Goal: Task Accomplishment & Management: Manage account settings

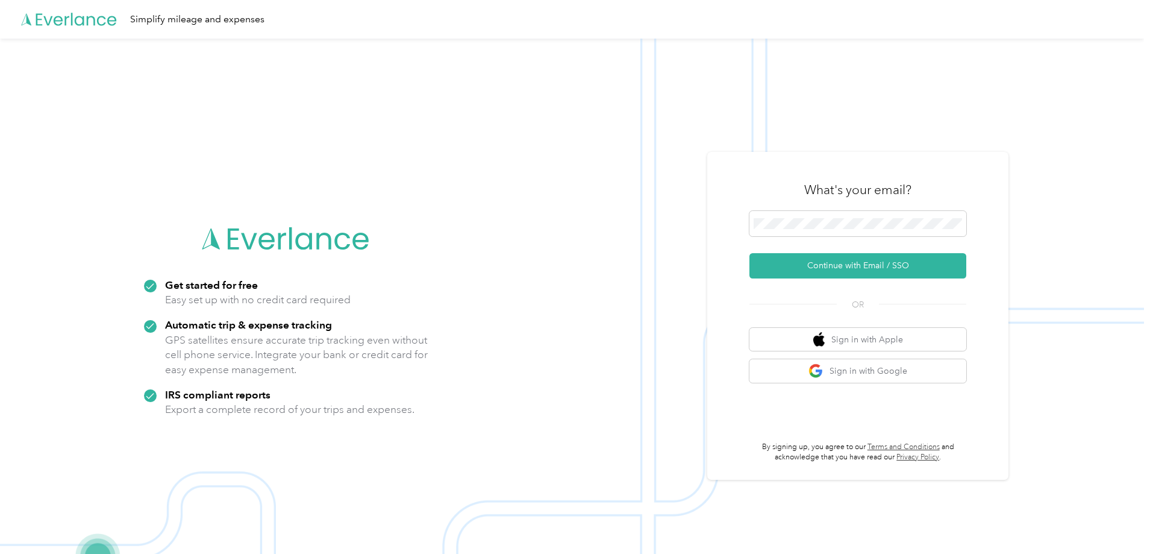
drag, startPoint x: 0, startPoint y: 0, endPoint x: 164, endPoint y: 123, distance: 205.7
click at [164, 123] on img at bounding box center [572, 316] width 1144 height 554
click at [866, 210] on div "What's your email? Continue with Email / SSO OR Sign in with Apple Sign in with…" at bounding box center [857, 316] width 217 height 294
click at [842, 269] on button "Continue with Email / SSO" at bounding box center [857, 265] width 217 height 25
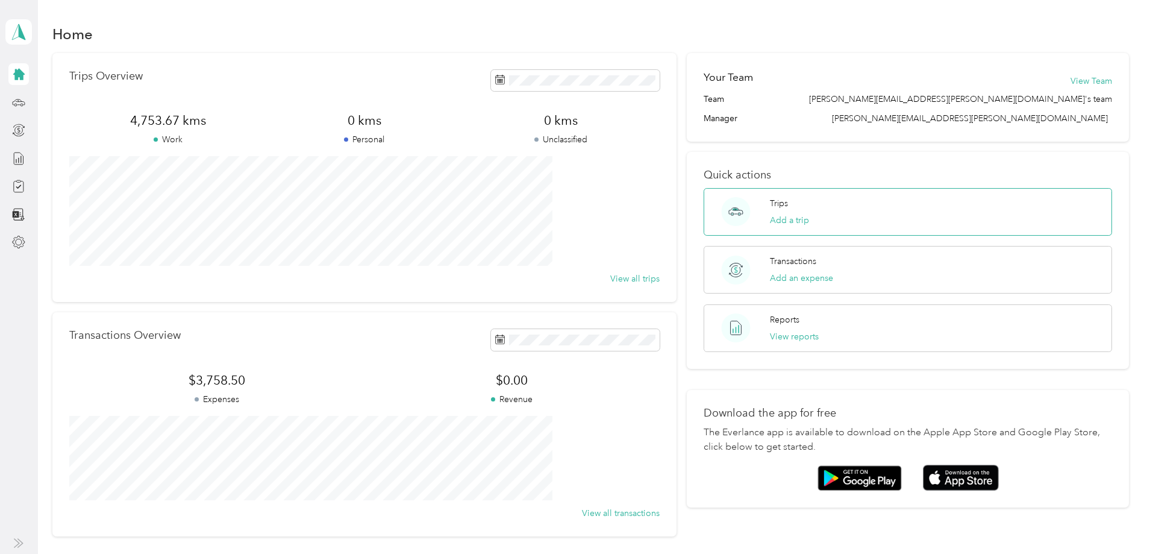
click at [798, 214] on div "Trips Add a trip" at bounding box center [908, 212] width 408 height 48
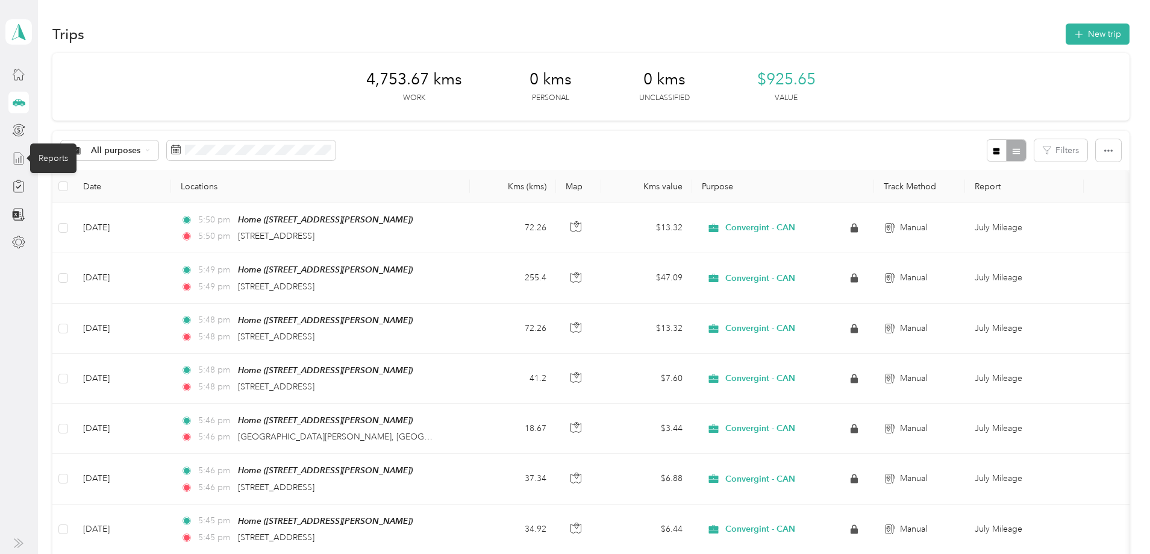
click at [21, 160] on line at bounding box center [21, 159] width 0 height 7
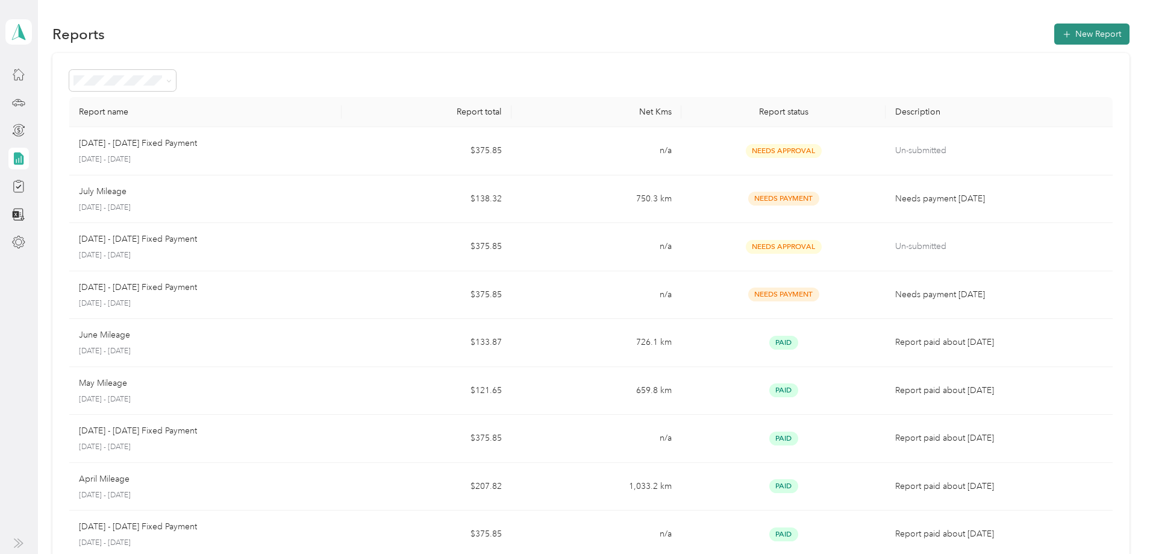
click at [1054, 38] on button "New Report" at bounding box center [1091, 33] width 75 height 21
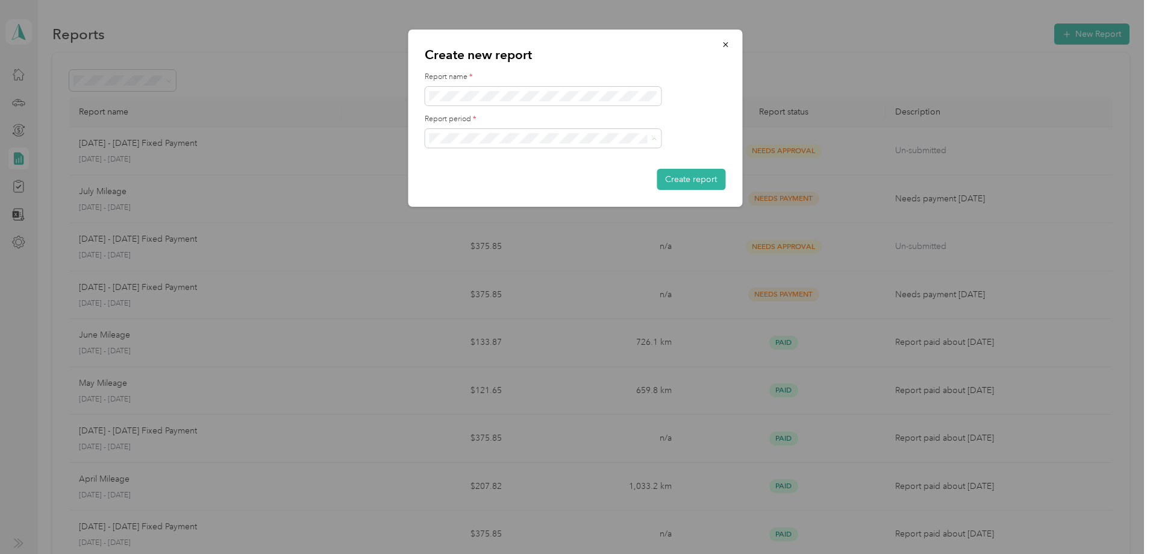
click at [544, 175] on div "[DATE] - [DATE]" at bounding box center [542, 180] width 219 height 13
click at [691, 178] on button "Create report" at bounding box center [691, 179] width 69 height 21
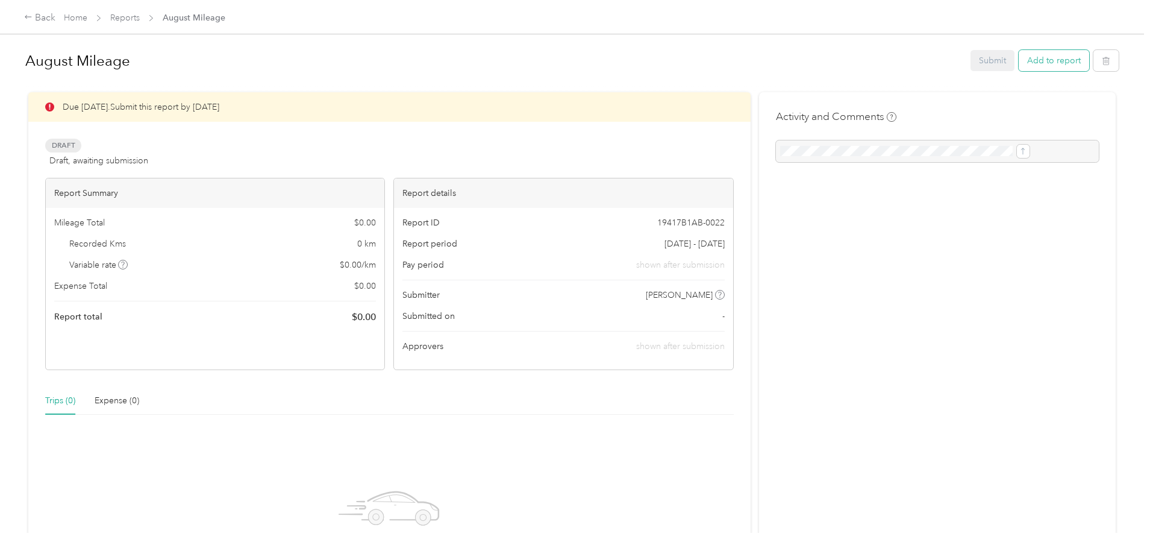
click at [1019, 61] on button "Add to report" at bounding box center [1054, 60] width 70 height 21
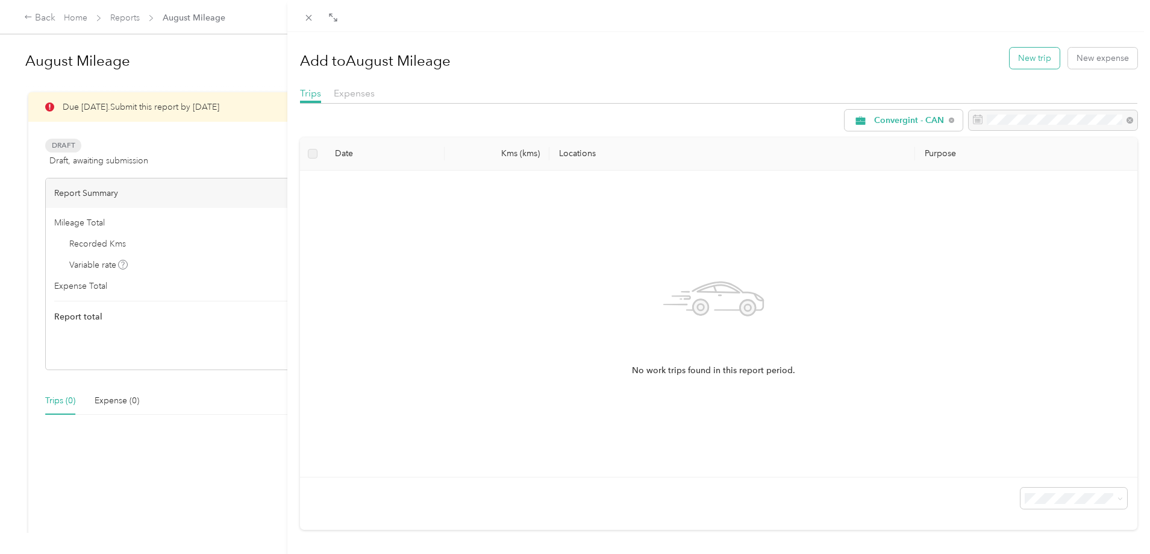
click at [1035, 66] on button "New trip" at bounding box center [1035, 58] width 50 height 21
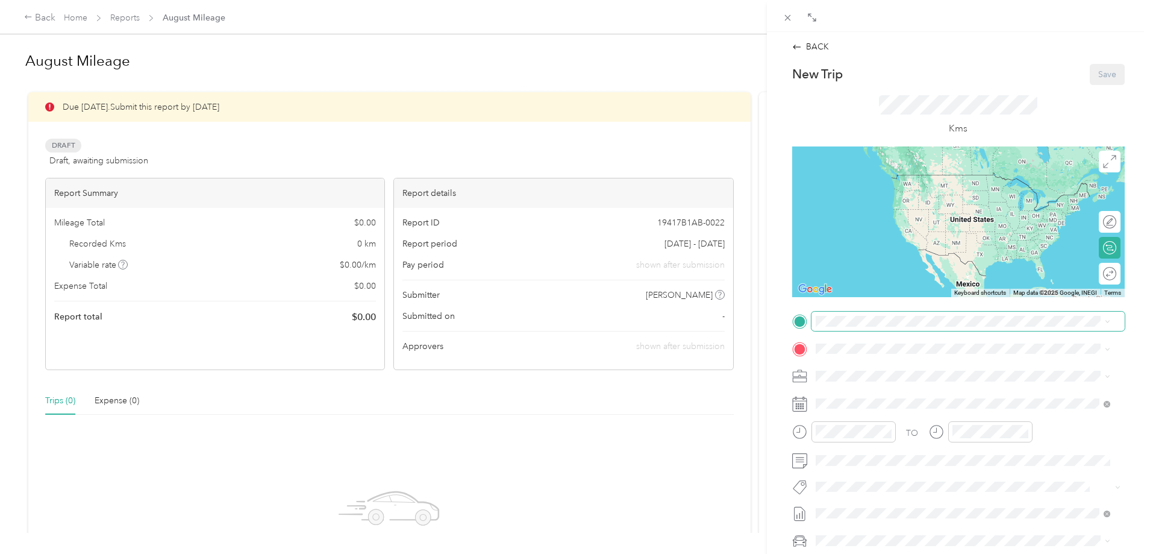
click at [879, 328] on span at bounding box center [967, 320] width 313 height 19
click at [869, 366] on div "Home" at bounding box center [920, 368] width 165 height 11
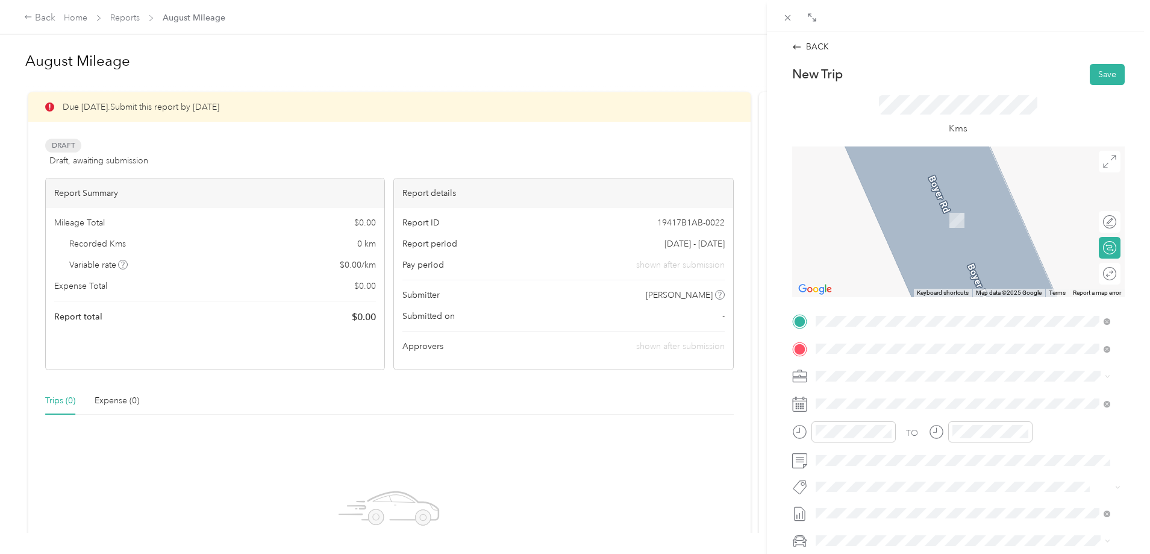
click at [906, 433] on span "[GEOGRAPHIC_DATA], [GEOGRAPHIC_DATA], [GEOGRAPHIC_DATA]" at bounding box center [972, 430] width 268 height 21
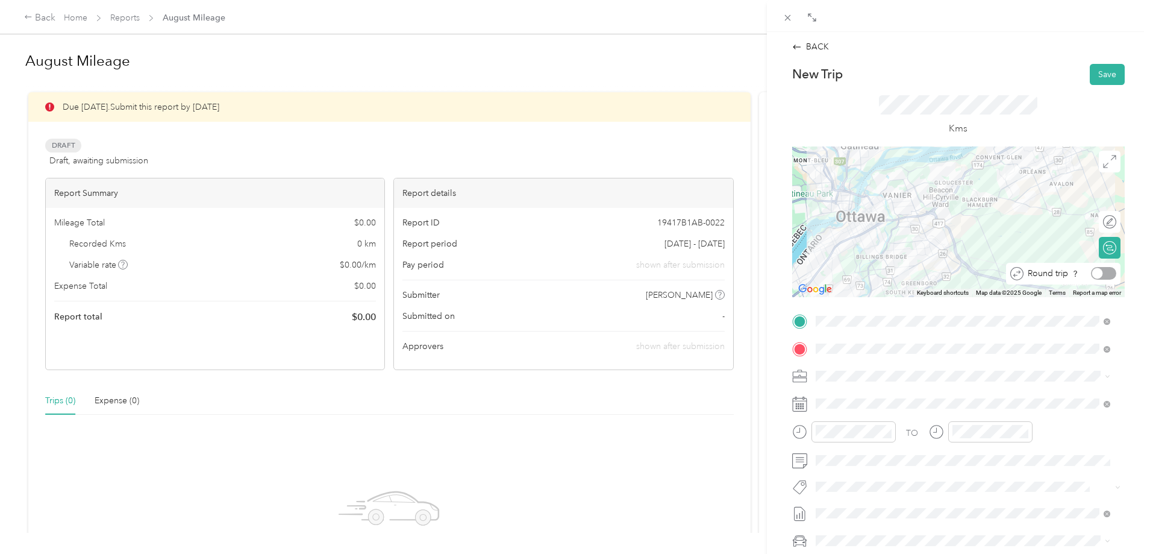
click at [1100, 275] on div at bounding box center [1103, 273] width 25 height 13
click at [1106, 71] on button "Save" at bounding box center [1107, 74] width 35 height 21
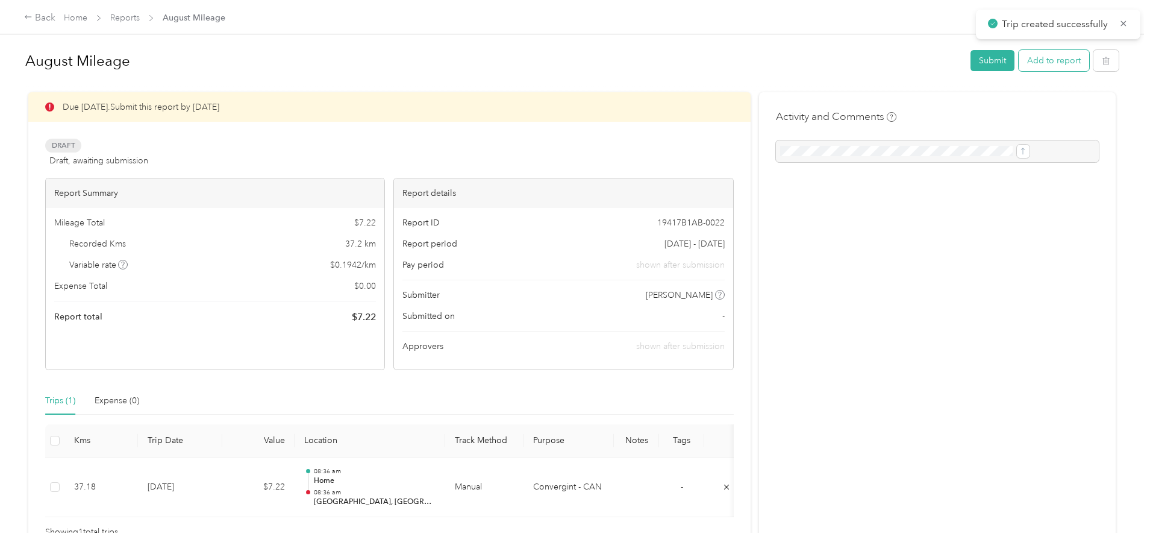
click at [1019, 69] on button "Add to report" at bounding box center [1054, 60] width 70 height 21
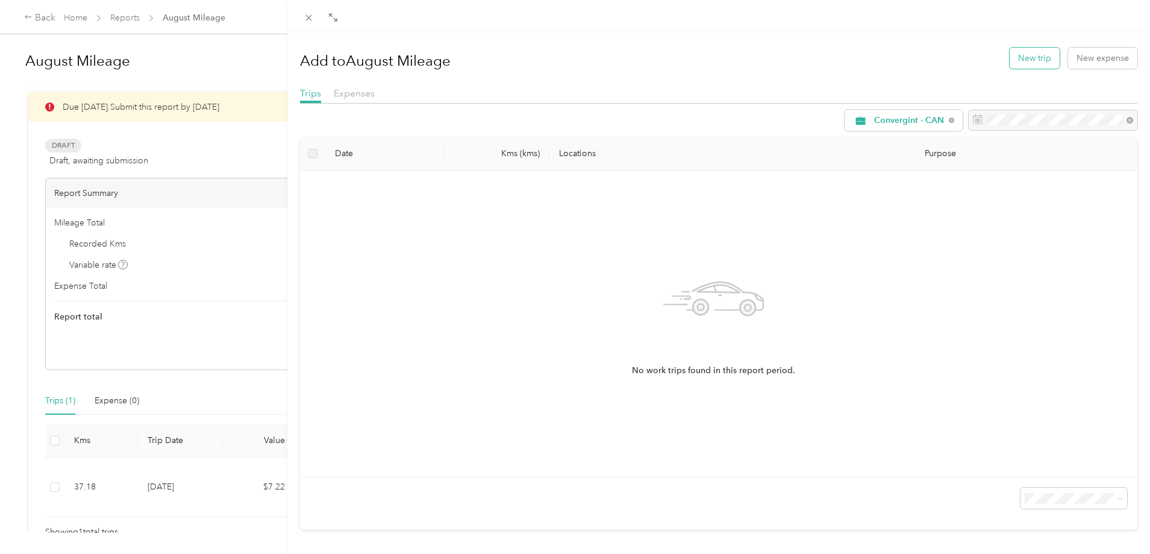
click at [1023, 58] on button "New trip" at bounding box center [1035, 58] width 50 height 21
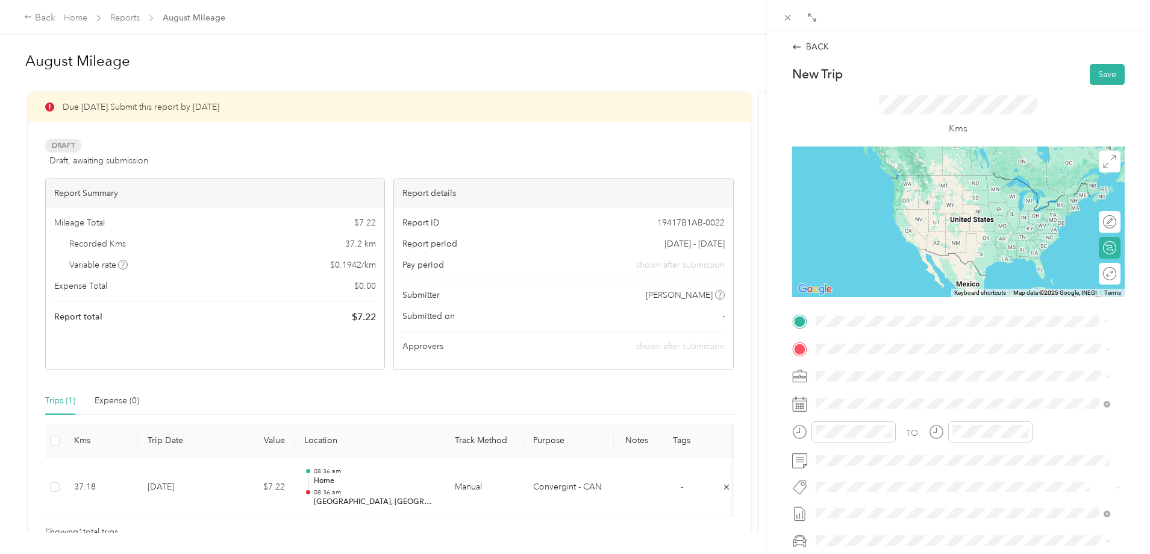
click at [855, 371] on strong "Home" at bounding box center [849, 368] width 23 height 11
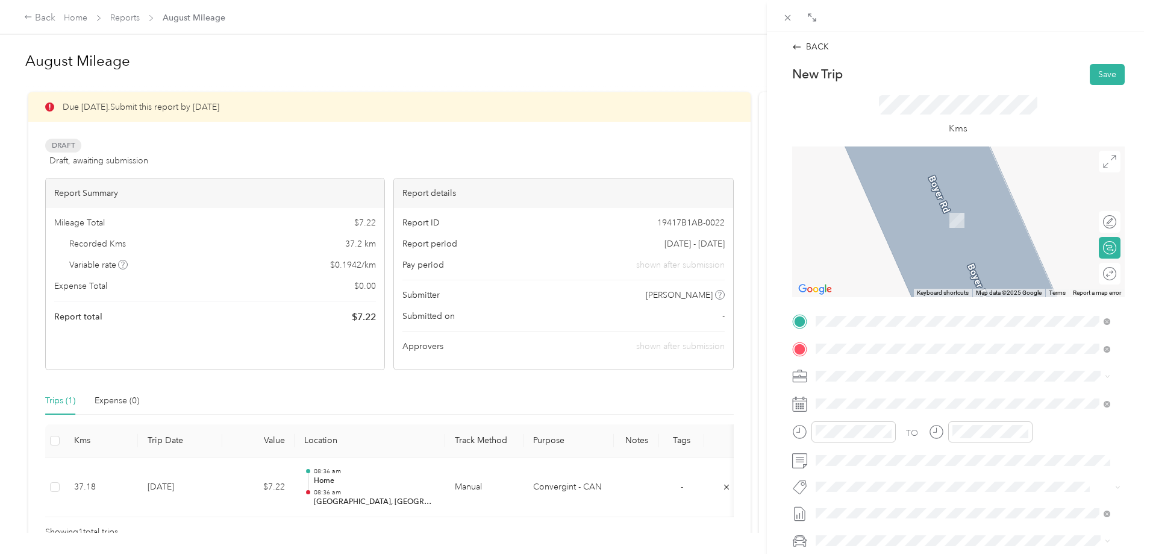
click at [885, 456] on span "[STREET_ADDRESS]" at bounding box center [876, 455] width 77 height 11
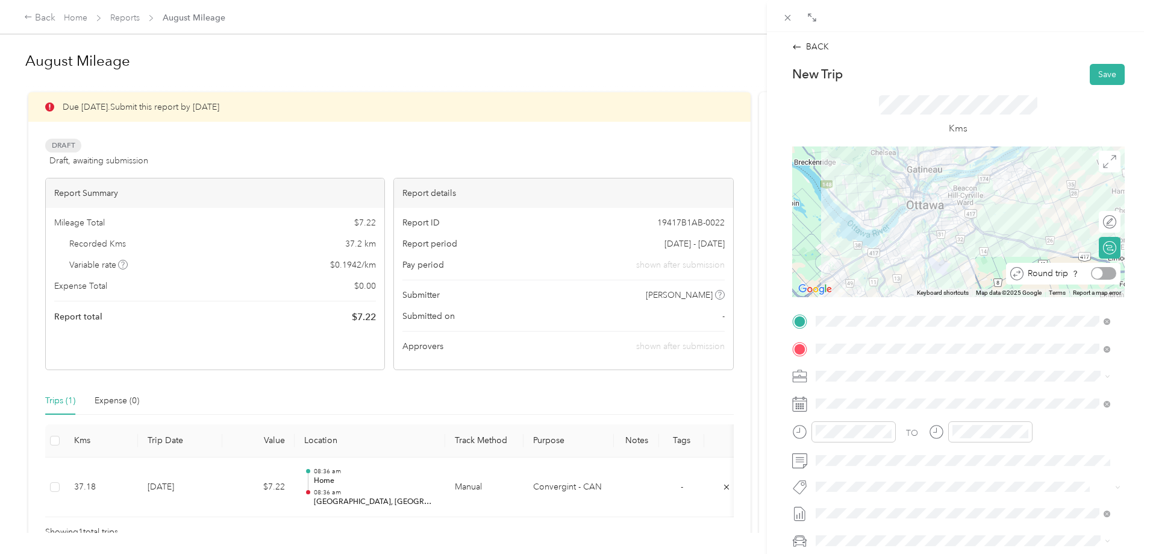
click at [1092, 275] on div at bounding box center [1097, 273] width 11 height 11
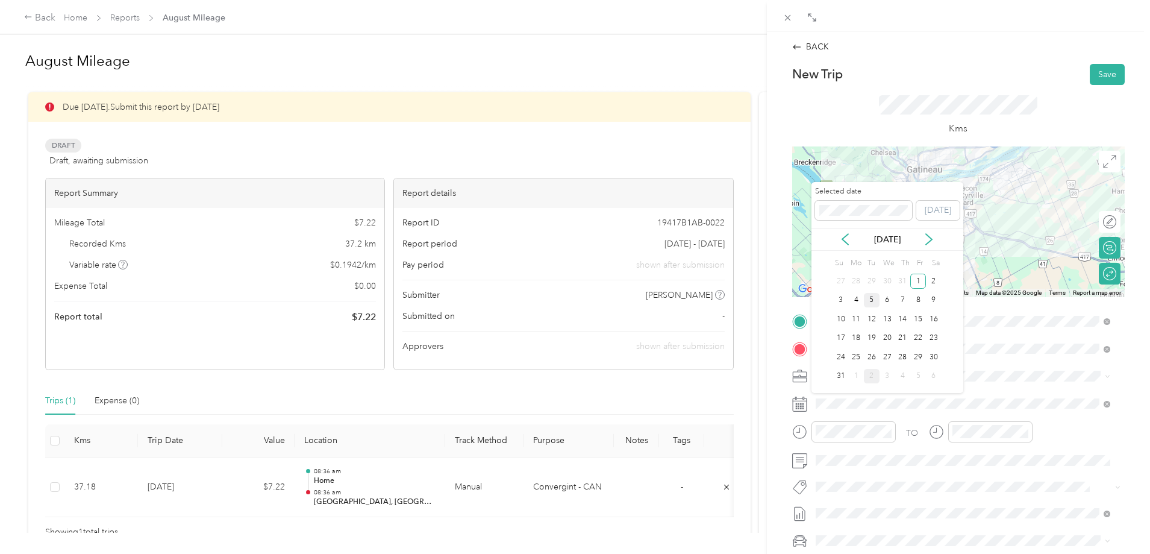
click at [869, 300] on div "5" at bounding box center [872, 300] width 16 height 15
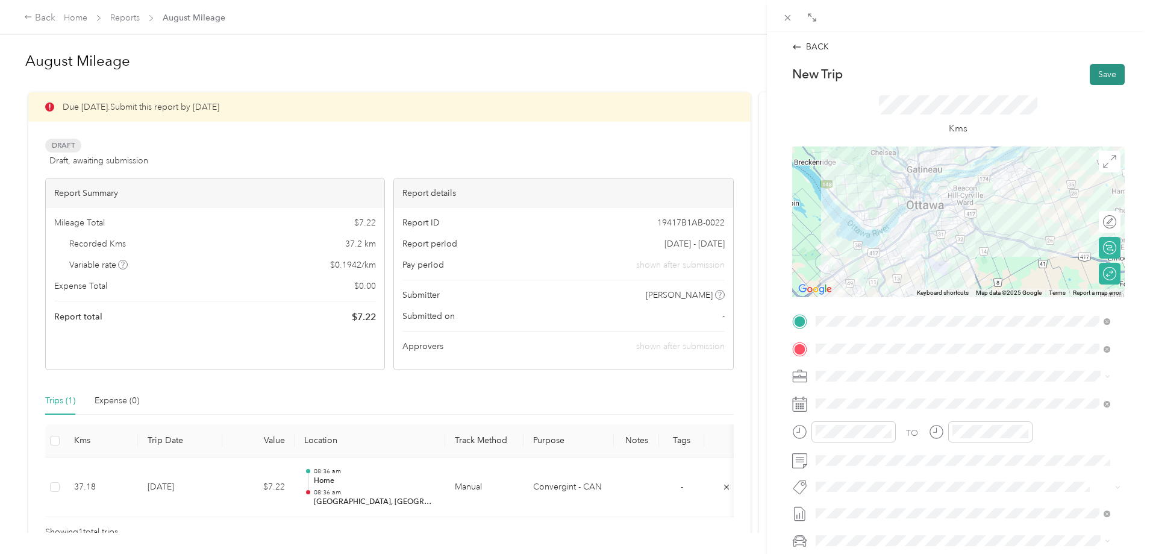
click at [1105, 64] on button "Save" at bounding box center [1107, 74] width 35 height 21
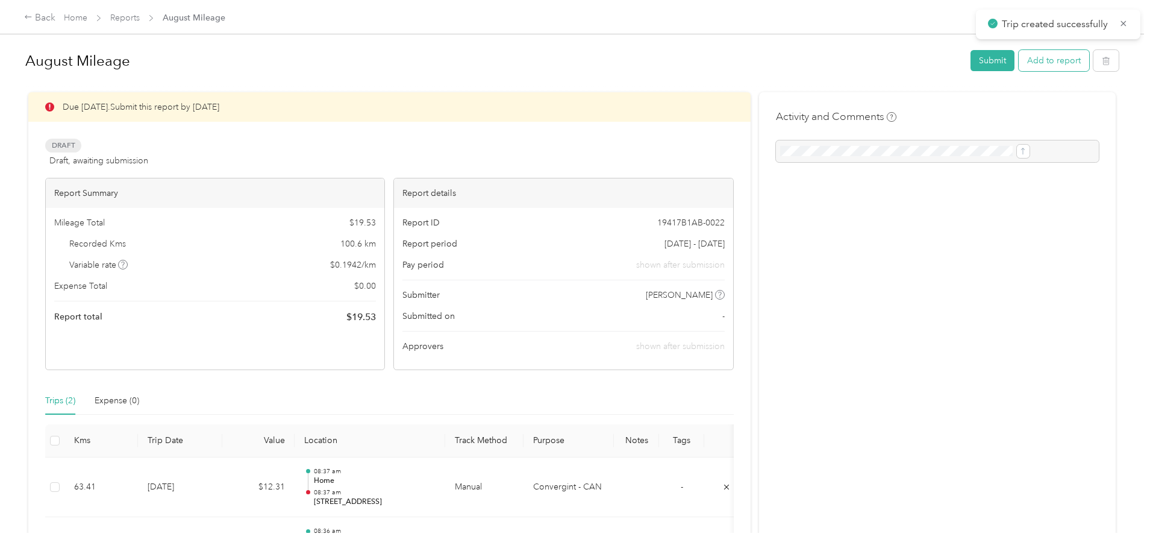
click at [1019, 59] on button "Add to report" at bounding box center [1054, 60] width 70 height 21
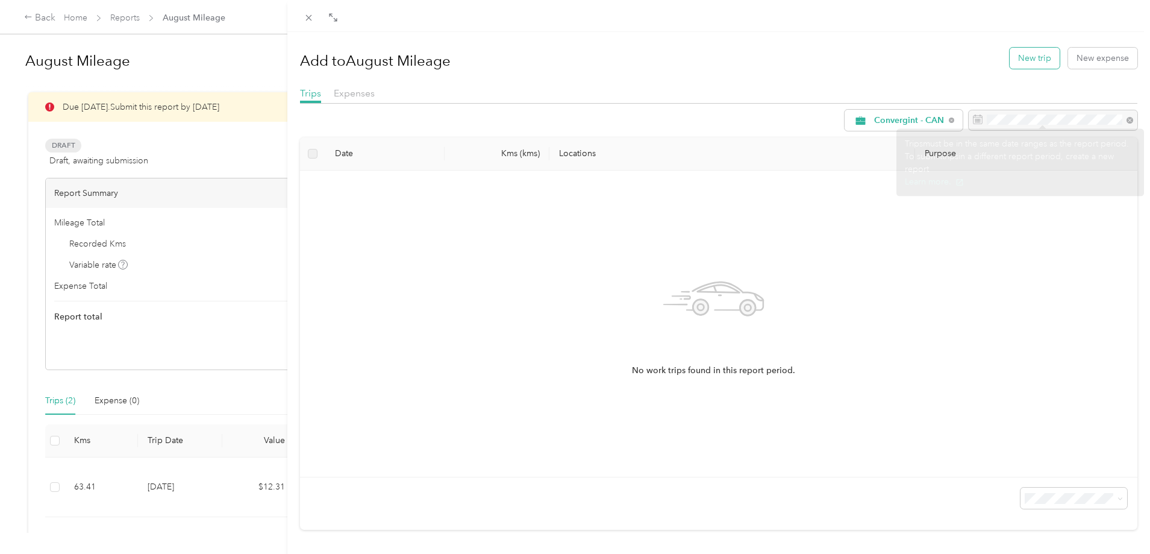
click at [1017, 60] on button "New trip" at bounding box center [1035, 58] width 50 height 21
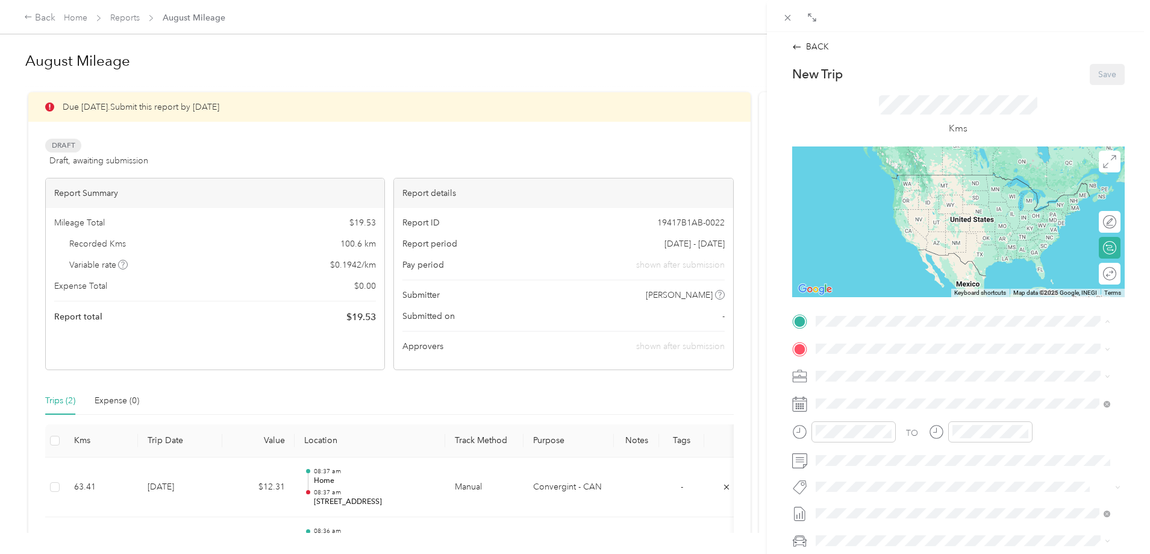
click at [884, 374] on div "Home [STREET_ADDRESS][PERSON_NAME]" at bounding box center [920, 375] width 165 height 25
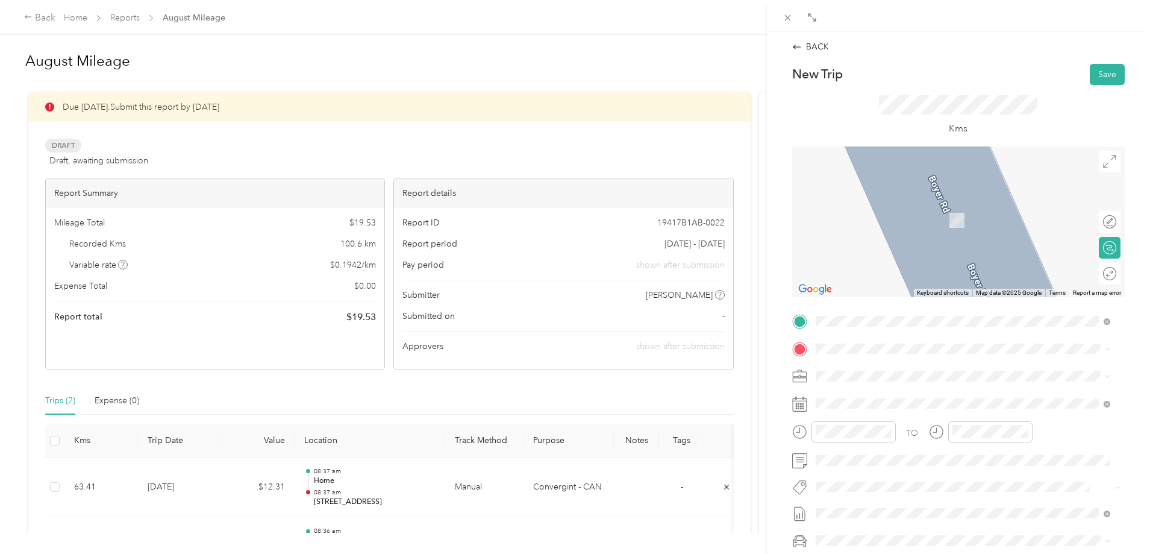
click at [891, 397] on span "[STREET_ADDRESS]" at bounding box center [876, 391] width 77 height 11
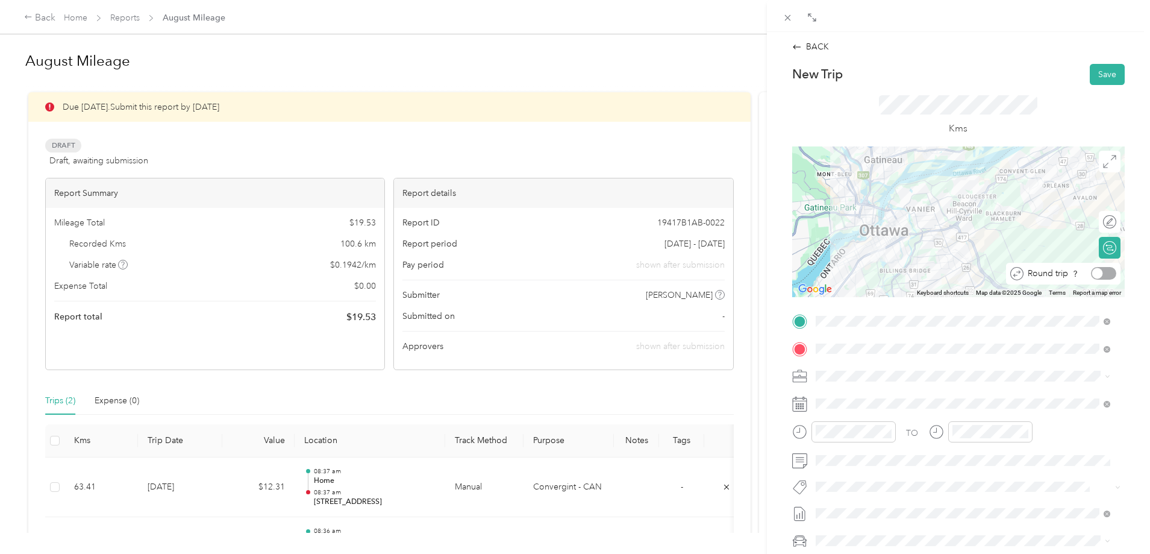
click at [1093, 276] on div at bounding box center [1103, 273] width 25 height 13
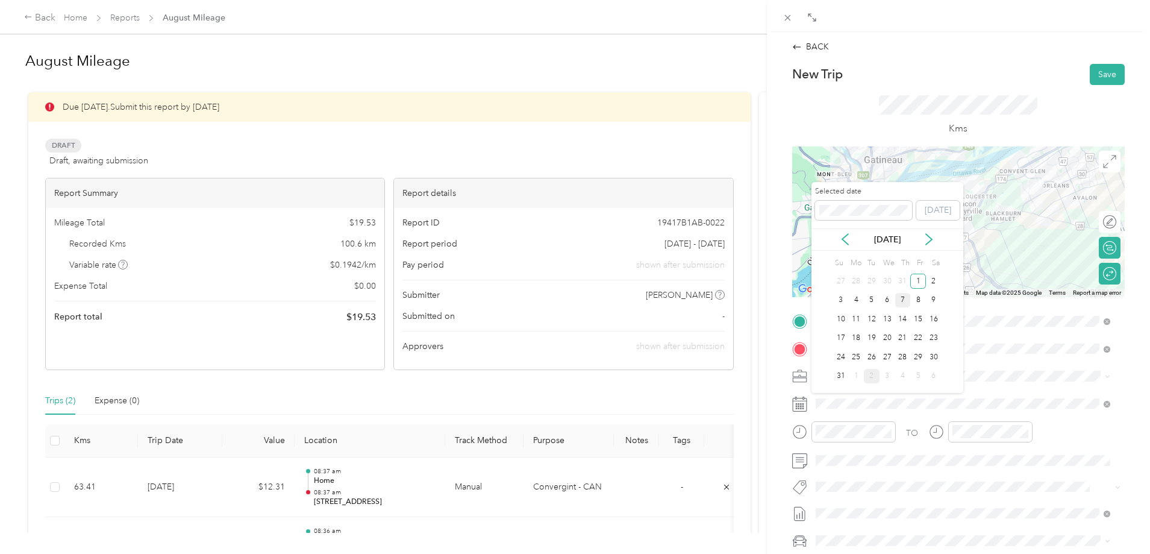
click at [900, 301] on div "7" at bounding box center [903, 300] width 16 height 15
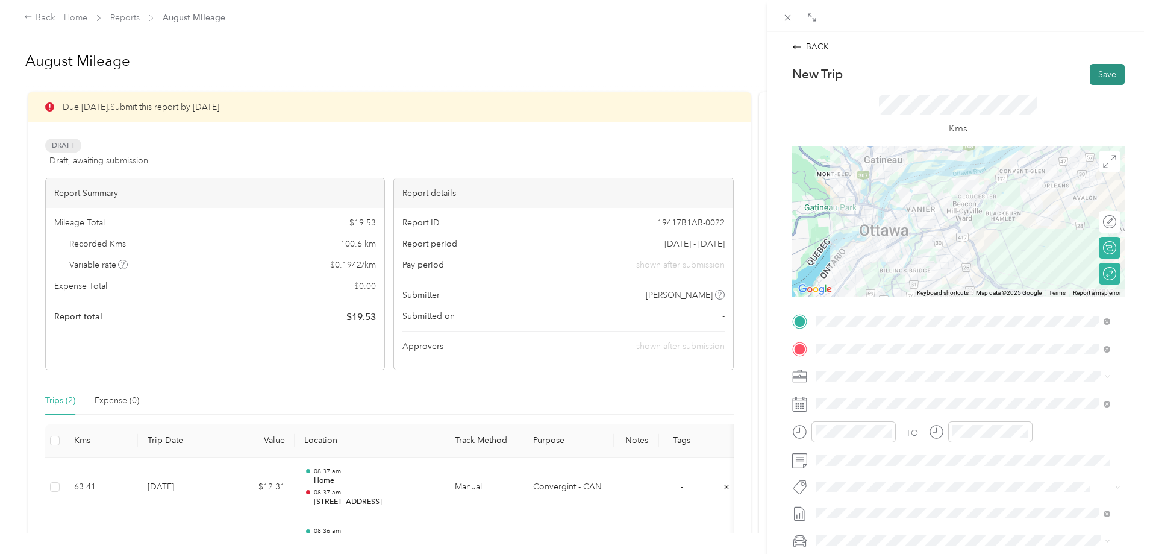
click at [1101, 72] on button "Save" at bounding box center [1107, 74] width 35 height 21
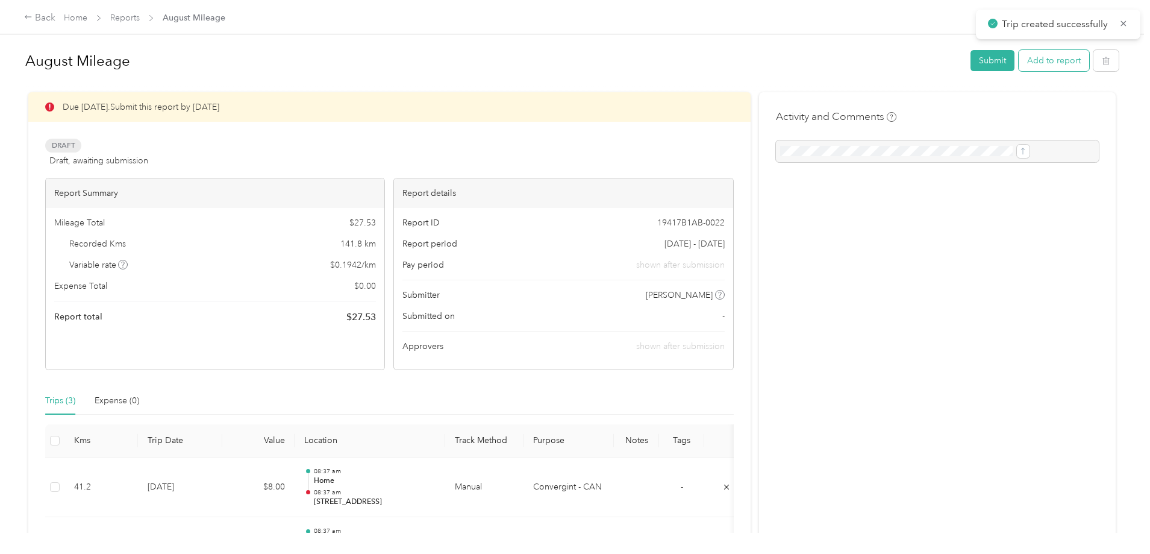
click at [1019, 60] on button "Add to report" at bounding box center [1054, 60] width 70 height 21
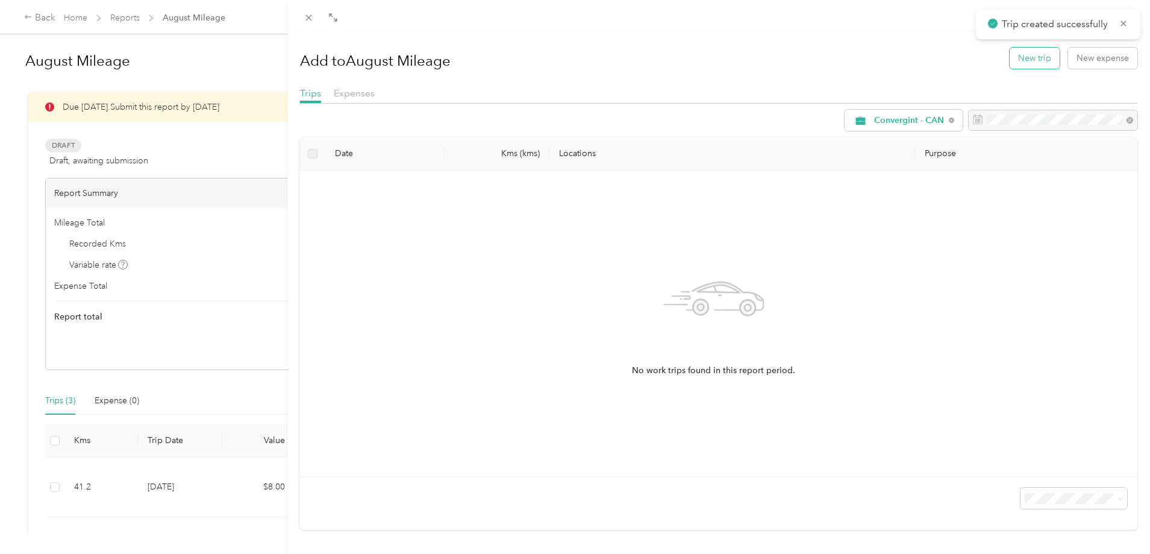
click at [1025, 66] on button "New trip" at bounding box center [1035, 58] width 50 height 21
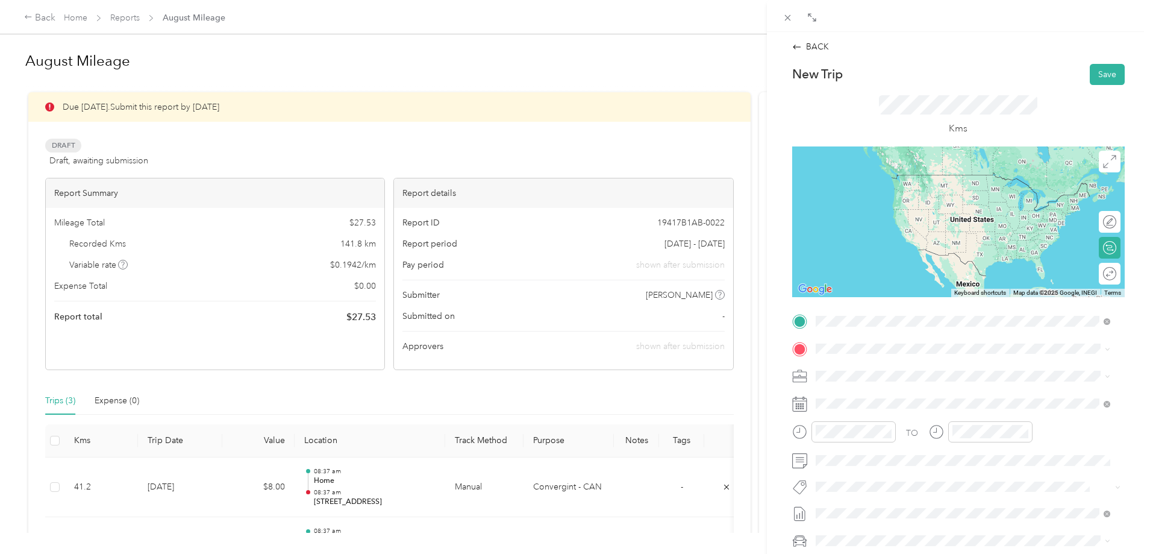
click at [851, 376] on div "Home [STREET_ADDRESS][PERSON_NAME]" at bounding box center [920, 375] width 165 height 25
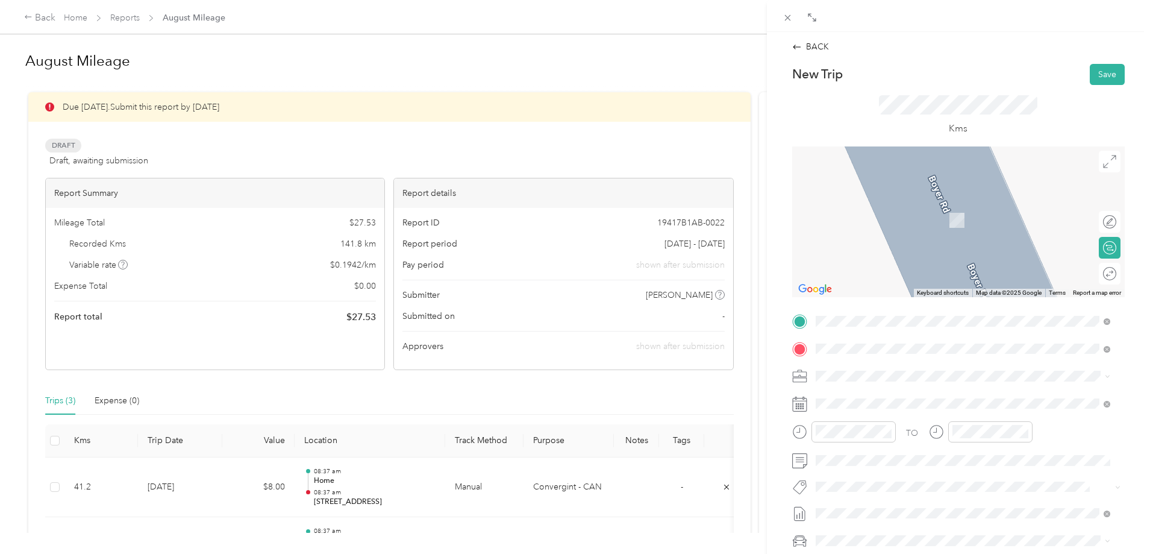
click at [872, 398] on span "[GEOGRAPHIC_DATA], [GEOGRAPHIC_DATA], [GEOGRAPHIC_DATA]" at bounding box center [972, 397] width 268 height 21
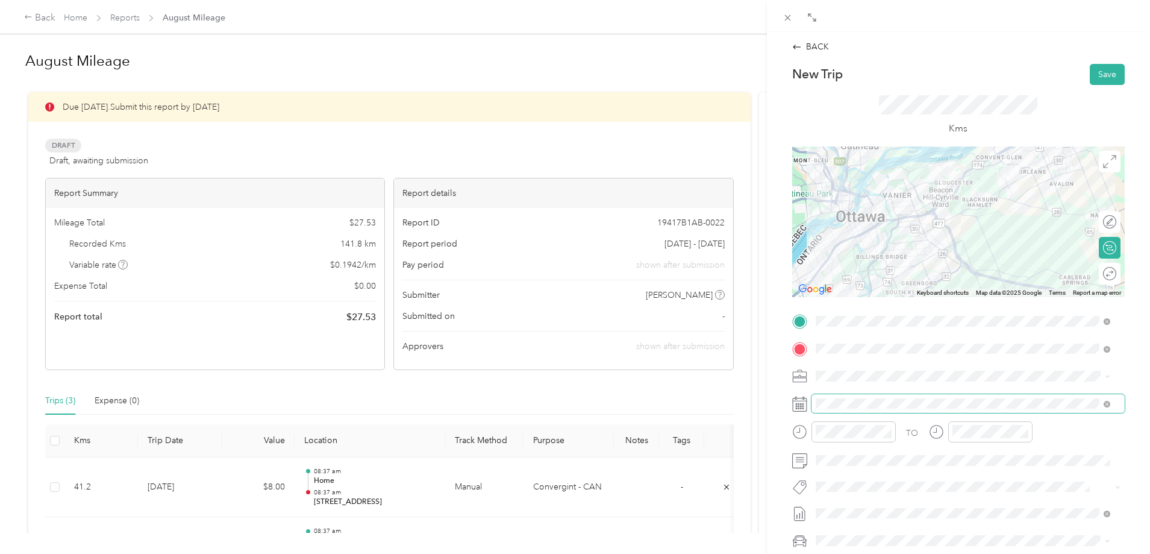
click at [858, 408] on span at bounding box center [967, 403] width 313 height 19
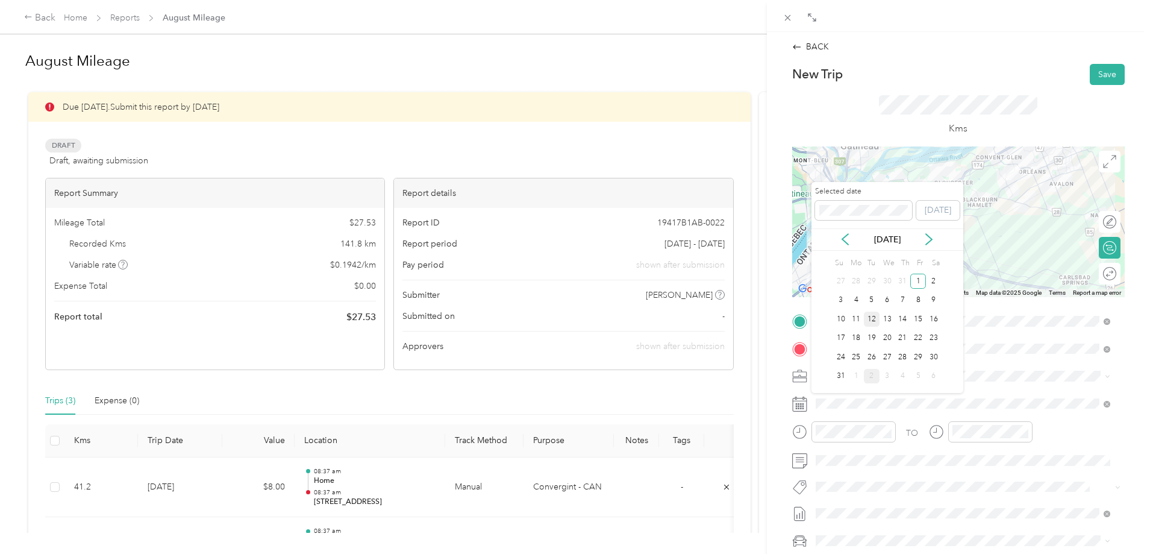
click at [875, 322] on div "12" at bounding box center [872, 318] width 16 height 15
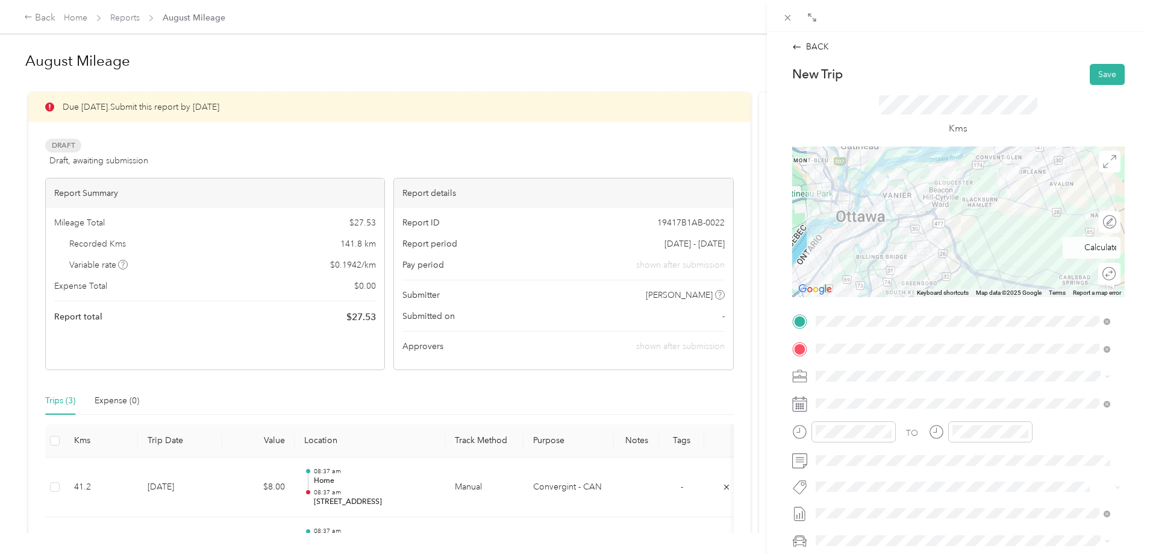
click at [1105, 77] on button "Save" at bounding box center [1107, 74] width 35 height 21
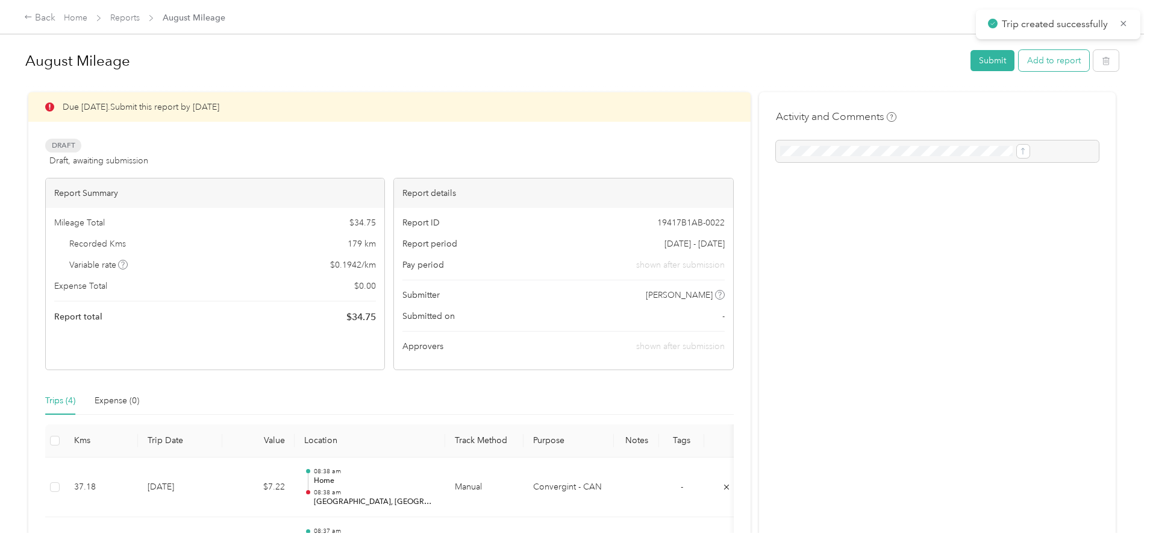
click at [1019, 66] on button "Add to report" at bounding box center [1054, 60] width 70 height 21
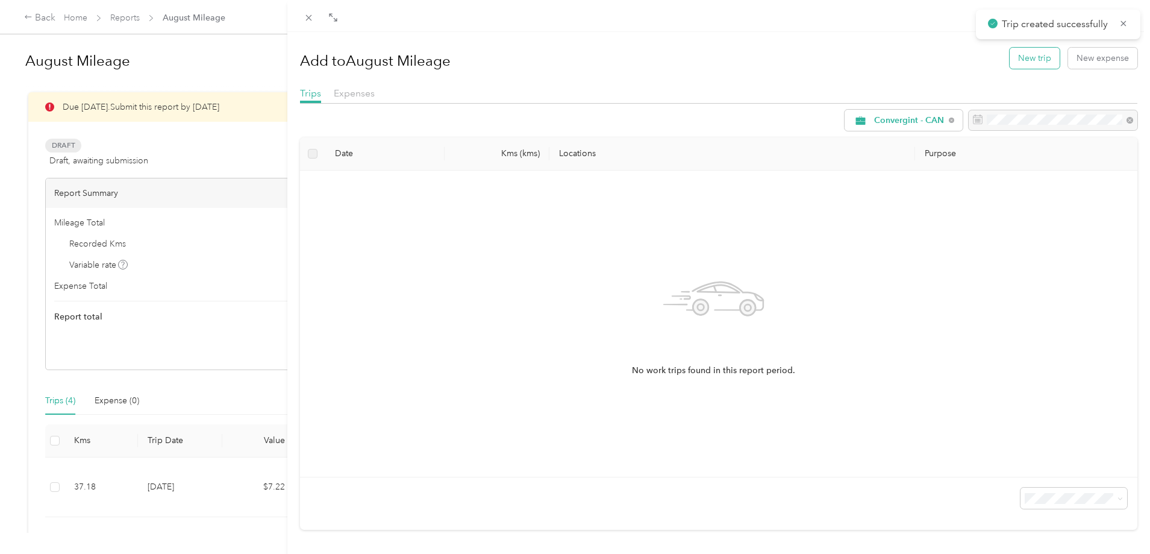
click at [1025, 63] on button "New trip" at bounding box center [1035, 58] width 50 height 21
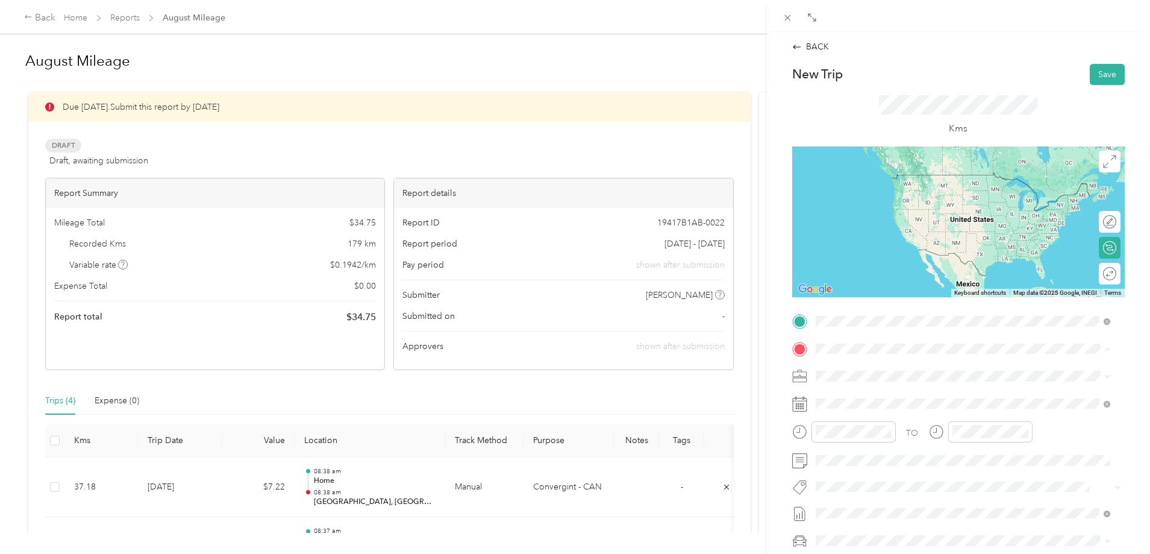
click at [890, 374] on div "Home [STREET_ADDRESS][PERSON_NAME]" at bounding box center [920, 375] width 165 height 25
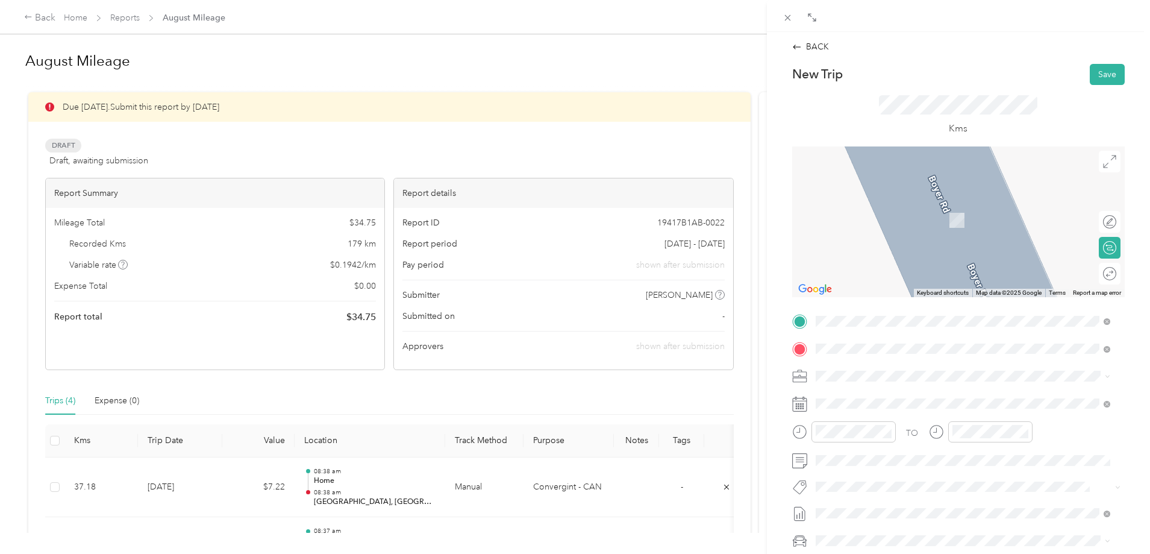
click at [886, 397] on span "[STREET_ADDRESS]" at bounding box center [876, 392] width 77 height 11
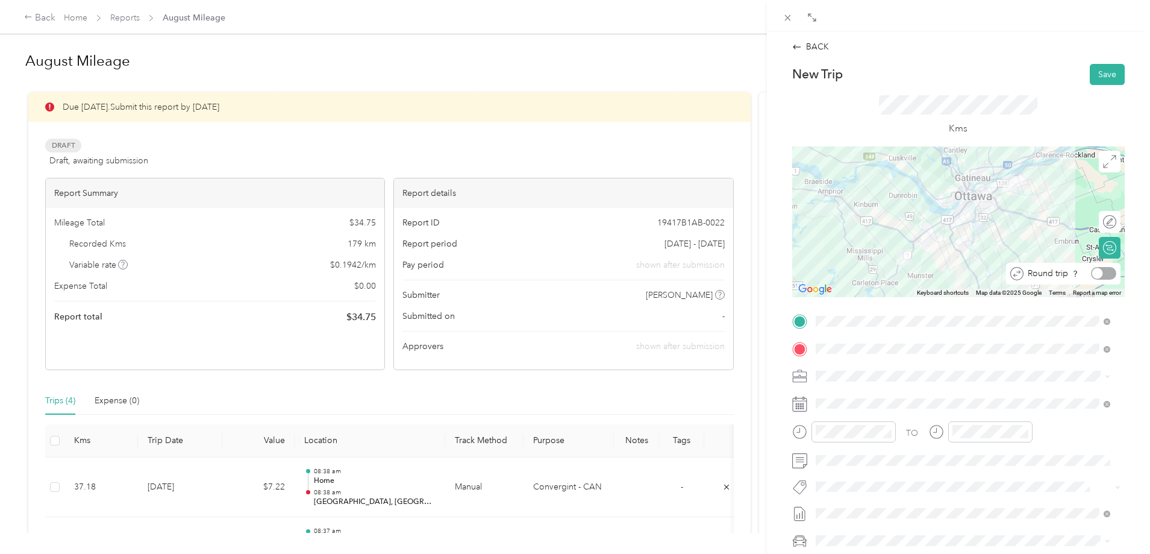
click at [1096, 276] on div at bounding box center [1103, 273] width 25 height 13
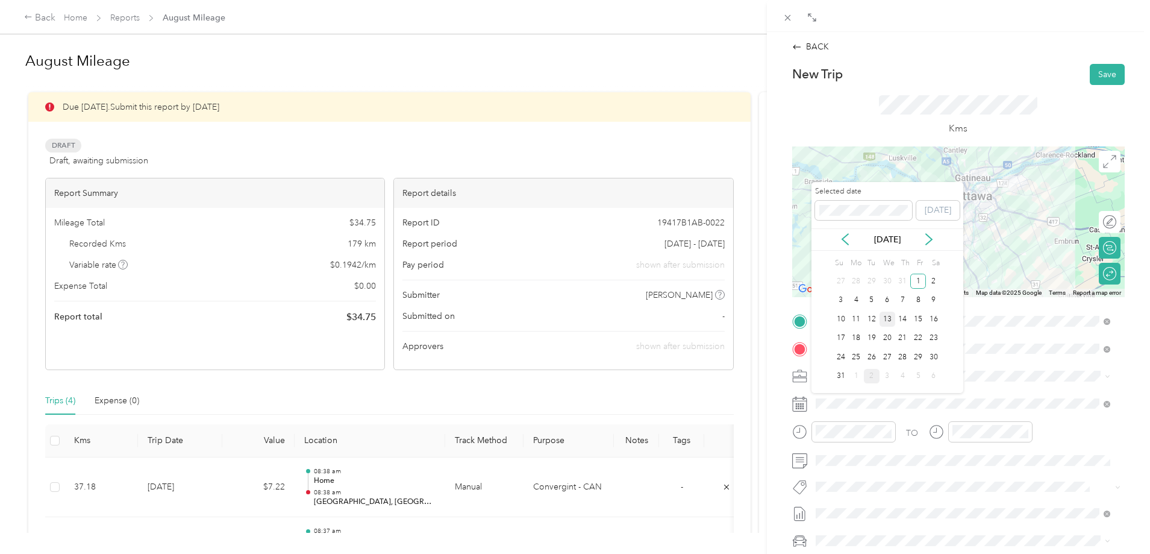
click at [892, 313] on div "13" at bounding box center [887, 318] width 16 height 15
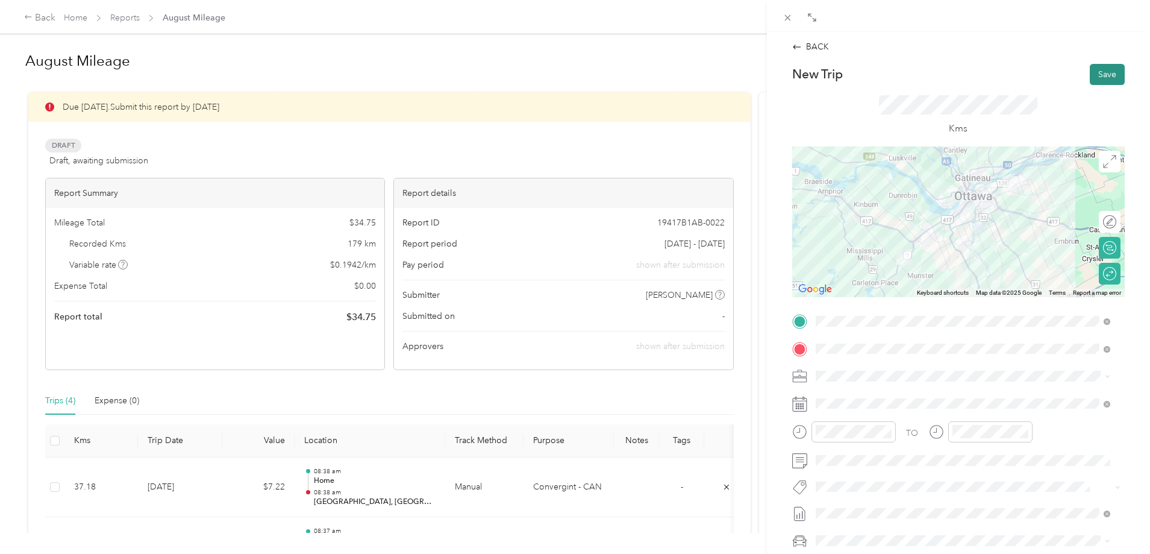
click at [1108, 74] on button "Save" at bounding box center [1107, 74] width 35 height 21
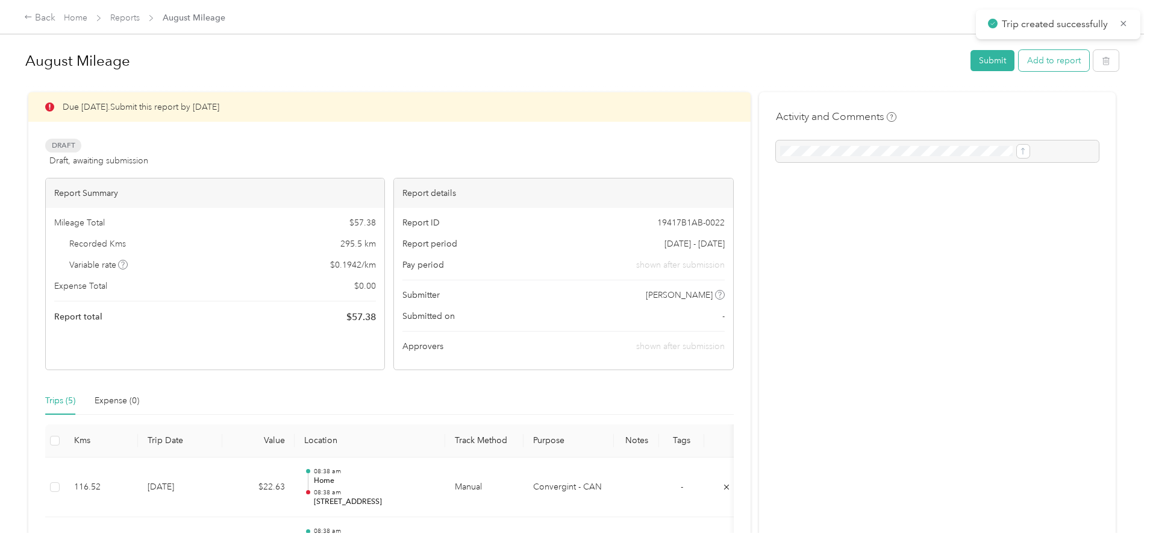
click at [1019, 60] on button "Add to report" at bounding box center [1054, 60] width 70 height 21
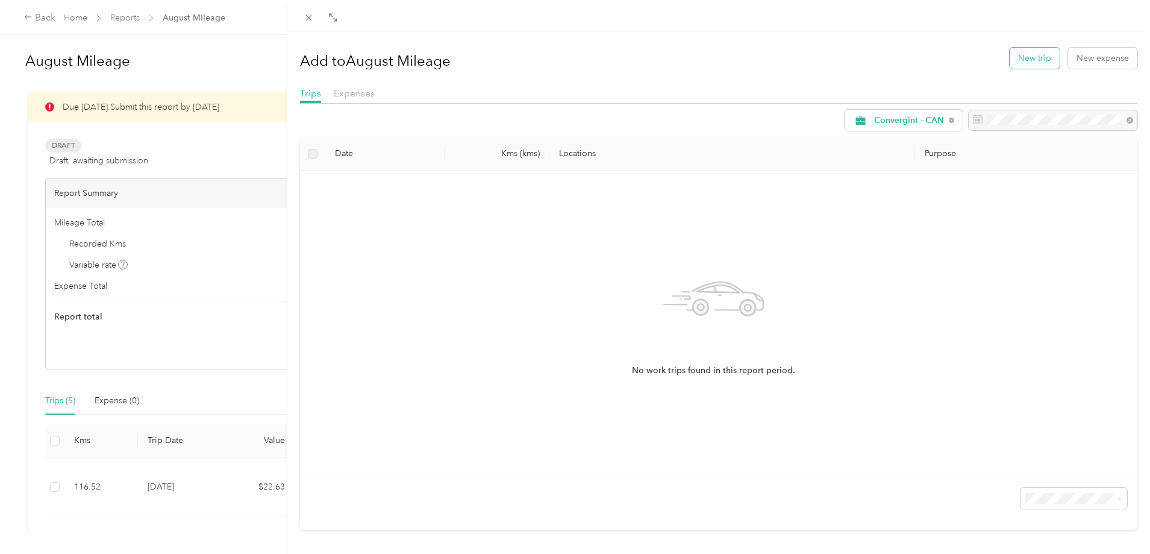
click at [1010, 62] on button "New trip" at bounding box center [1035, 58] width 50 height 21
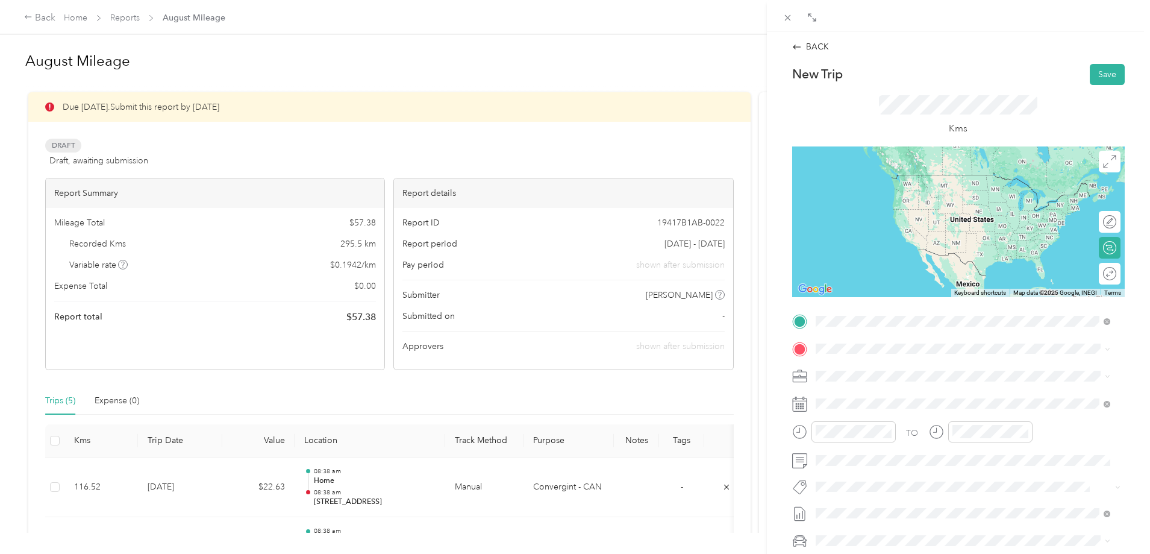
click at [873, 372] on div "Home" at bounding box center [920, 368] width 165 height 11
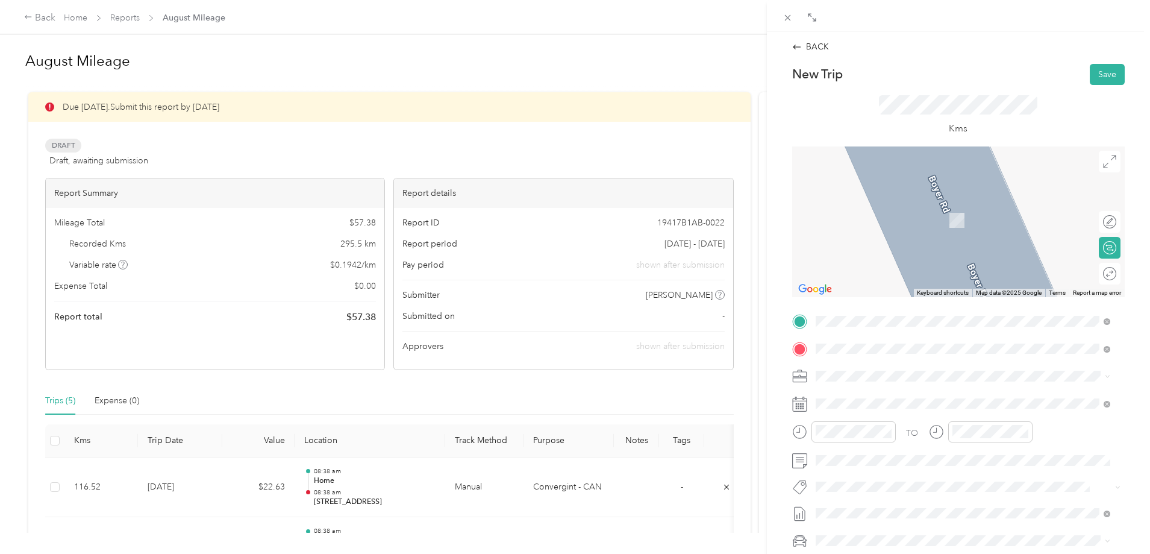
click at [878, 393] on span "[GEOGRAPHIC_DATA] [GEOGRAPHIC_DATA], [GEOGRAPHIC_DATA]" at bounding box center [927, 397] width 178 height 21
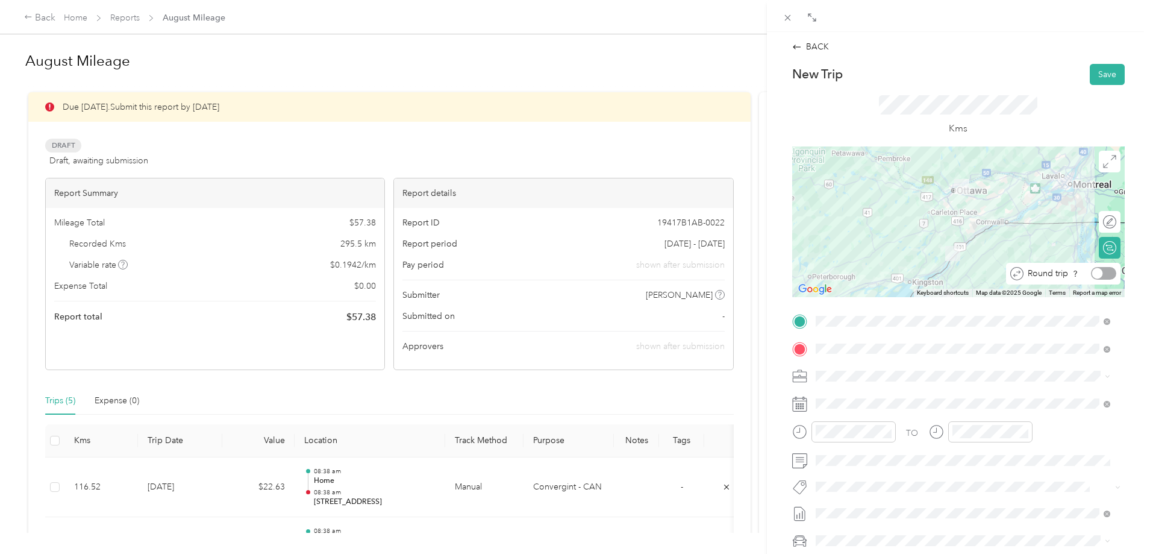
click at [1102, 274] on div at bounding box center [1103, 273] width 25 height 13
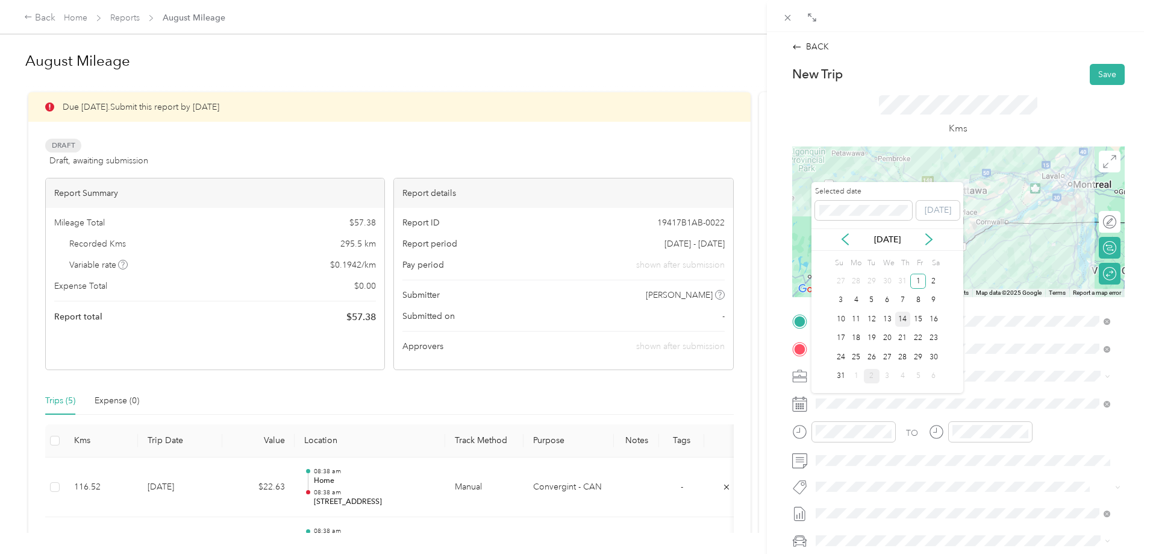
click at [904, 322] on div "14" at bounding box center [903, 318] width 16 height 15
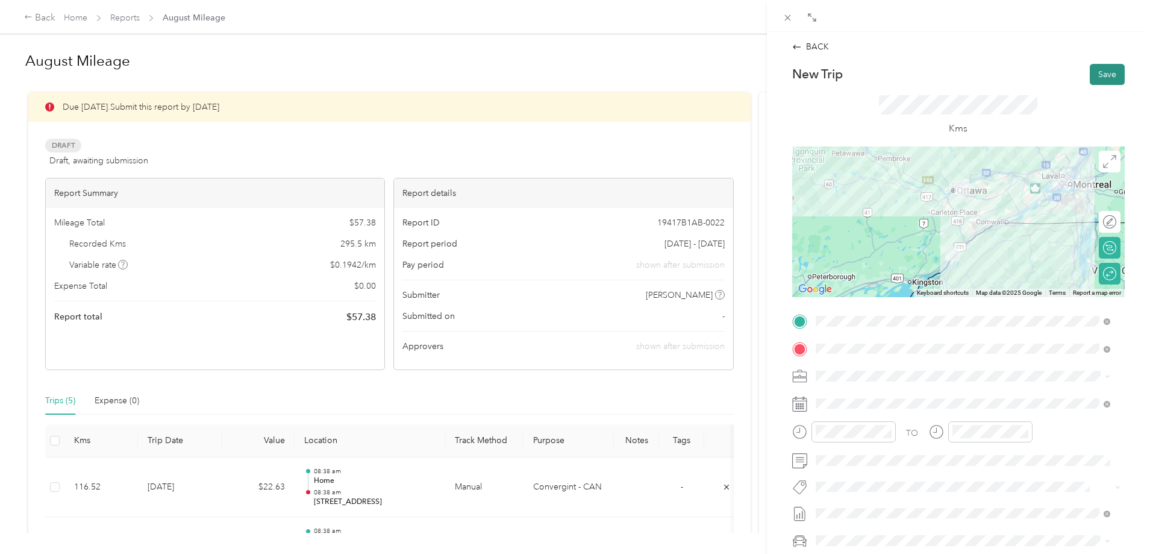
click at [1104, 76] on button "Save" at bounding box center [1107, 74] width 35 height 21
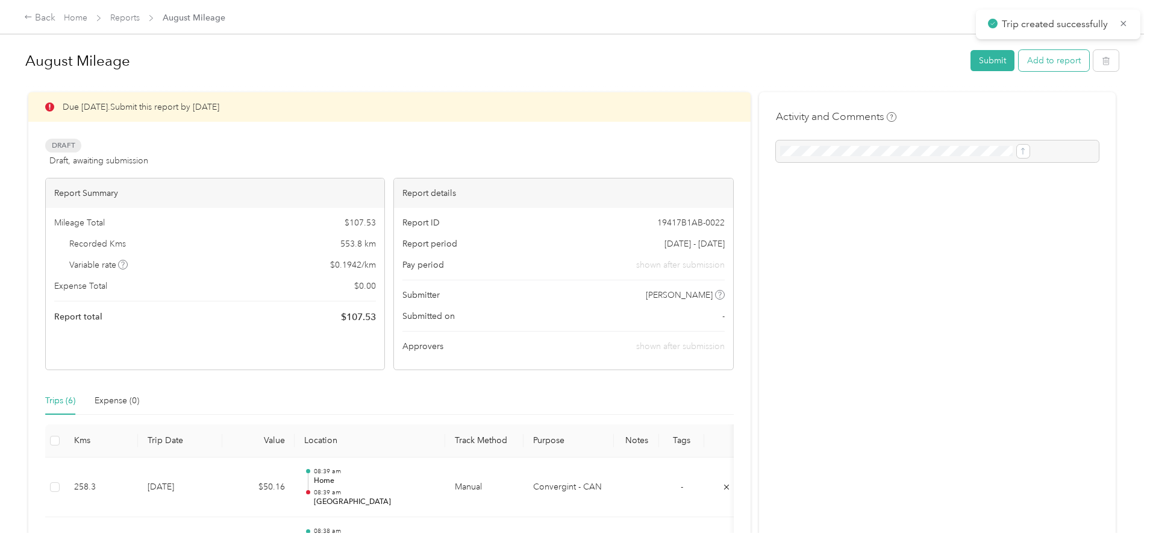
click at [1019, 60] on button "Add to report" at bounding box center [1054, 60] width 70 height 21
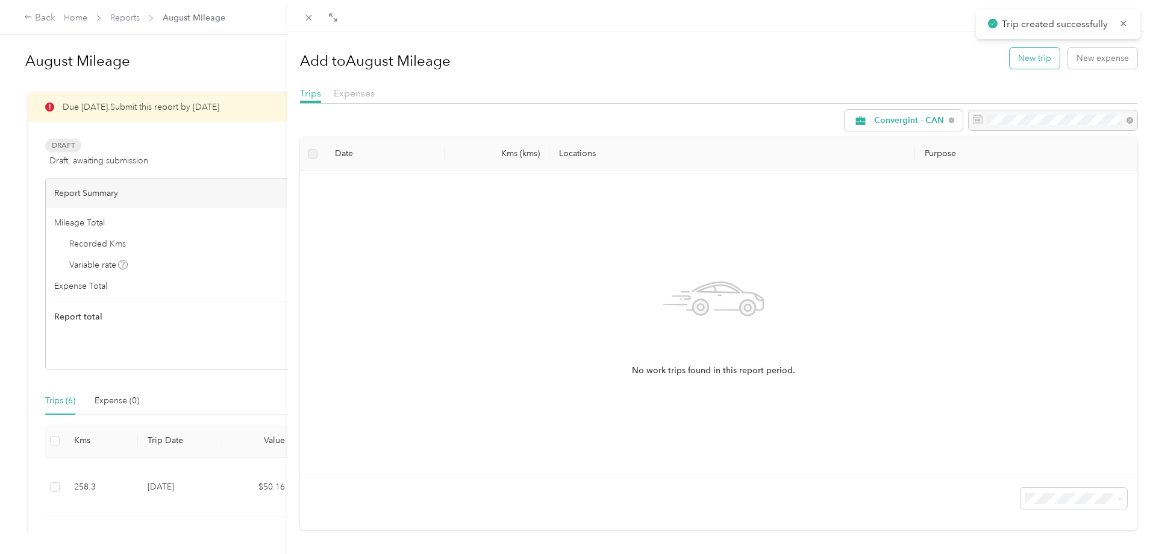
click at [1022, 64] on button "New trip" at bounding box center [1035, 58] width 50 height 21
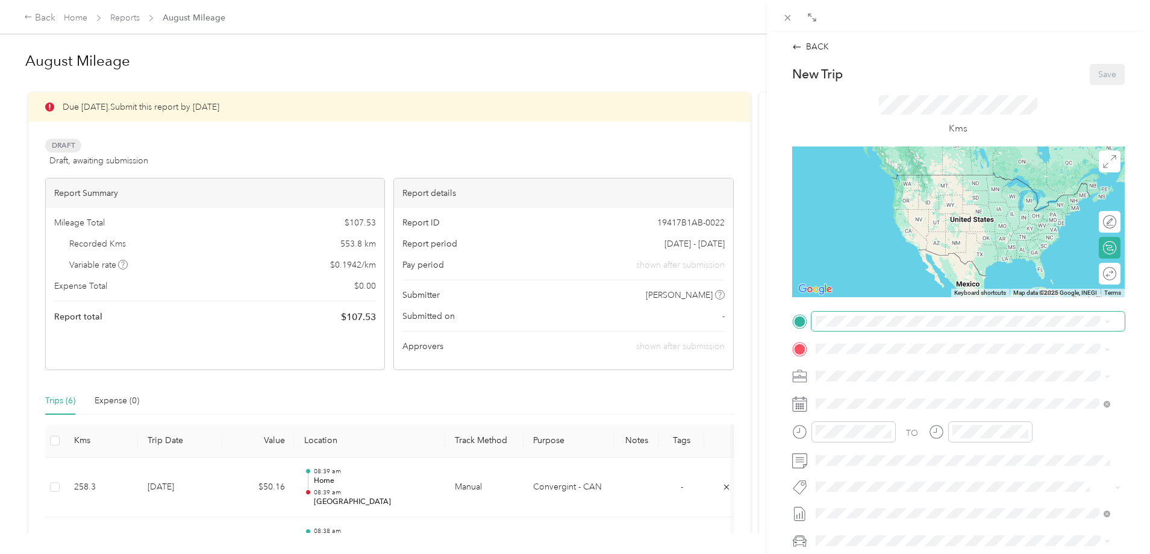
click at [872, 314] on span at bounding box center [967, 320] width 313 height 19
click at [896, 369] on div "Home" at bounding box center [920, 368] width 165 height 11
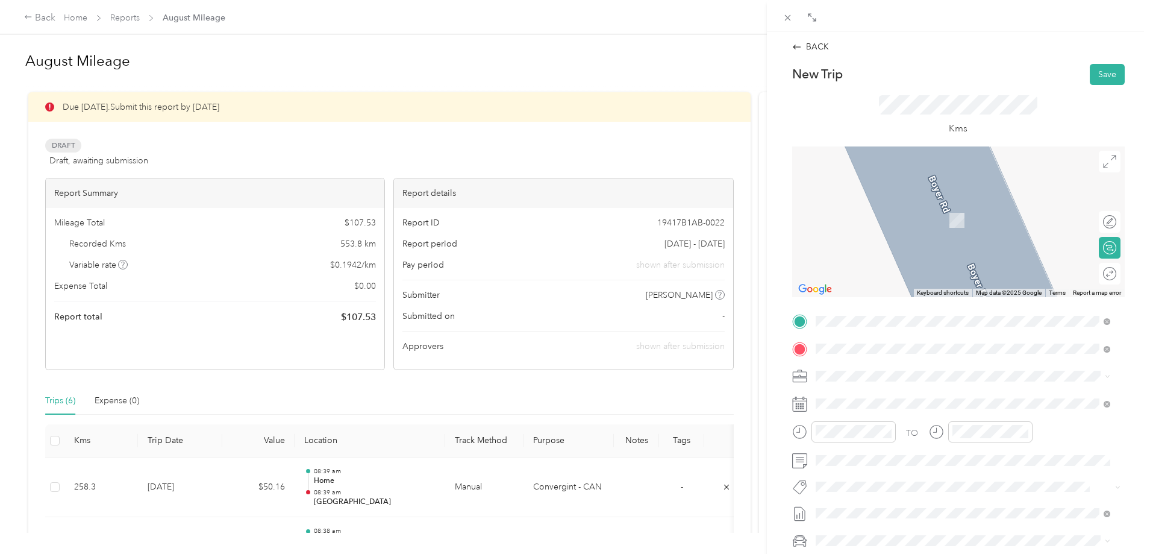
click at [878, 422] on span "Bank [GEOGRAPHIC_DATA] 0Y3, [GEOGRAPHIC_DATA]" at bounding box center [946, 416] width 216 height 11
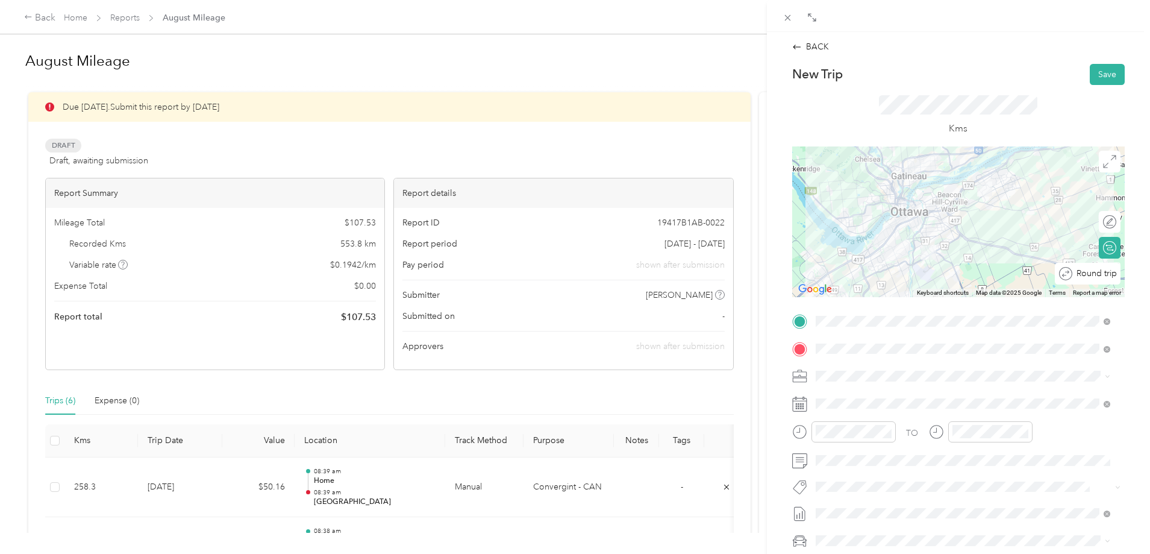
click at [1095, 275] on div "Round trip" at bounding box center [1088, 274] width 66 height 22
click at [1095, 272] on div at bounding box center [1103, 273] width 25 height 13
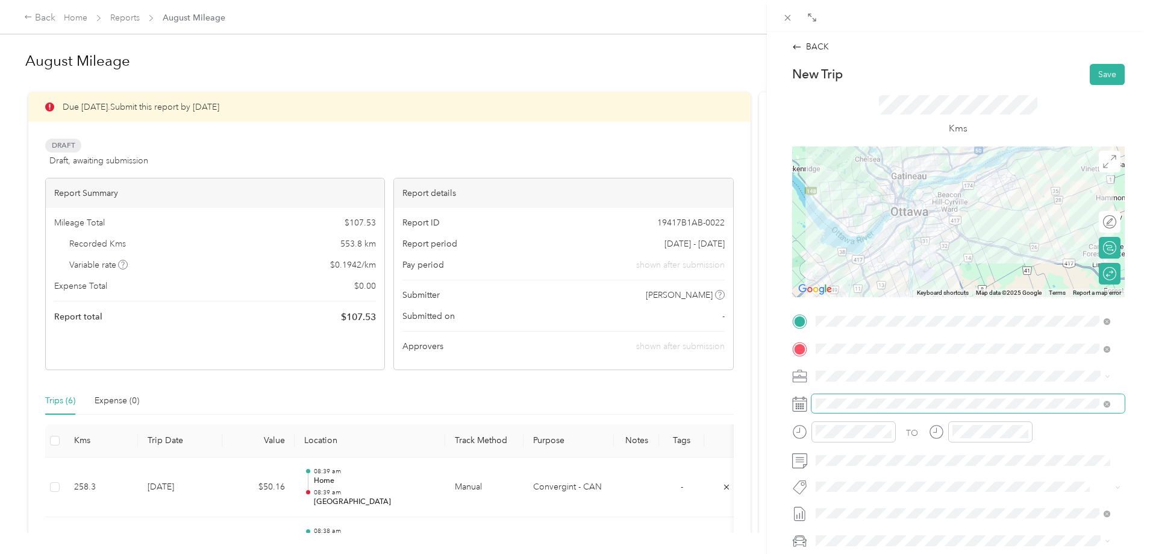
click at [848, 396] on span at bounding box center [967, 403] width 313 height 19
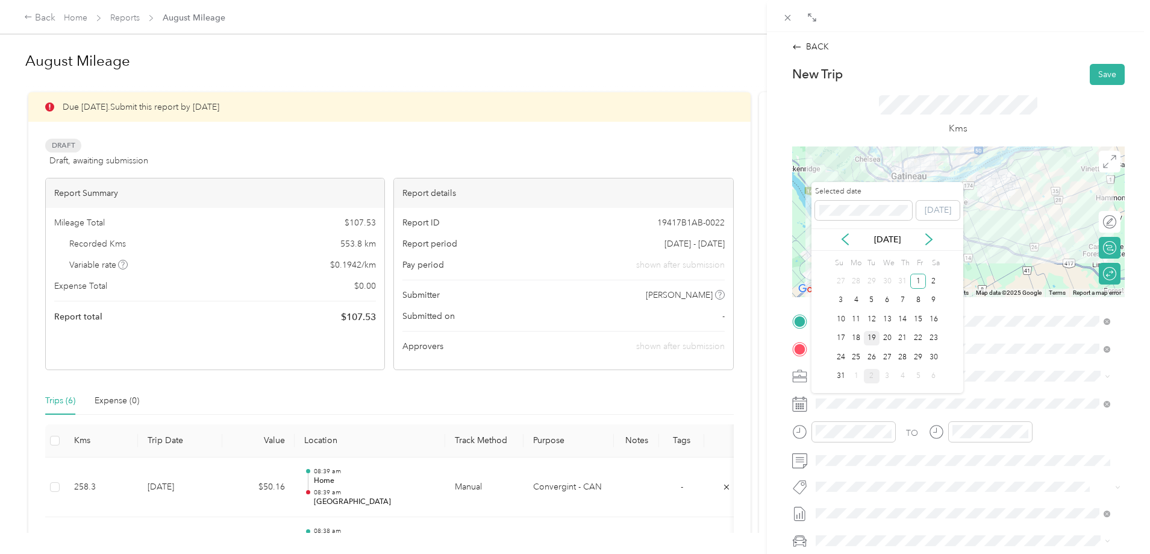
click at [873, 339] on div "19" at bounding box center [872, 338] width 16 height 15
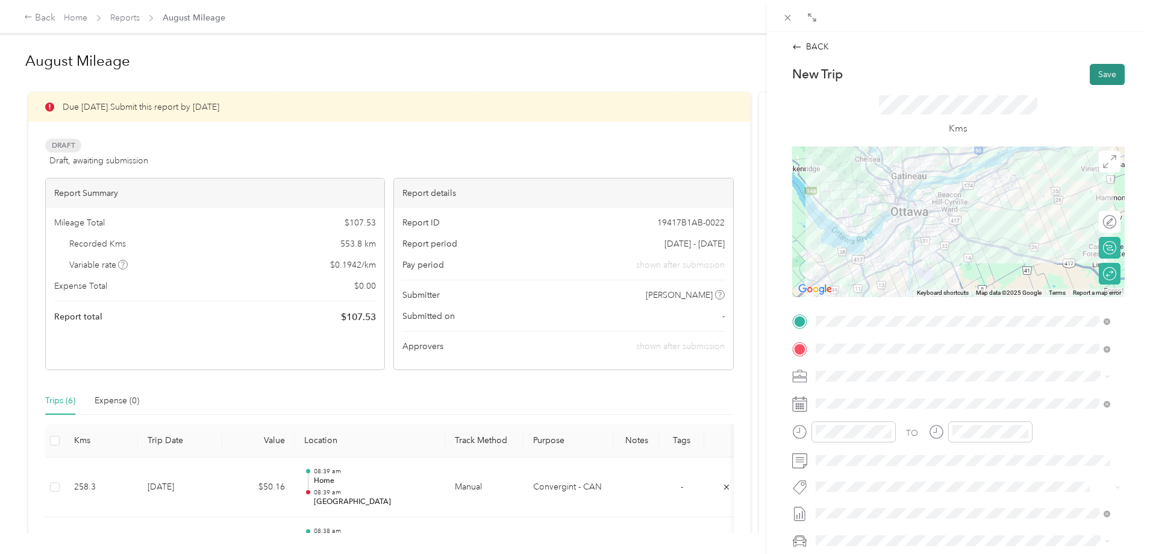
click at [1090, 77] on button "Save" at bounding box center [1107, 74] width 35 height 21
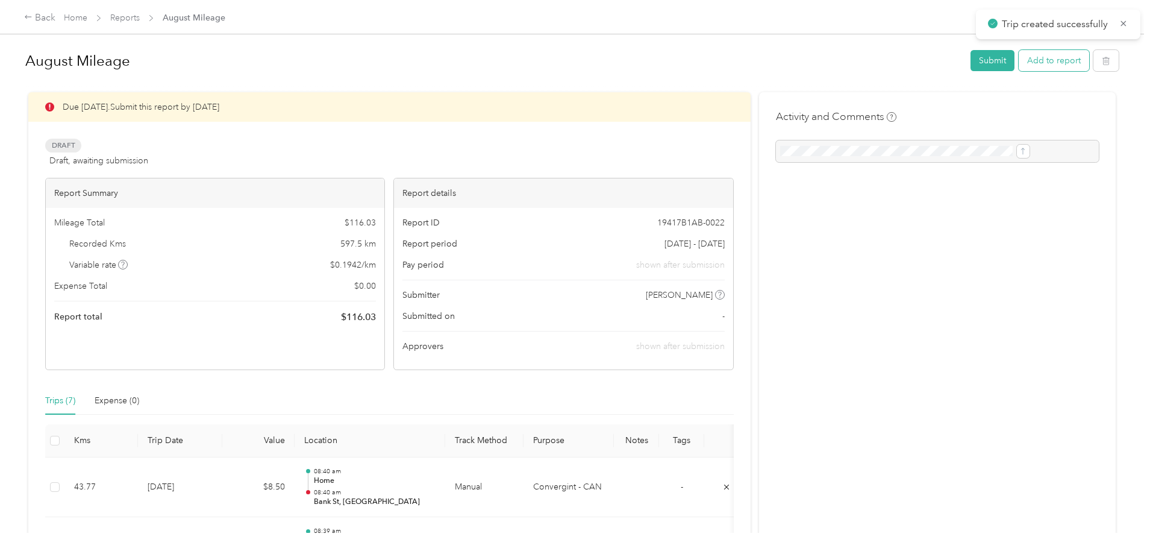
click at [1019, 66] on button "Add to report" at bounding box center [1054, 60] width 70 height 21
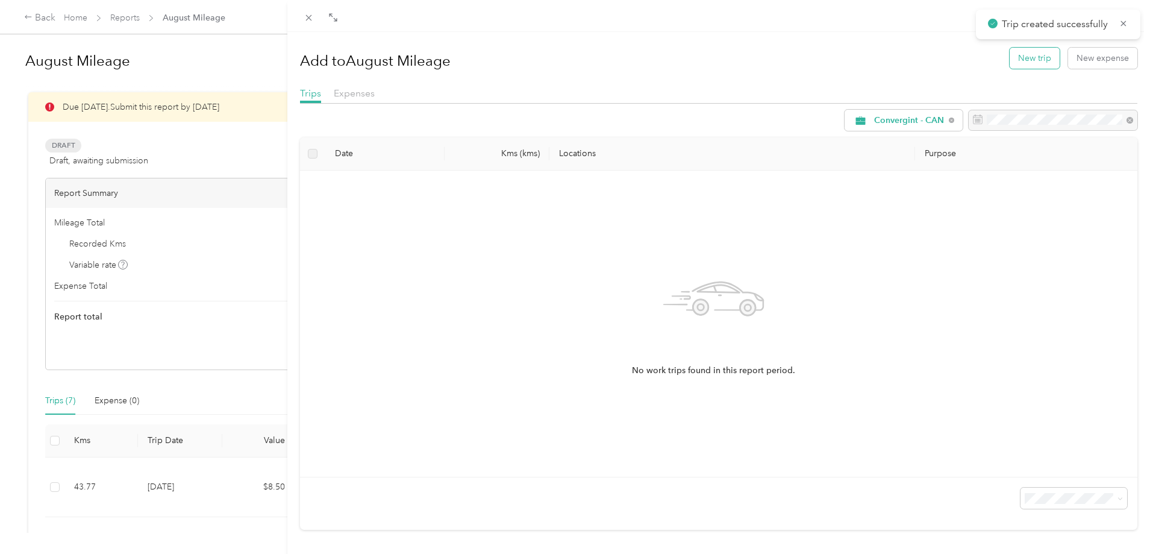
click at [1031, 67] on button "New trip" at bounding box center [1035, 58] width 50 height 21
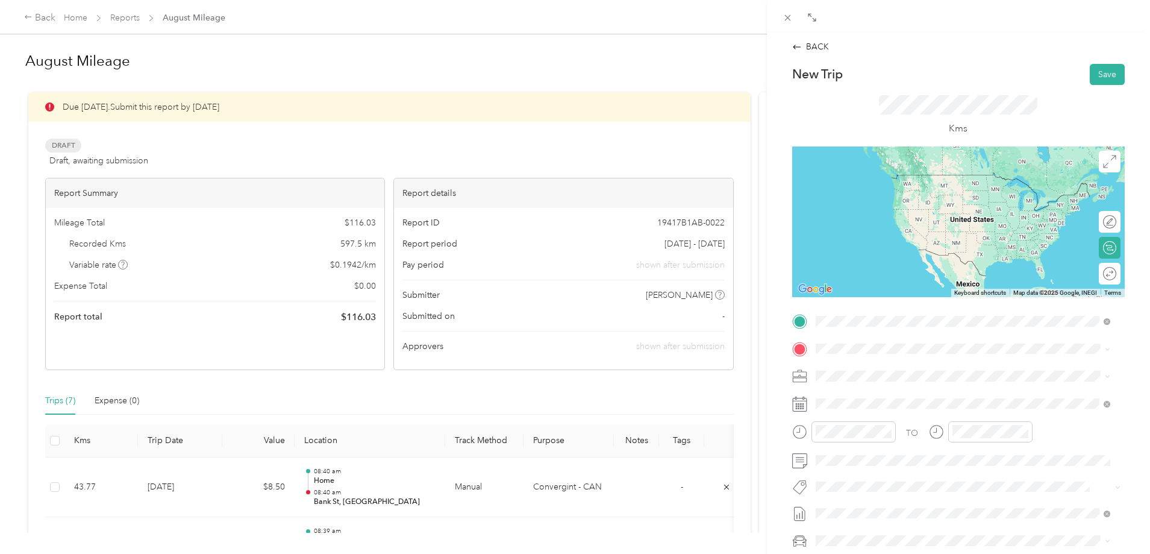
click at [883, 372] on div "Home [STREET_ADDRESS][PERSON_NAME]" at bounding box center [920, 375] width 165 height 25
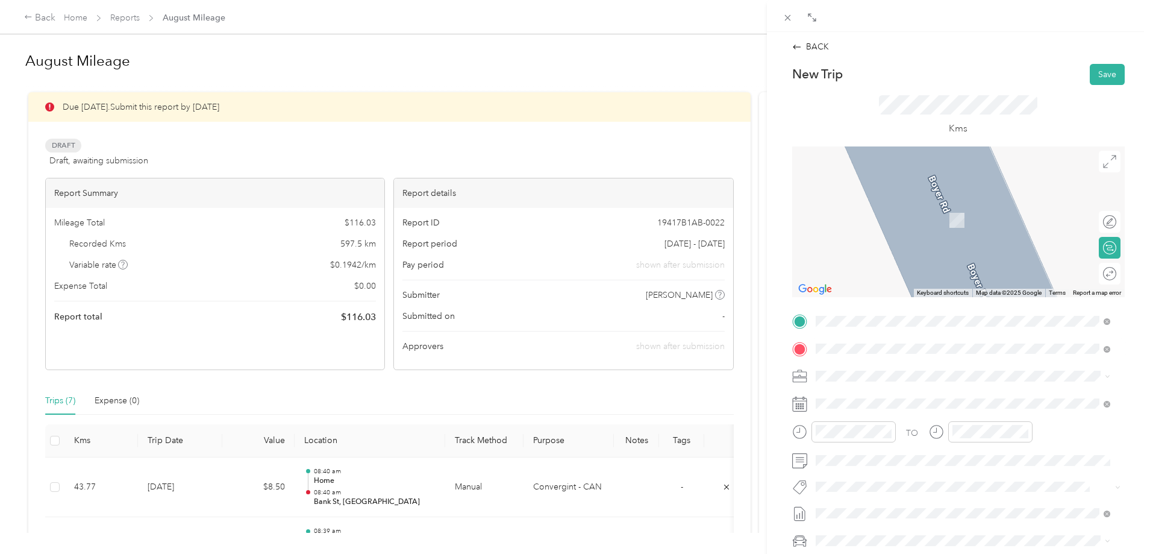
click at [887, 394] on span "[STREET_ADDRESS][PERSON_NAME]" at bounding box center [909, 392] width 143 height 11
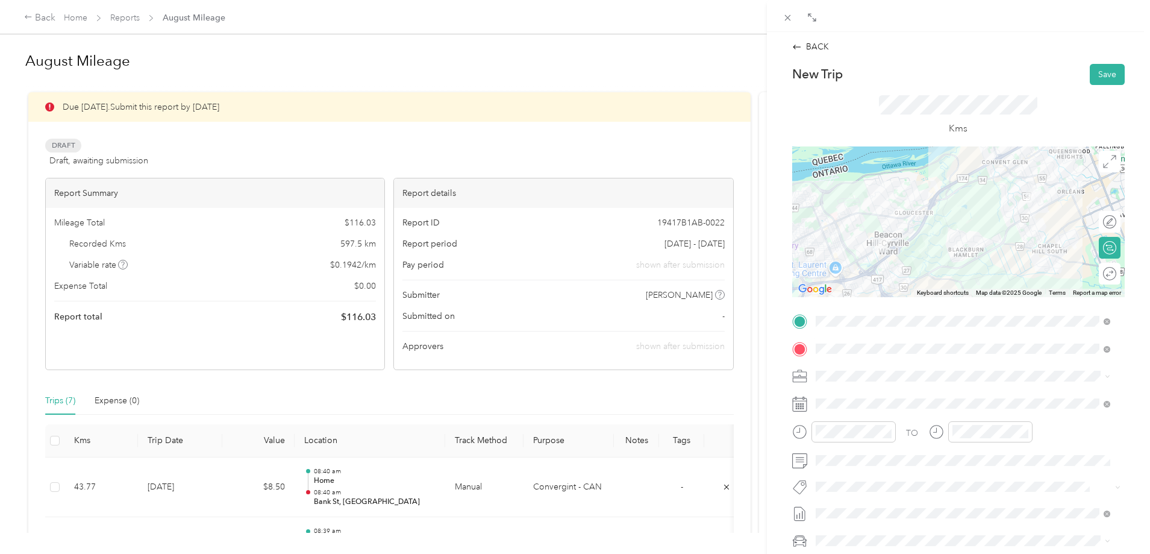
click at [1116, 275] on div "Round trip" at bounding box center [1116, 273] width 0 height 13
click at [1092, 274] on div at bounding box center [1097, 273] width 11 height 11
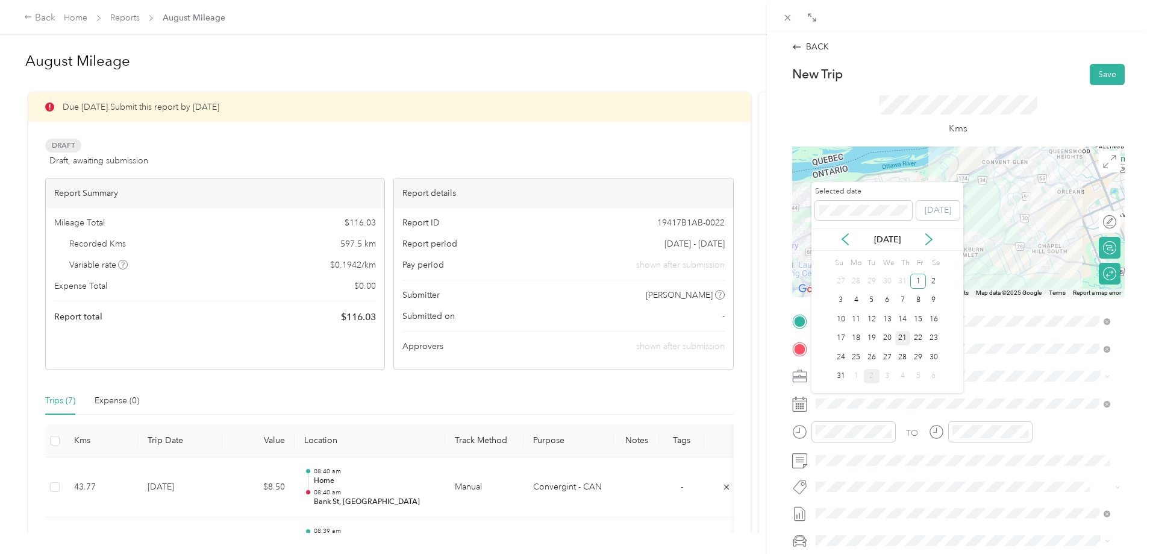
click at [903, 342] on div "21" at bounding box center [903, 338] width 16 height 15
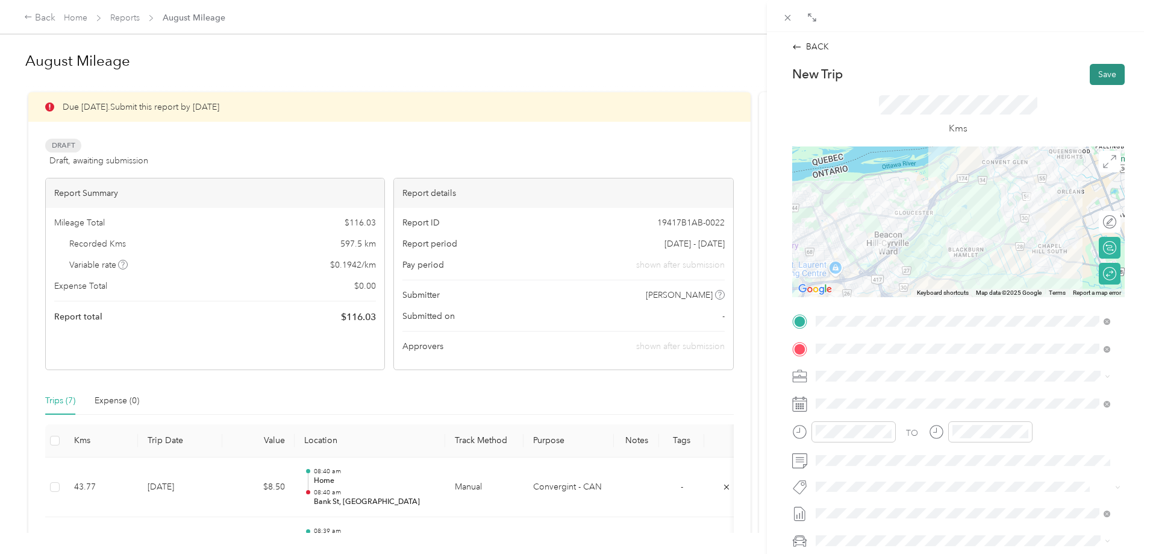
click at [1098, 79] on button "Save" at bounding box center [1107, 74] width 35 height 21
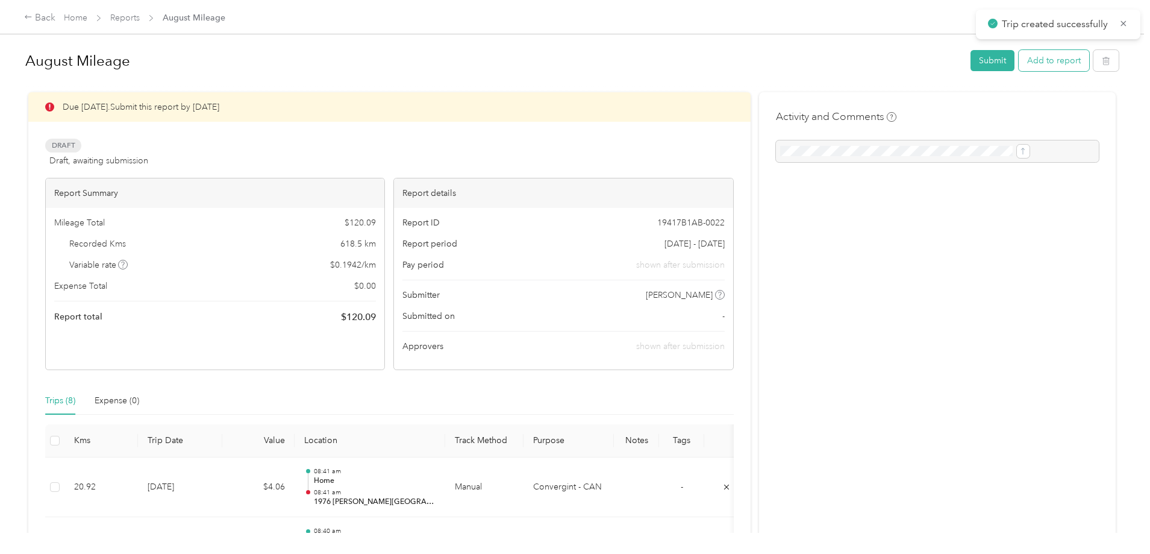
click at [1019, 62] on button "Add to report" at bounding box center [1054, 60] width 70 height 21
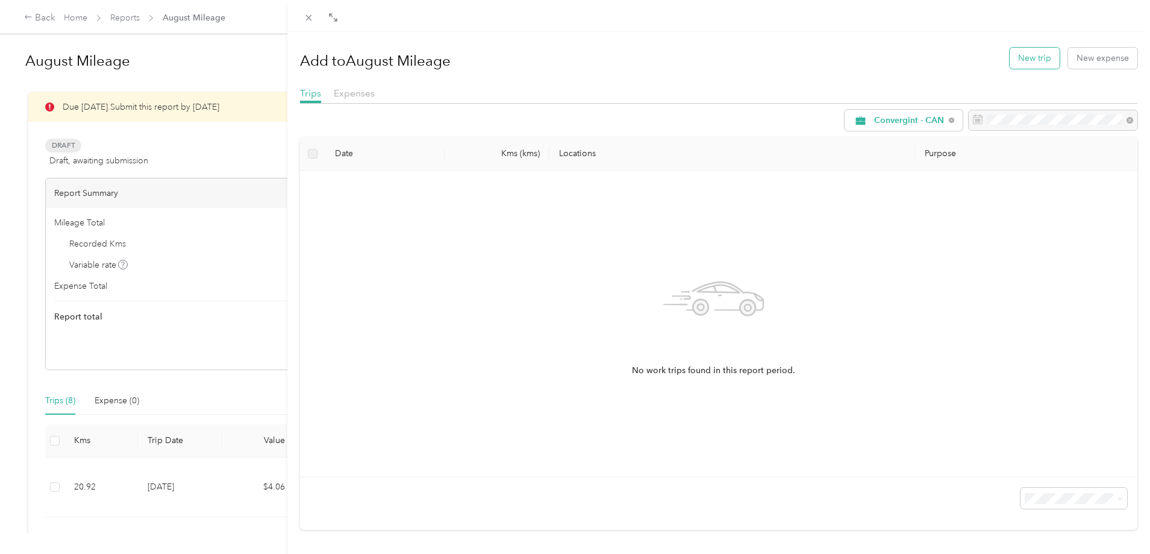
click at [1024, 55] on button "New trip" at bounding box center [1035, 58] width 50 height 21
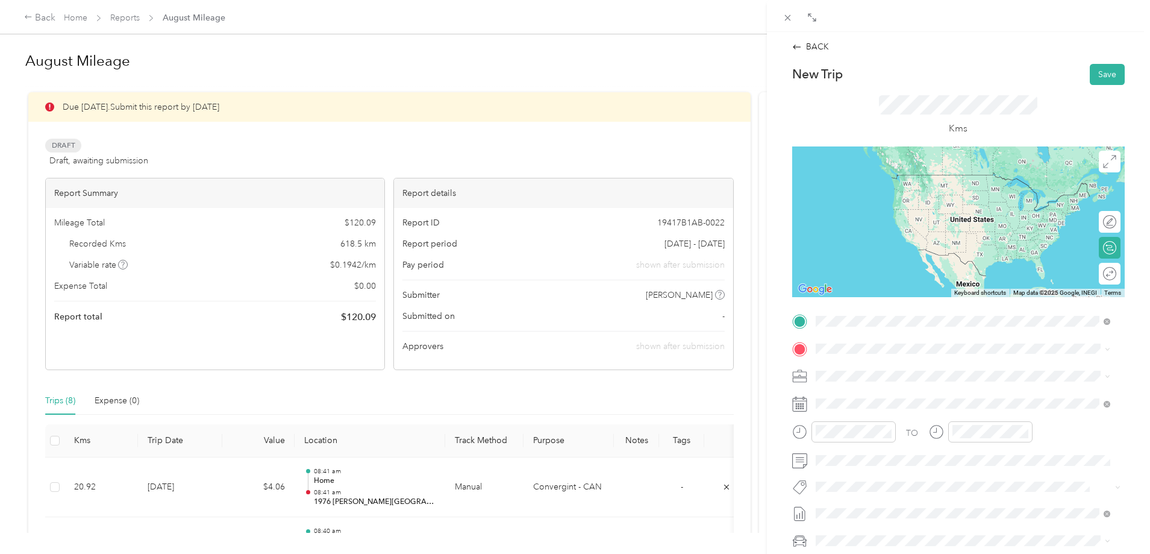
click at [881, 377] on span "2024 [PERSON_NAME][STREET_ADDRESS]" at bounding box center [920, 382] width 165 height 10
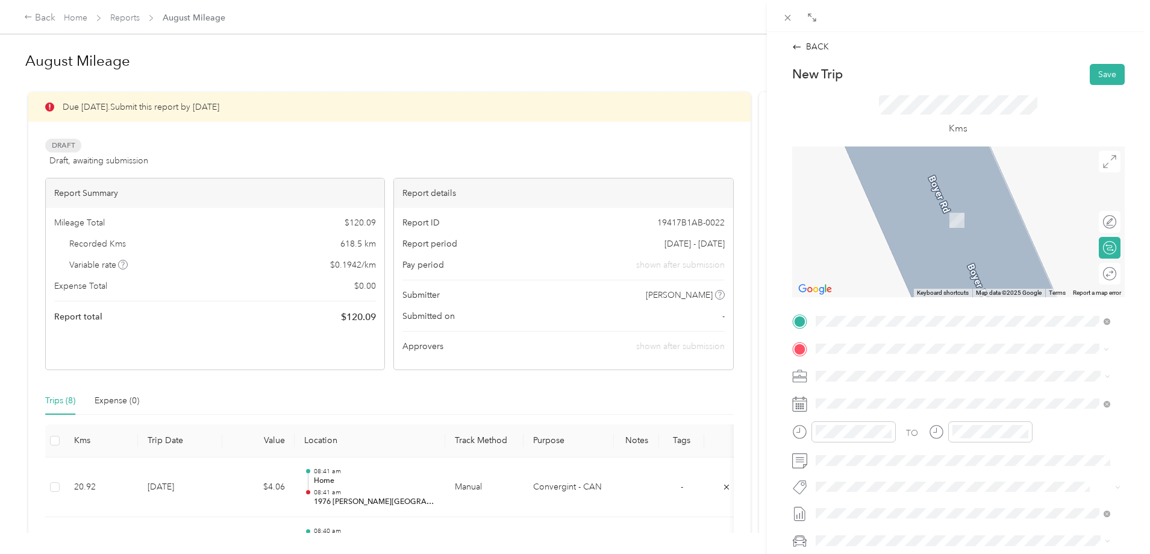
click at [860, 387] on span "[STREET_ADDRESS]" at bounding box center [876, 392] width 77 height 11
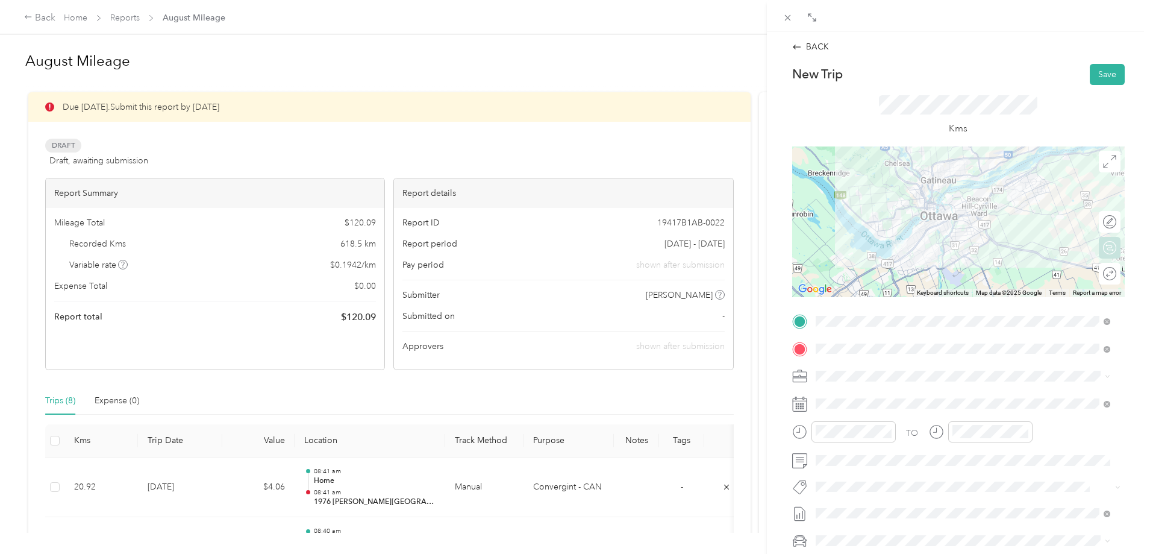
click at [1102, 270] on div "Round trip" at bounding box center [1110, 274] width 22 height 22
click at [1092, 275] on div at bounding box center [1097, 273] width 11 height 11
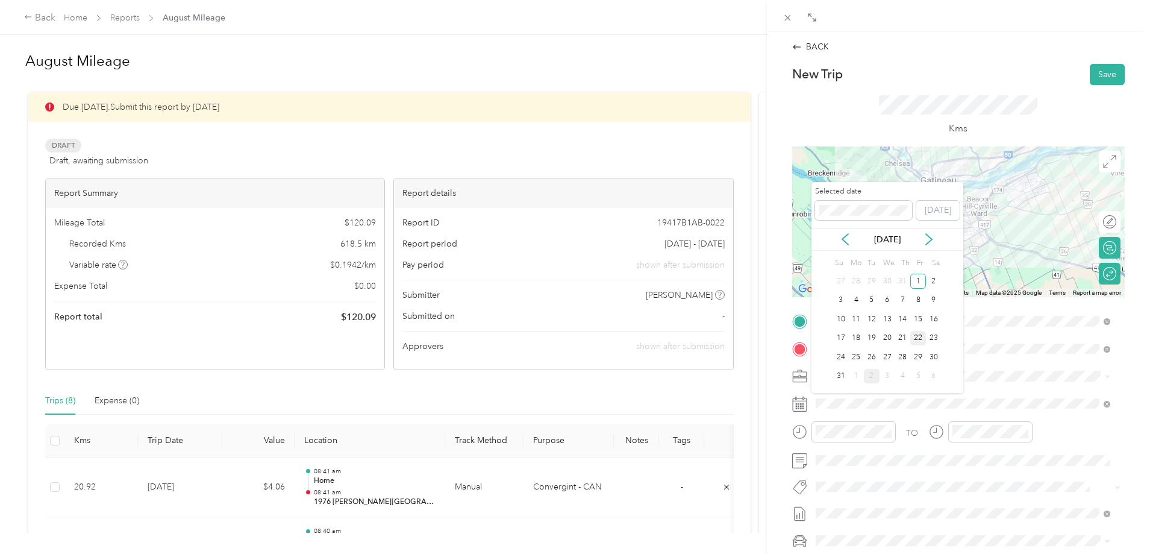
click at [917, 338] on div "22" at bounding box center [918, 338] width 16 height 15
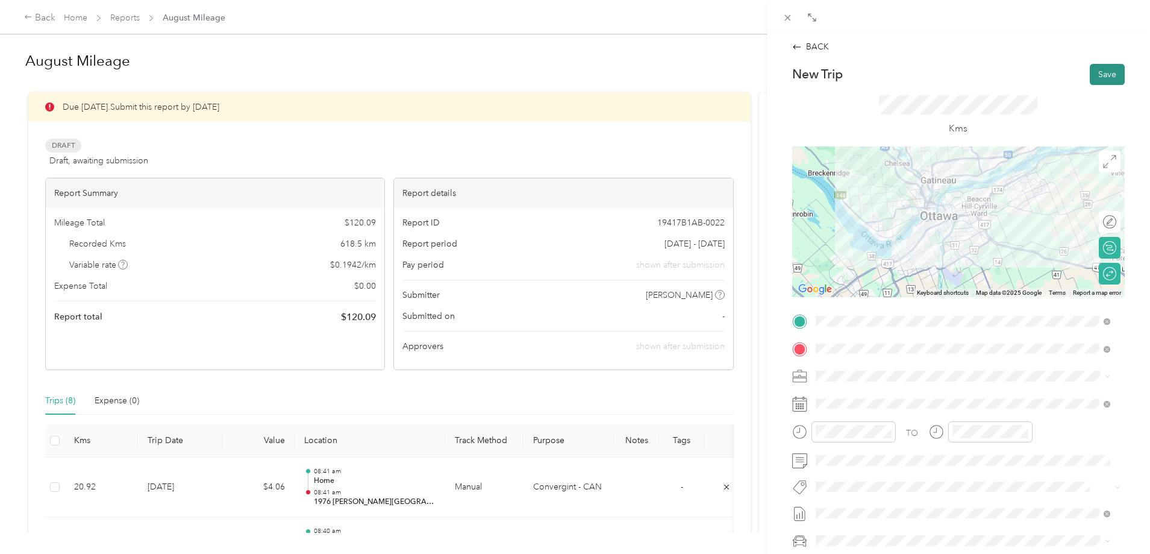
click at [1092, 67] on button "Save" at bounding box center [1107, 74] width 35 height 21
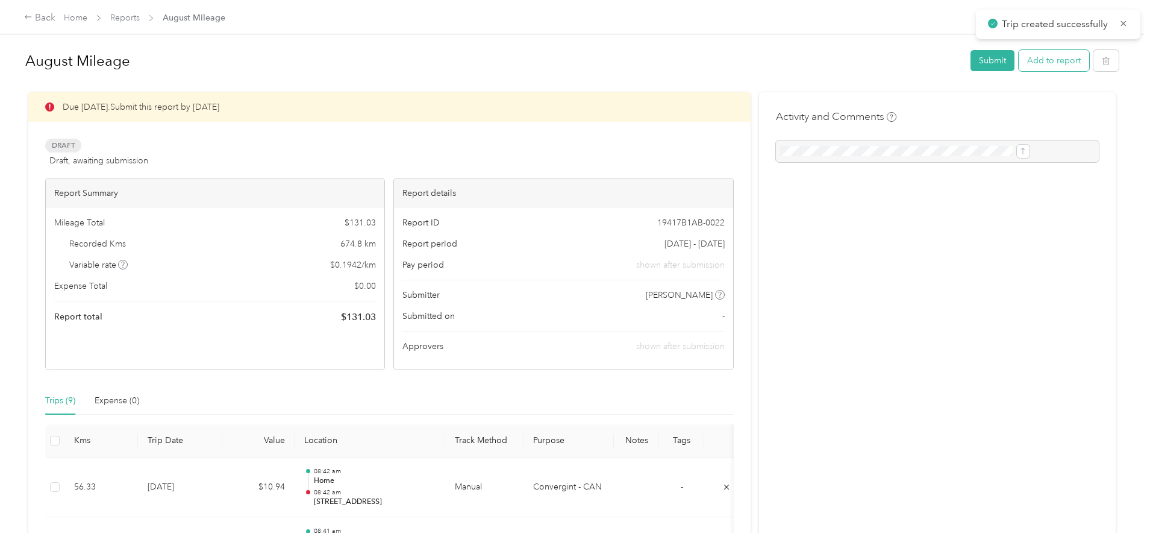
click at [1019, 61] on button "Add to report" at bounding box center [1054, 60] width 70 height 21
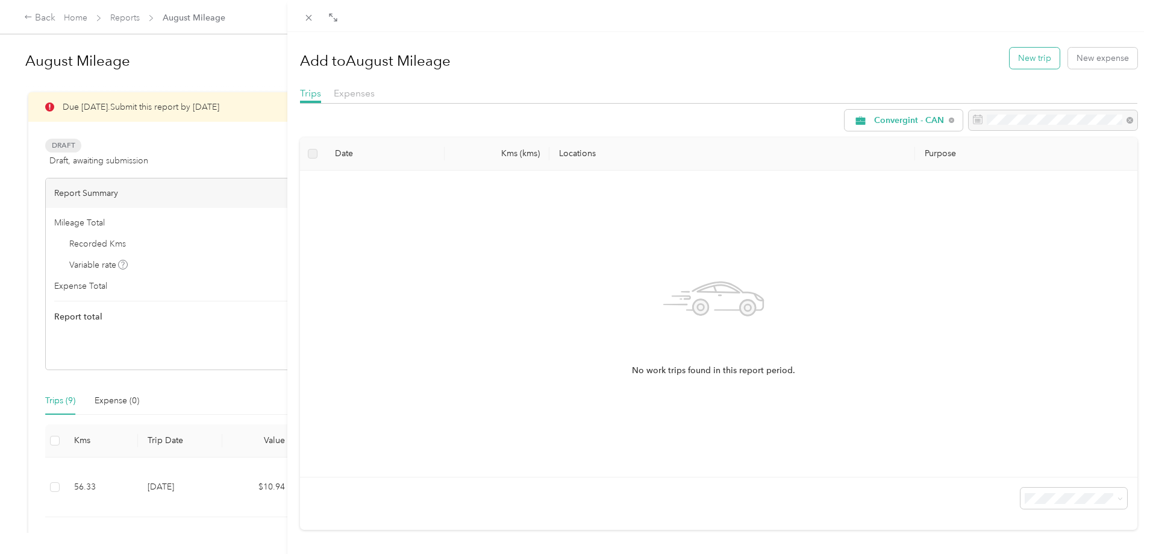
click at [1030, 60] on button "New trip" at bounding box center [1035, 58] width 50 height 21
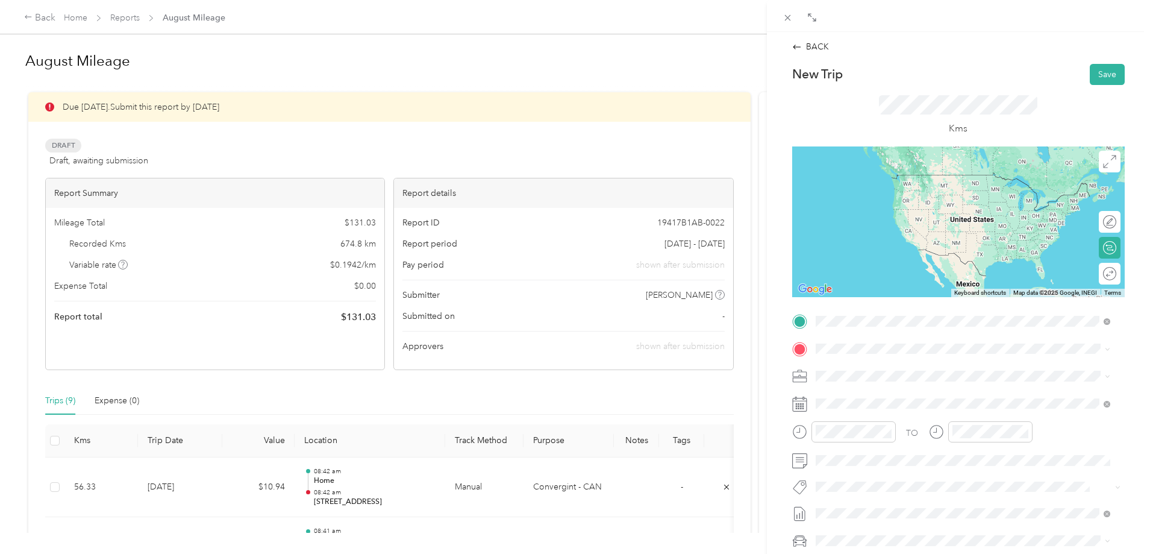
click at [860, 382] on span "2024 [PERSON_NAME][STREET_ADDRESS]" at bounding box center [920, 382] width 165 height 10
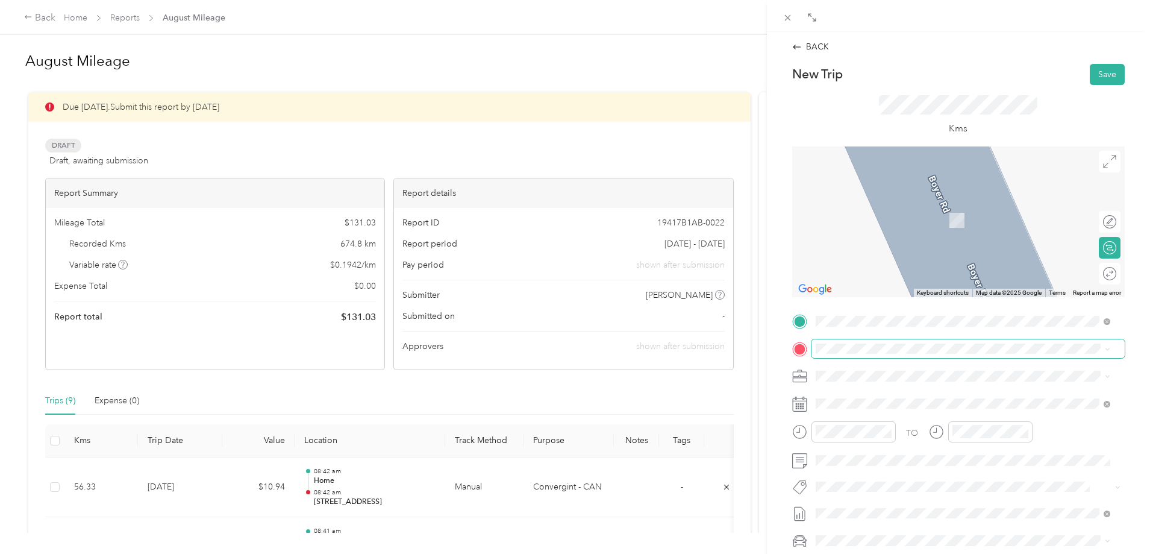
click at [843, 354] on span at bounding box center [967, 348] width 313 height 19
click at [881, 393] on span "[STREET_ADDRESS]" at bounding box center [876, 392] width 77 height 11
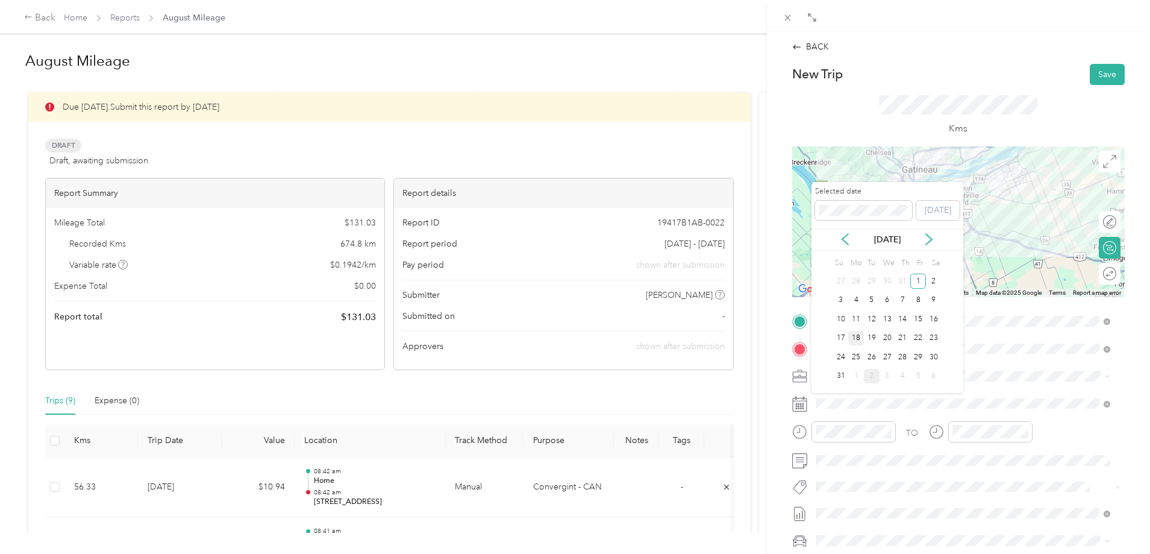
click at [859, 338] on div "18" at bounding box center [856, 338] width 16 height 15
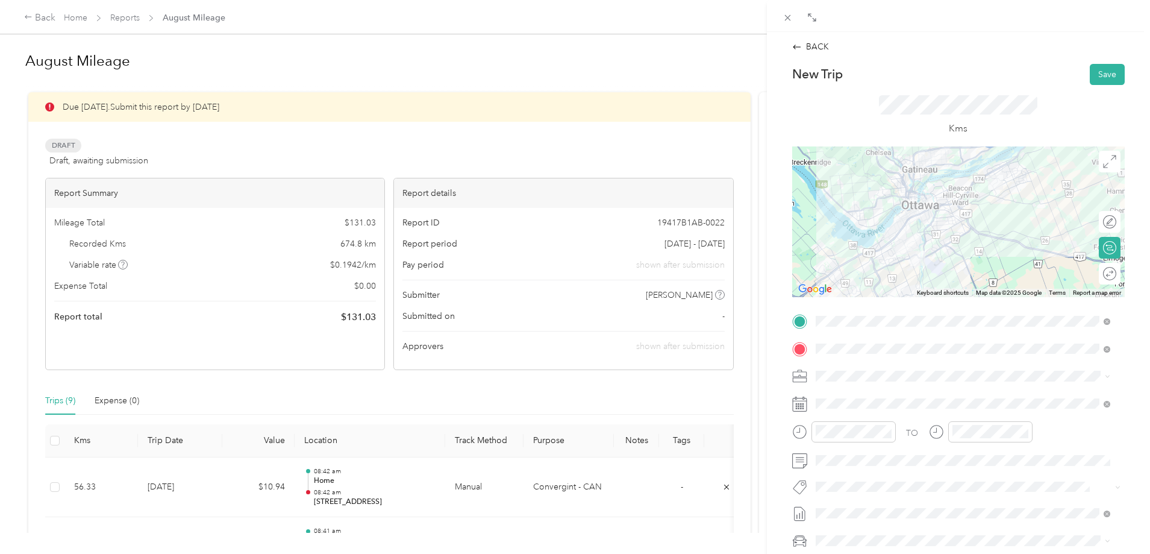
click at [1102, 272] on div "Round trip" at bounding box center [1110, 274] width 22 height 22
click at [1094, 273] on div at bounding box center [1103, 273] width 25 height 13
click at [1093, 73] on button "Save" at bounding box center [1107, 74] width 35 height 21
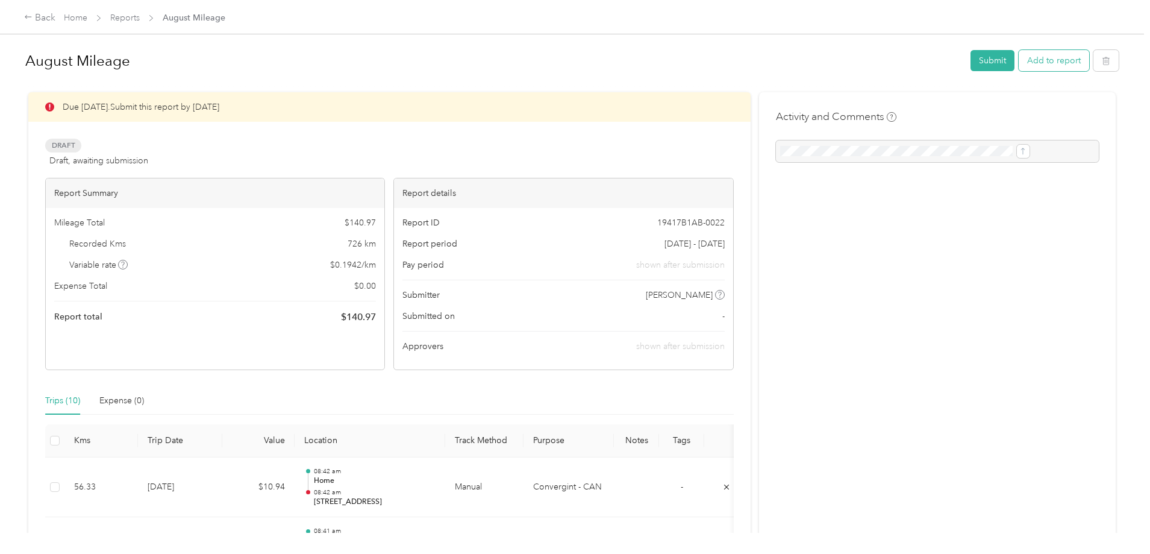
click at [1019, 65] on button "Add to report" at bounding box center [1054, 60] width 70 height 21
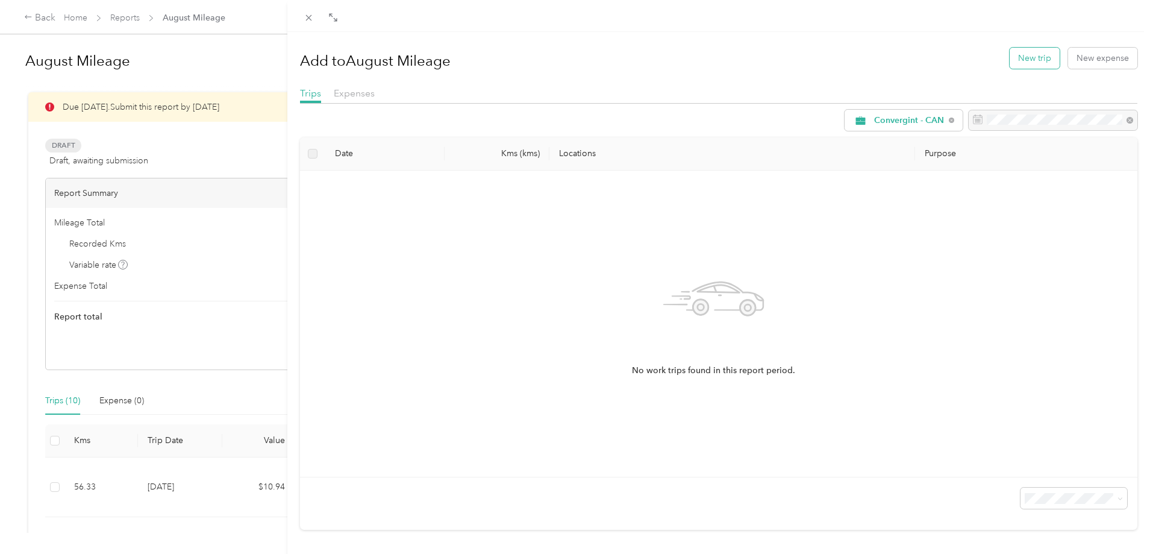
click at [1037, 60] on button "New trip" at bounding box center [1035, 58] width 50 height 21
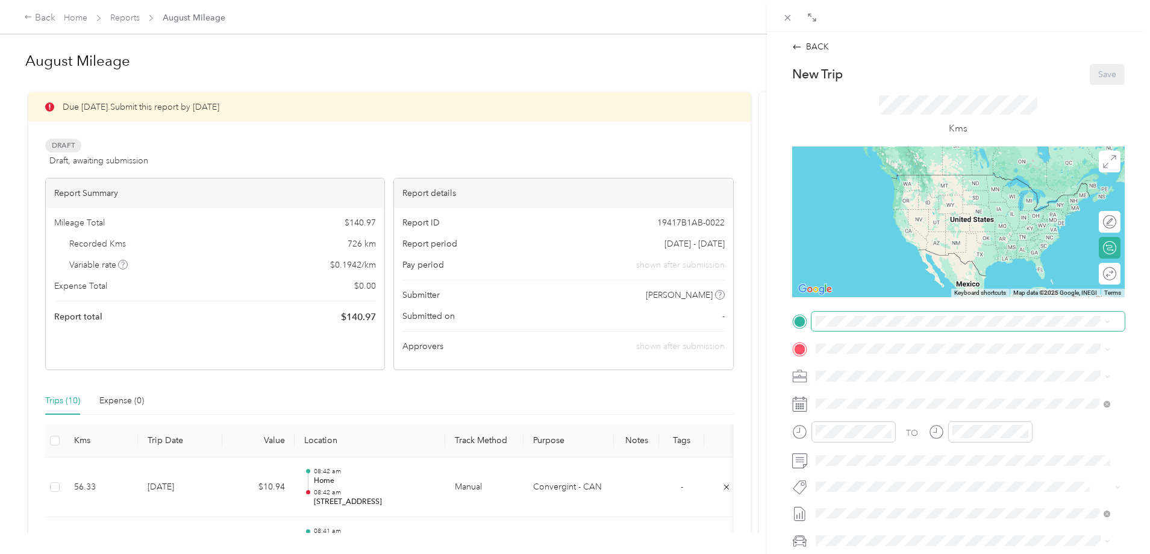
click at [834, 329] on span at bounding box center [967, 320] width 313 height 19
click at [842, 314] on span at bounding box center [967, 320] width 313 height 19
click at [914, 378] on span "2024 [PERSON_NAME][STREET_ADDRESS]" at bounding box center [920, 382] width 165 height 10
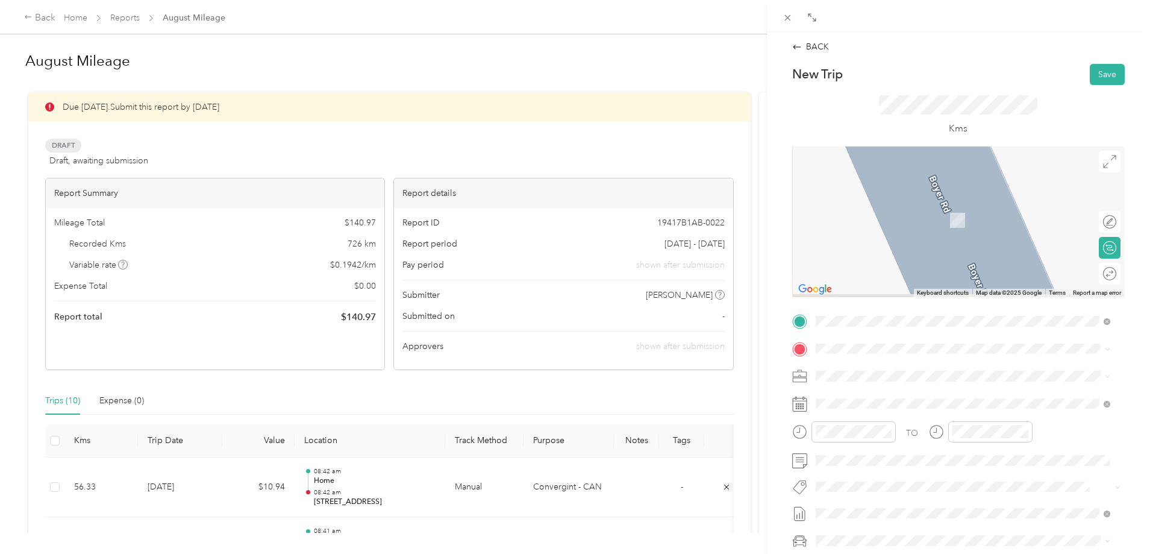
click at [825, 342] on span at bounding box center [967, 348] width 313 height 19
click at [902, 398] on span "[STREET_ADDRESS]" at bounding box center [876, 392] width 77 height 11
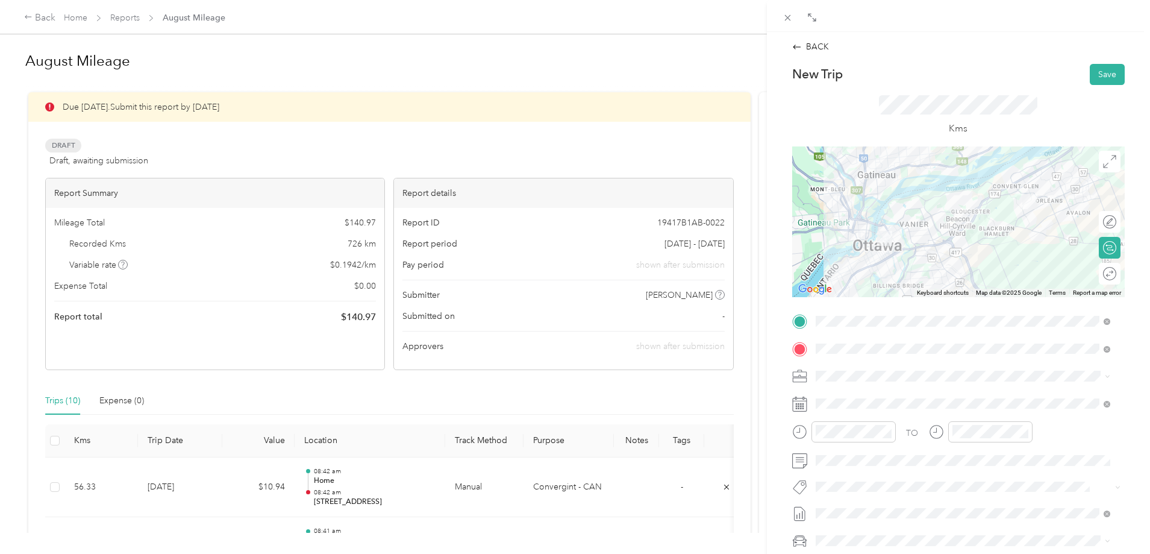
click at [1099, 273] on div "Round trip" at bounding box center [1110, 274] width 22 height 22
click at [1091, 279] on div at bounding box center [1103, 273] width 25 height 13
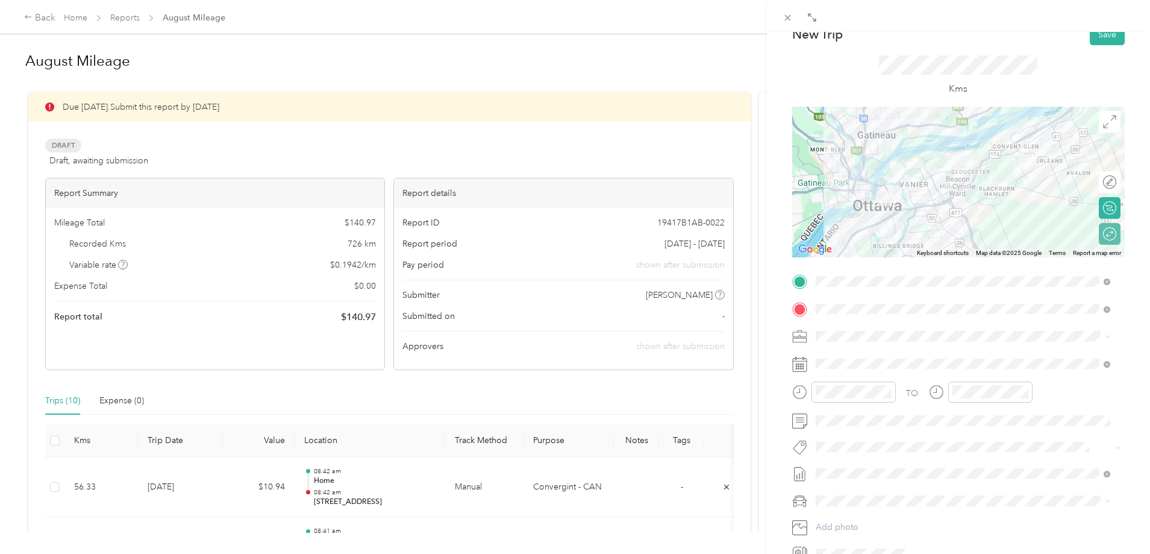
scroll to position [60, 0]
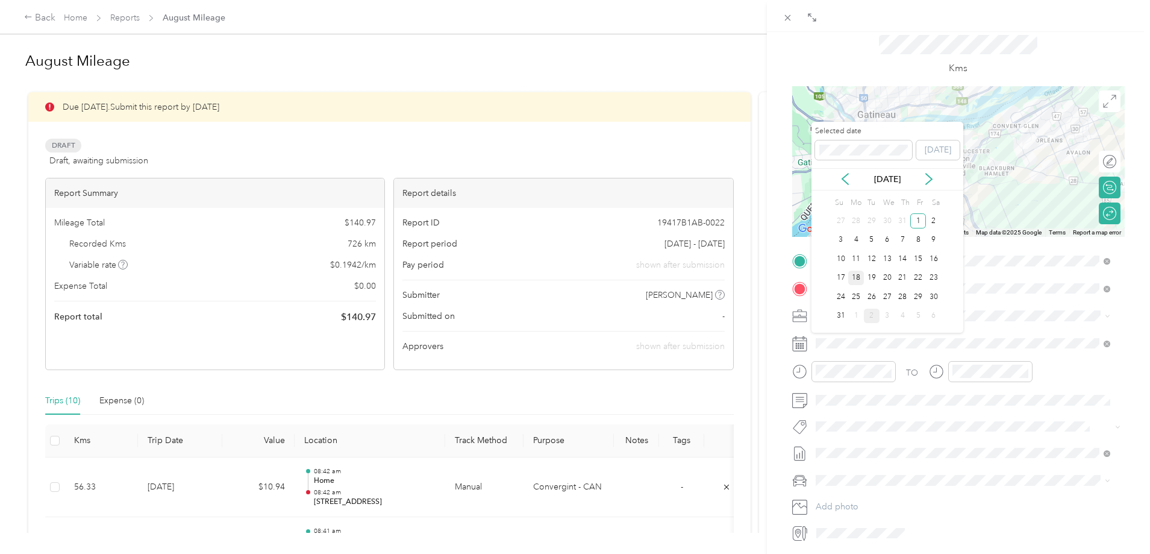
click at [856, 279] on div "18" at bounding box center [856, 277] width 16 height 15
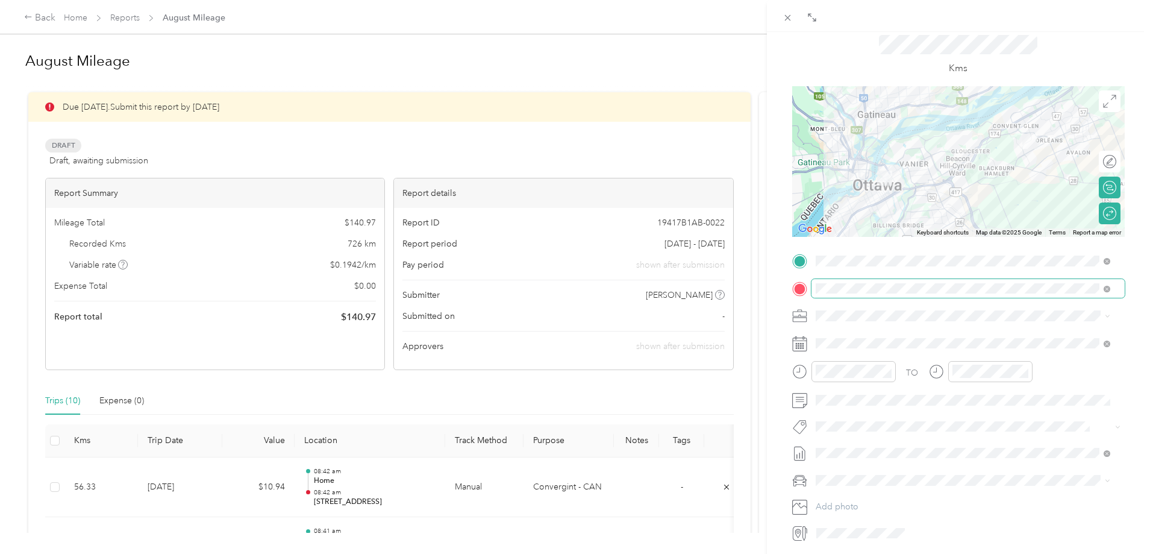
scroll to position [0, 0]
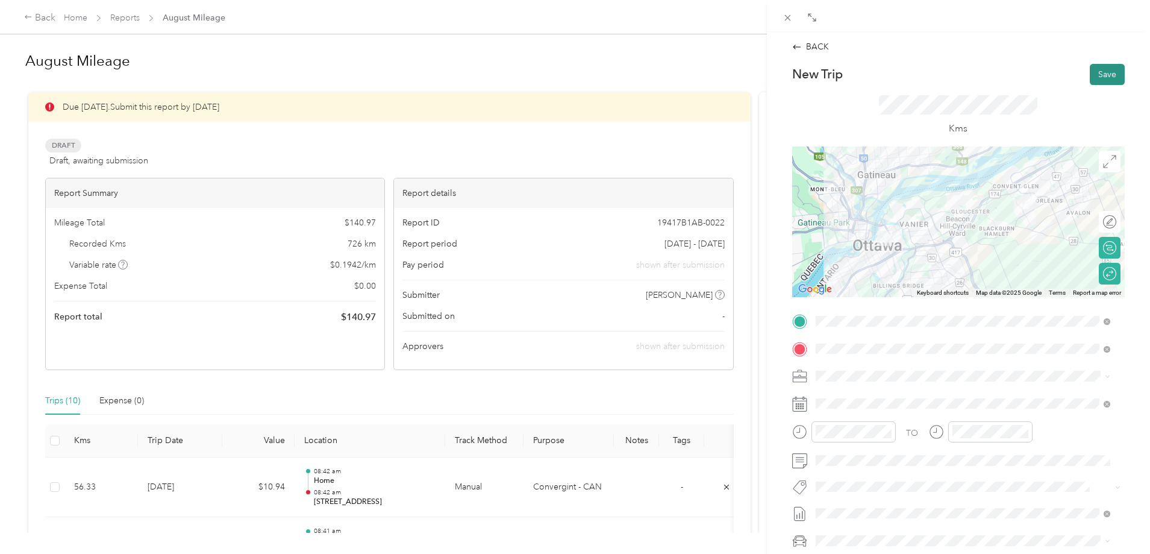
click at [1090, 71] on button "Save" at bounding box center [1107, 74] width 35 height 21
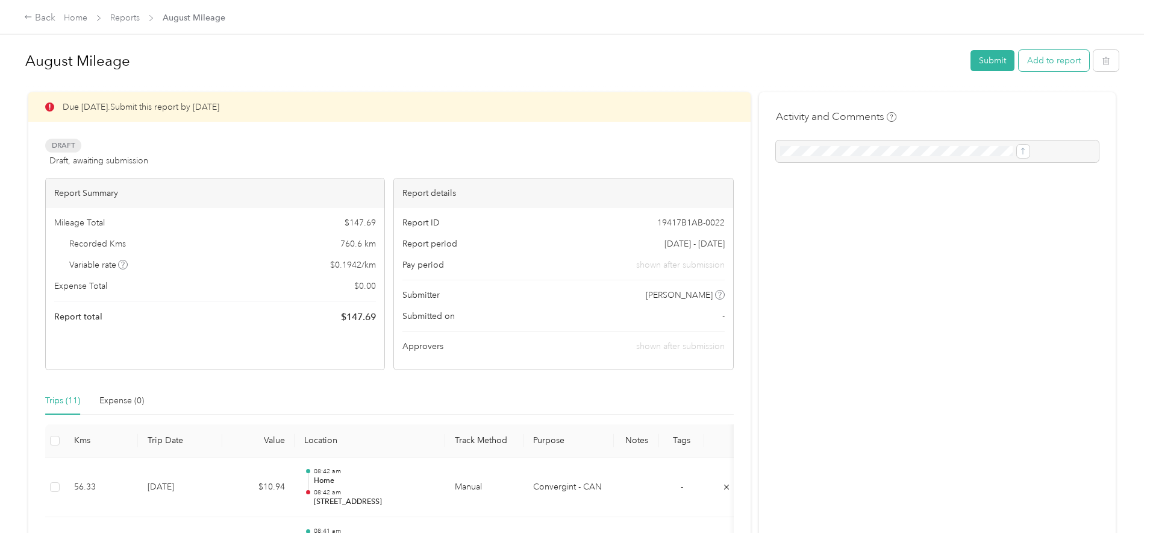
click at [1019, 61] on button "Add to report" at bounding box center [1054, 60] width 70 height 21
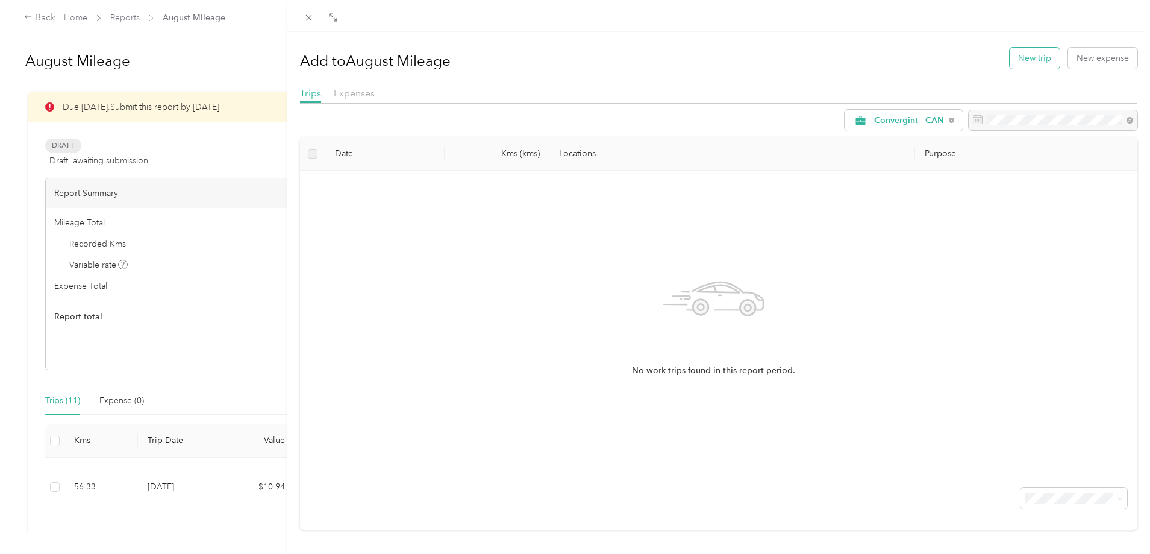
click at [1021, 55] on button "New trip" at bounding box center [1035, 58] width 50 height 21
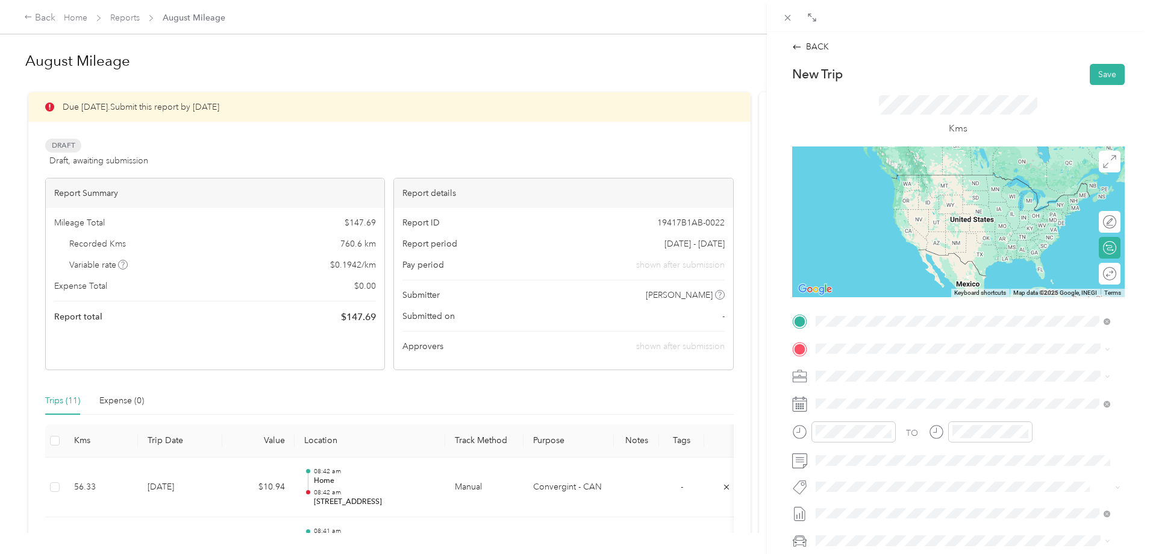
click at [889, 373] on div "Home [STREET_ADDRESS][PERSON_NAME]" at bounding box center [920, 375] width 165 height 25
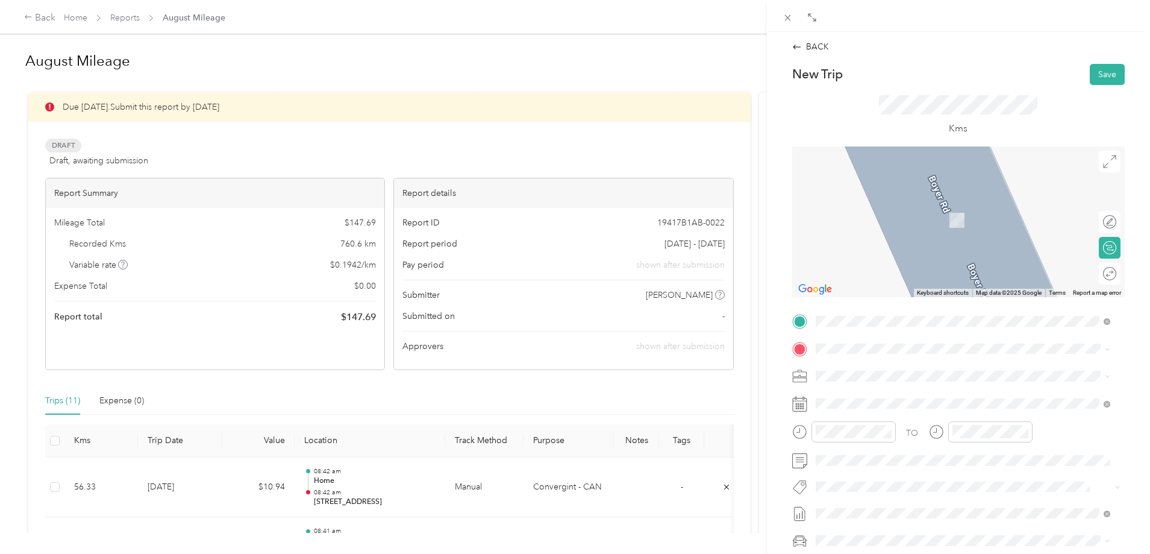
click at [864, 342] on span at bounding box center [967, 348] width 313 height 19
click at [902, 398] on span "[STREET_ADDRESS]" at bounding box center [876, 392] width 77 height 11
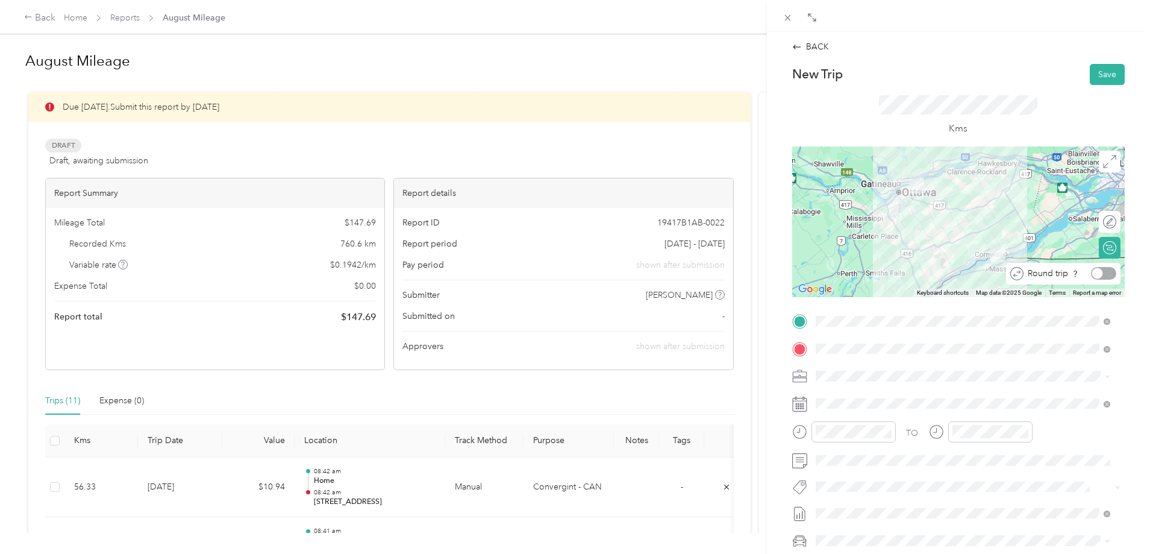
click at [1092, 277] on div at bounding box center [1103, 273] width 25 height 13
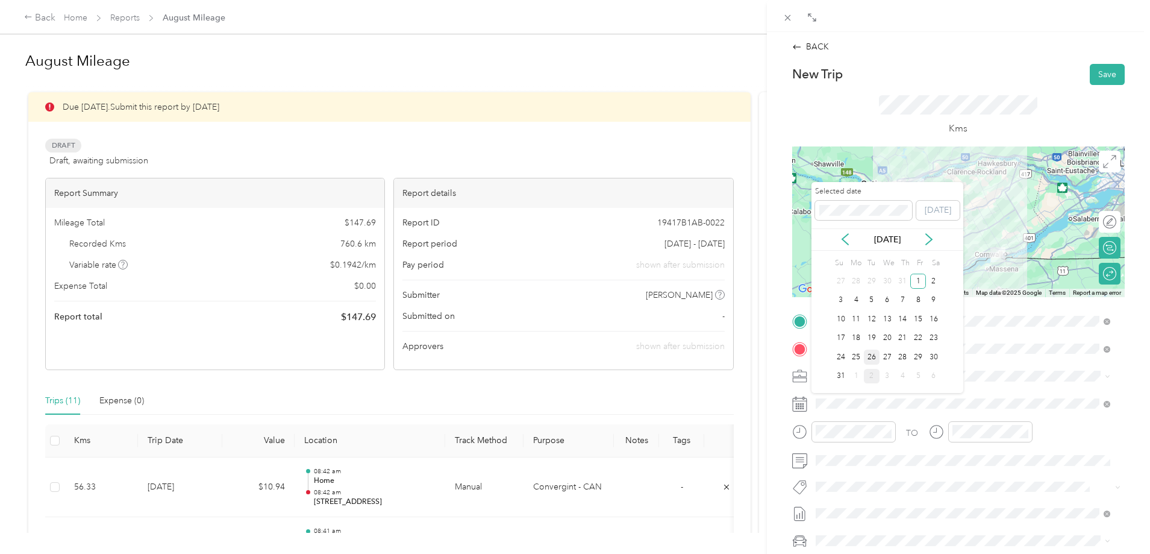
click at [875, 357] on div "26" at bounding box center [872, 356] width 16 height 15
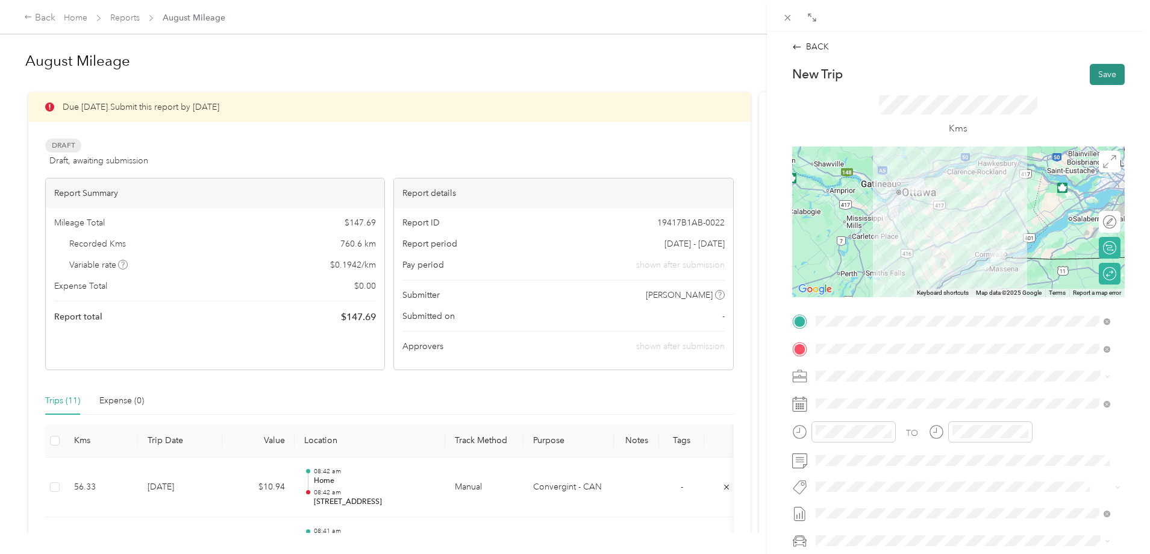
click at [1101, 72] on button "Save" at bounding box center [1107, 74] width 35 height 21
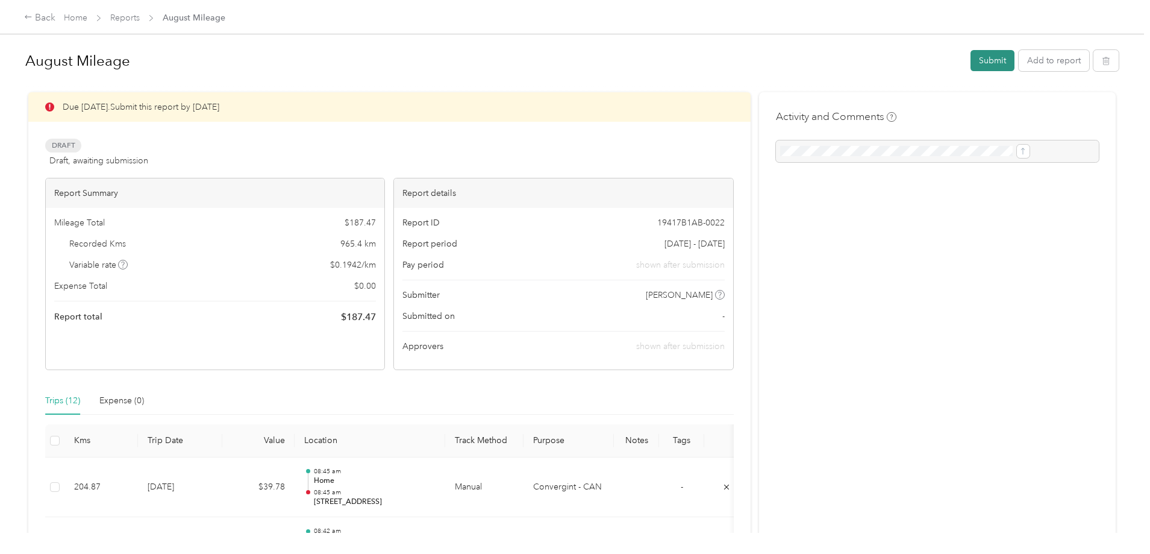
click at [970, 58] on button "Submit" at bounding box center [992, 60] width 44 height 21
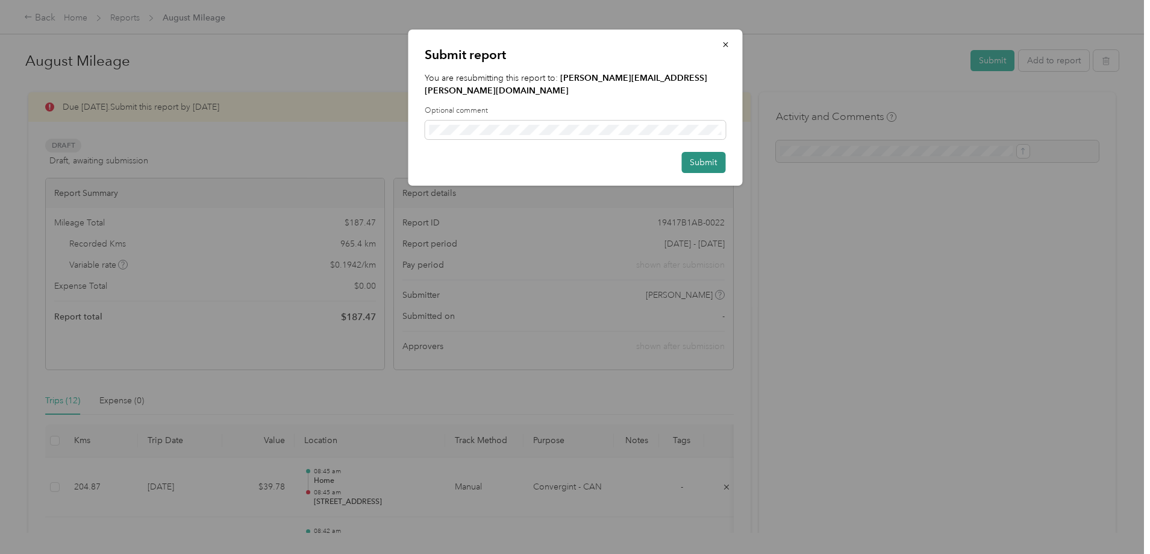
click at [704, 152] on button "Submit" at bounding box center [703, 162] width 44 height 21
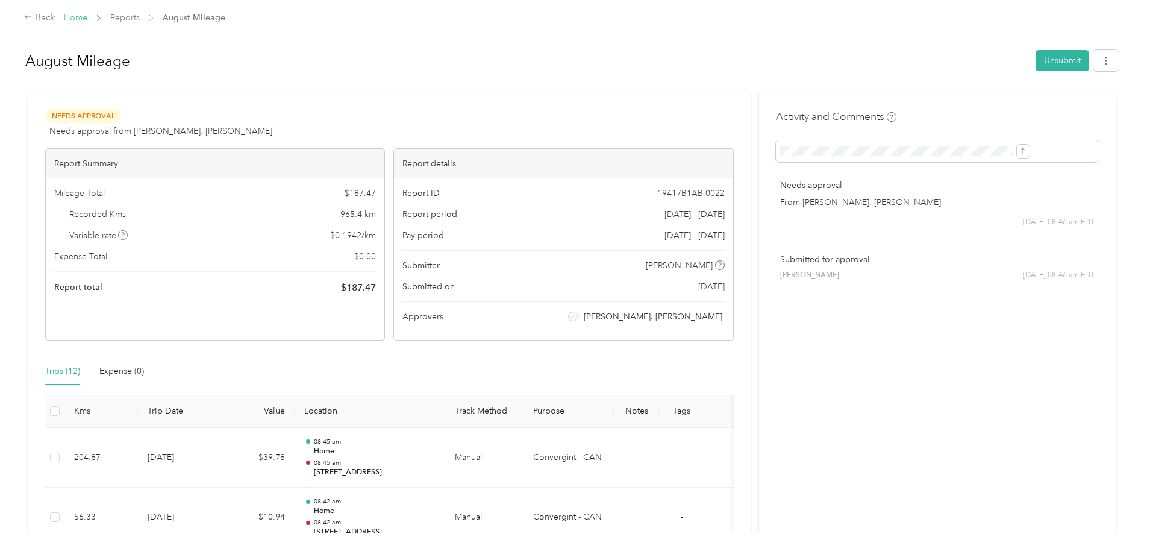
click at [87, 14] on link "Home" at bounding box center [75, 18] width 23 height 10
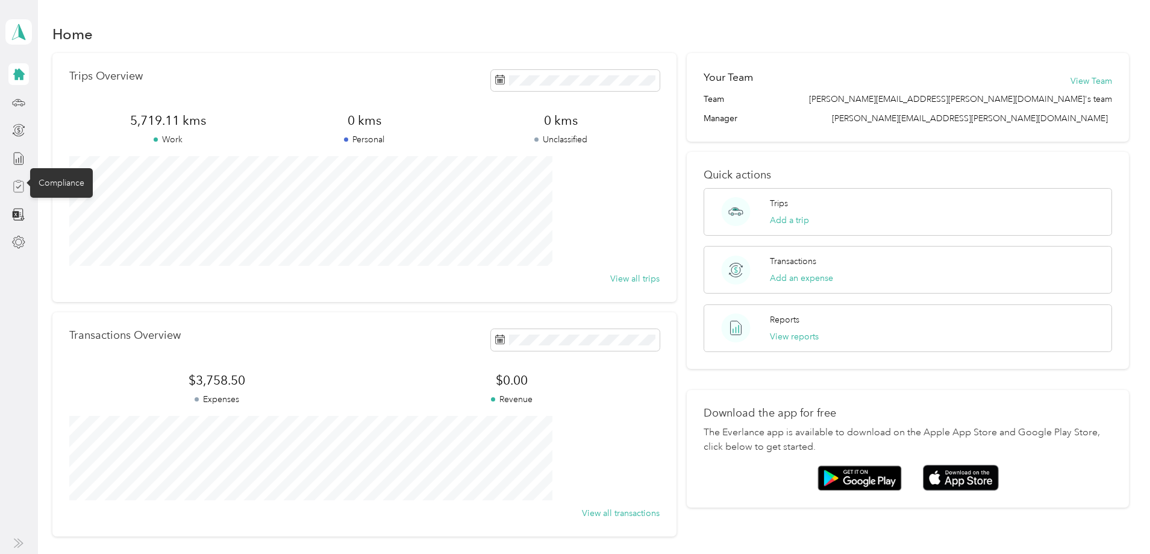
click at [21, 184] on icon at bounding box center [18, 186] width 13 height 13
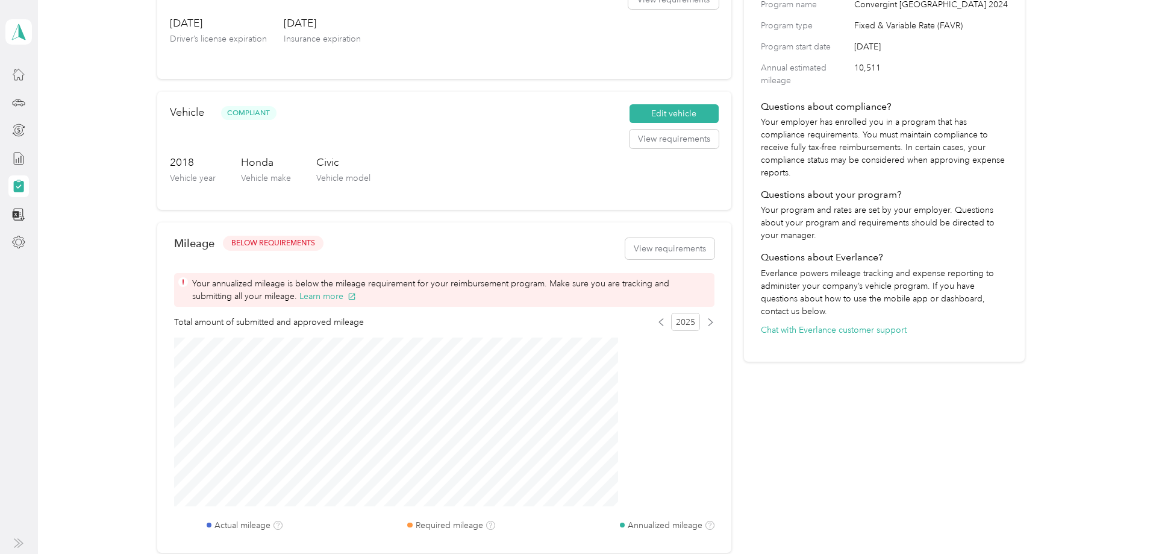
scroll to position [181, 0]
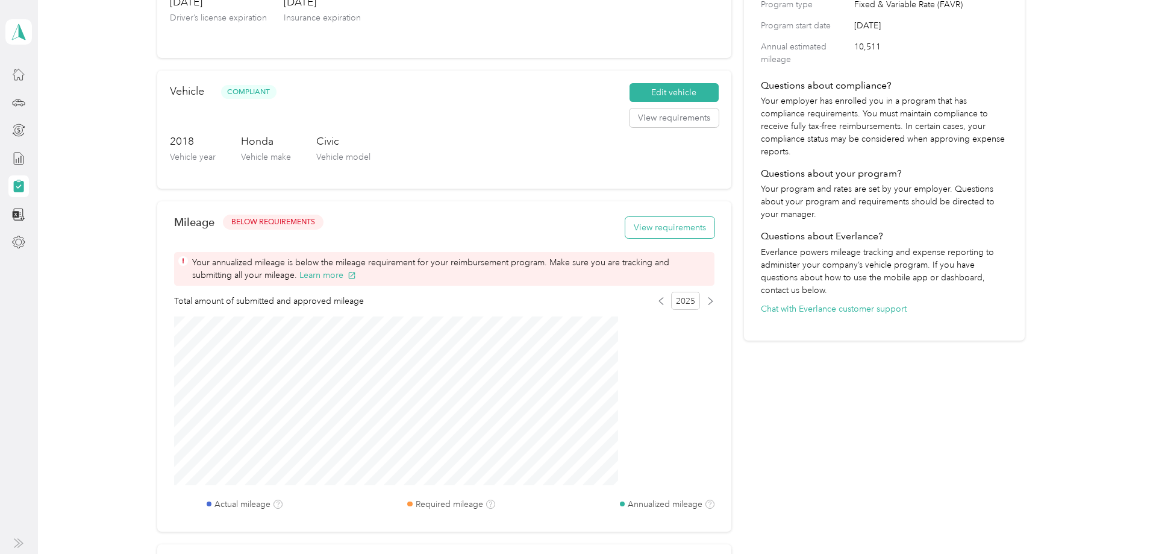
click at [638, 238] on button "View requirements" at bounding box center [669, 227] width 89 height 21
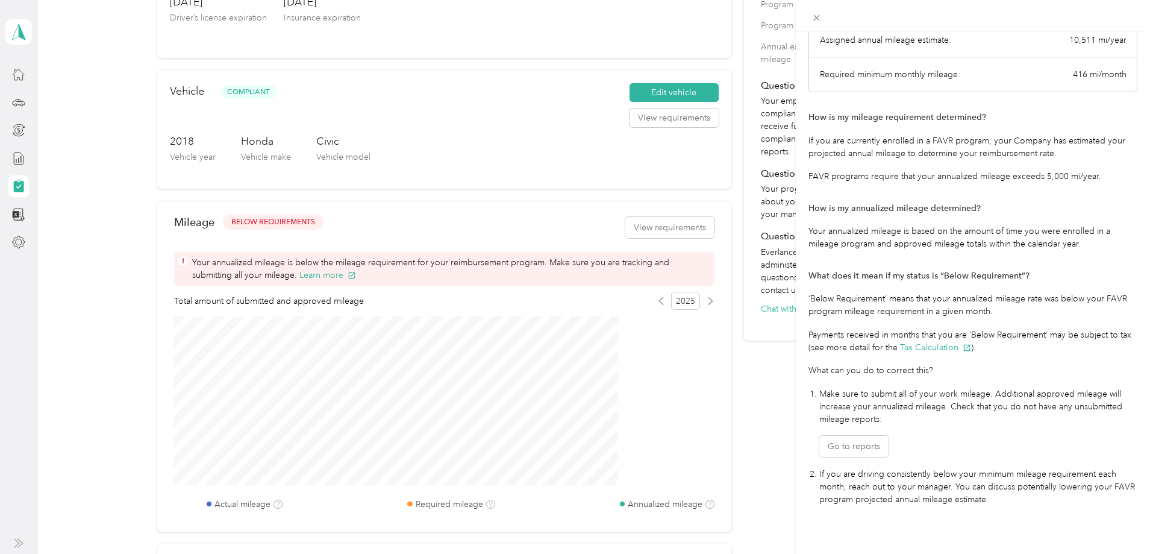
scroll to position [140, 0]
click at [682, 312] on div "Mileage Requirements These requirements are set by your Company. If you have an…" at bounding box center [575, 277] width 1150 height 554
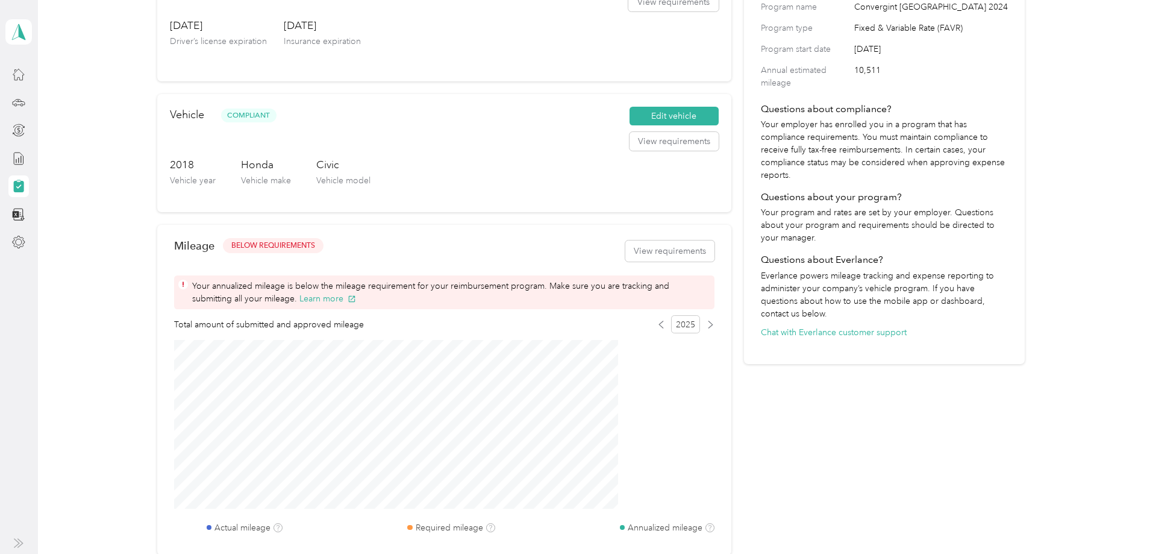
scroll to position [0, 0]
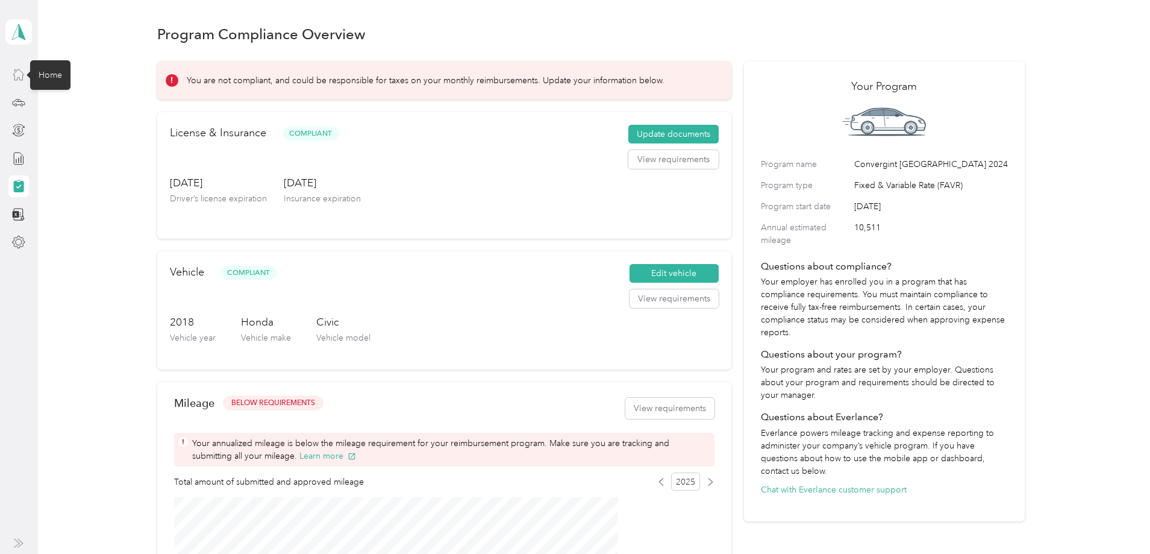
click at [24, 75] on icon at bounding box center [18, 74] width 11 height 11
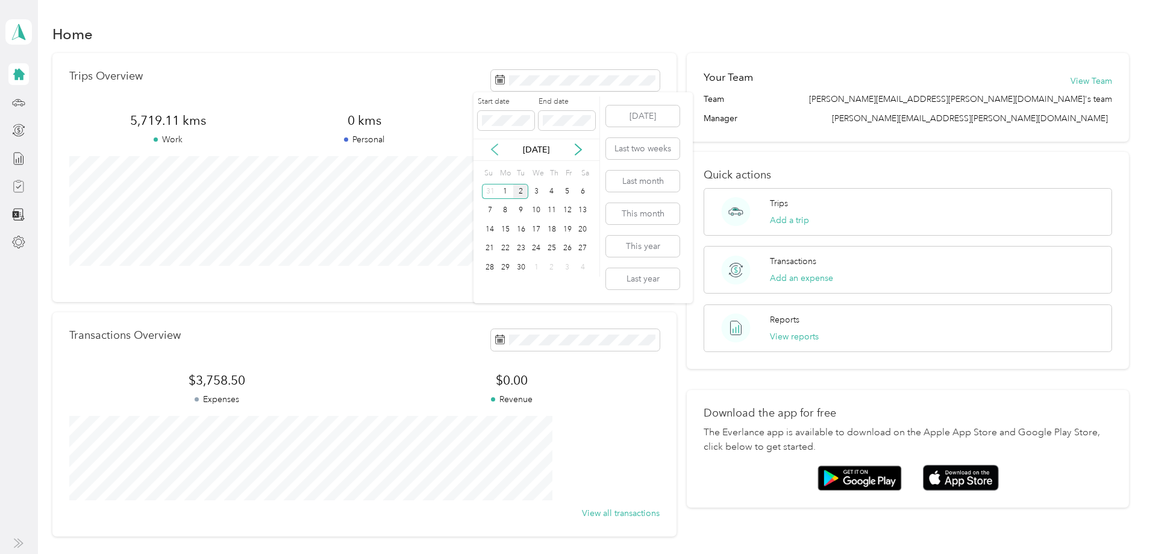
click at [498, 148] on icon at bounding box center [495, 149] width 12 height 12
click at [563, 192] on div "1" at bounding box center [568, 191] width 16 height 15
click at [399, 70] on div "Trips Overview" at bounding box center [364, 80] width 590 height 21
click at [489, 149] on icon at bounding box center [495, 149] width 12 height 12
click at [563, 191] on div "1" at bounding box center [568, 191] width 16 height 15
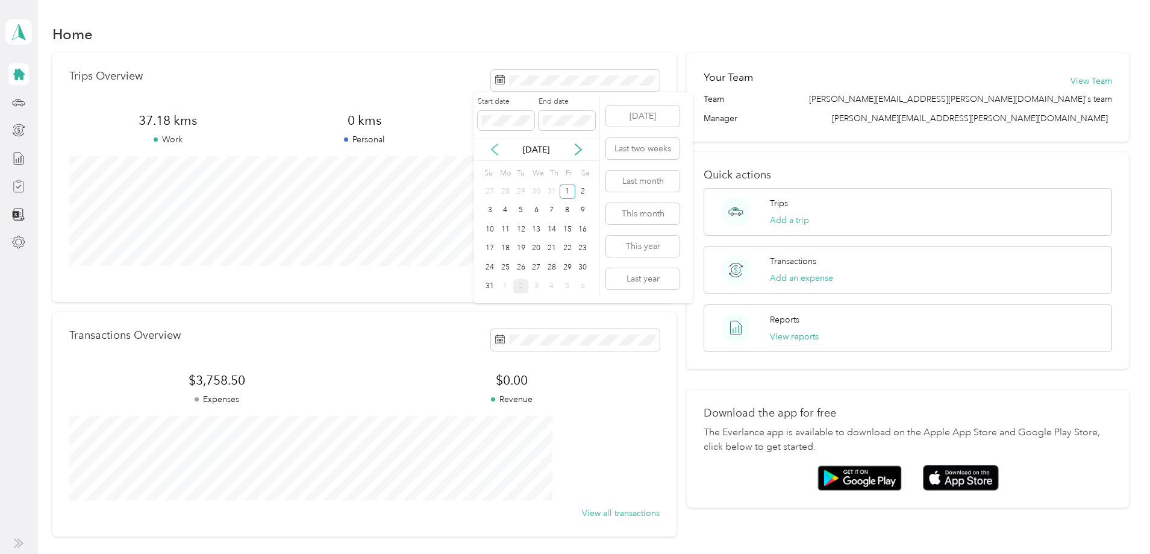
click at [493, 146] on icon at bounding box center [495, 149] width 12 height 12
click at [496, 157] on div "[DATE]" at bounding box center [536, 150] width 126 height 22
click at [495, 153] on icon at bounding box center [495, 150] width 6 height 11
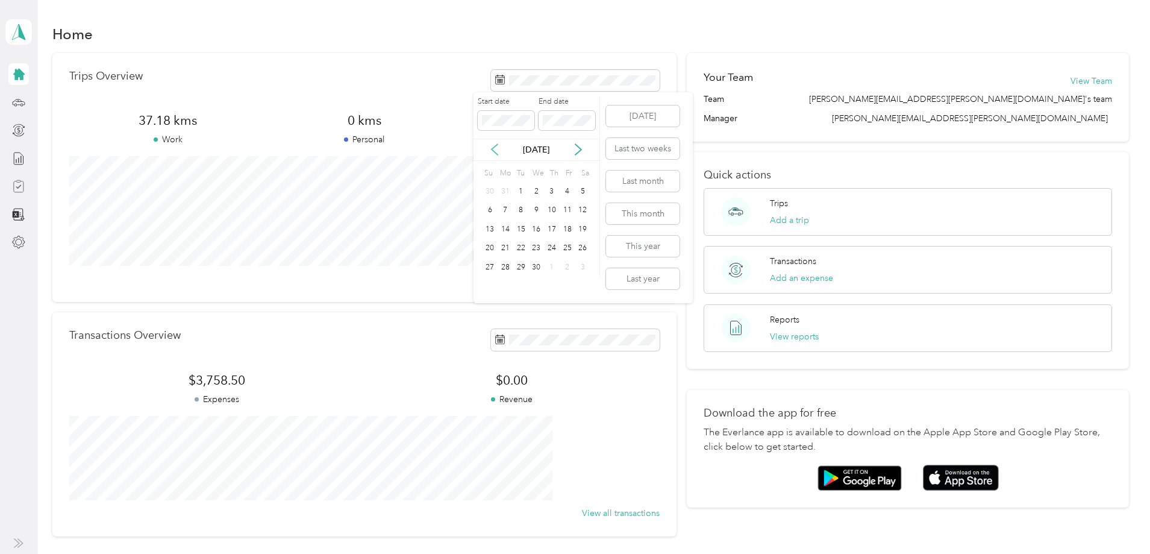
click at [495, 153] on icon at bounding box center [495, 150] width 6 height 11
click at [536, 193] on div "1" at bounding box center [536, 191] width 16 height 15
click at [329, 70] on div "Trips Overview" at bounding box center [364, 80] width 590 height 21
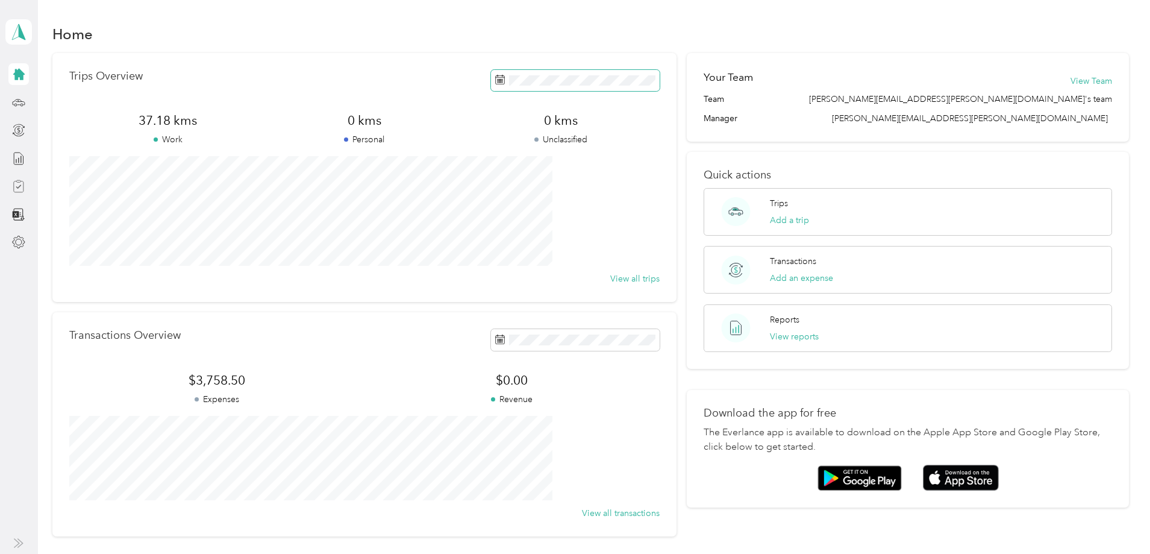
click at [557, 90] on span at bounding box center [575, 80] width 169 height 21
click at [660, 121] on button "[DATE]" at bounding box center [642, 115] width 73 height 21
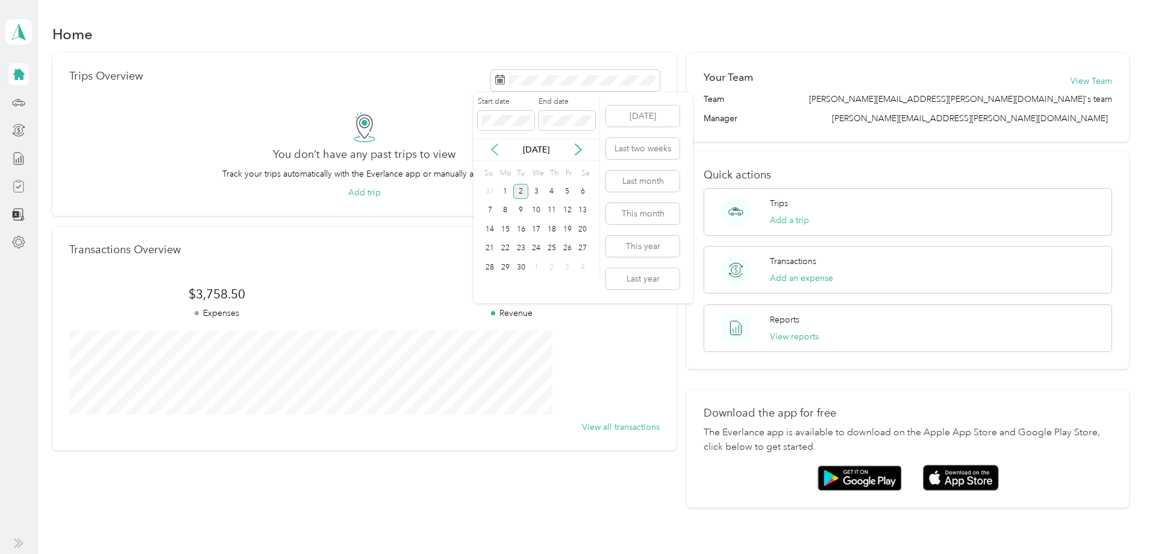
click at [492, 147] on icon at bounding box center [495, 149] width 12 height 12
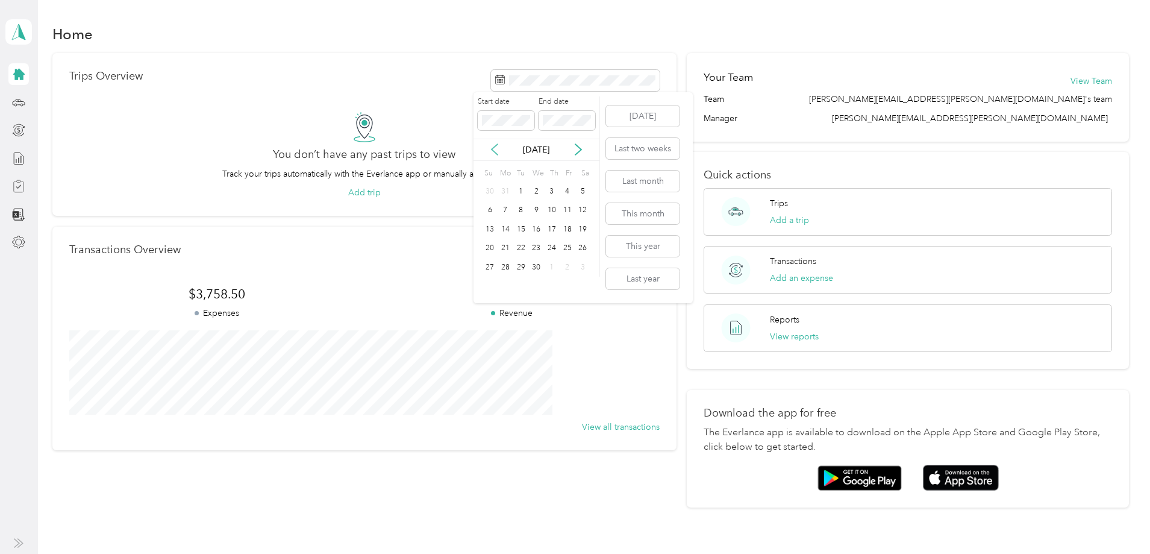
click at [492, 147] on icon at bounding box center [495, 149] width 12 height 12
click at [538, 187] on div "1" at bounding box center [536, 191] width 16 height 15
click at [323, 34] on div "Home" at bounding box center [590, 33] width 1076 height 25
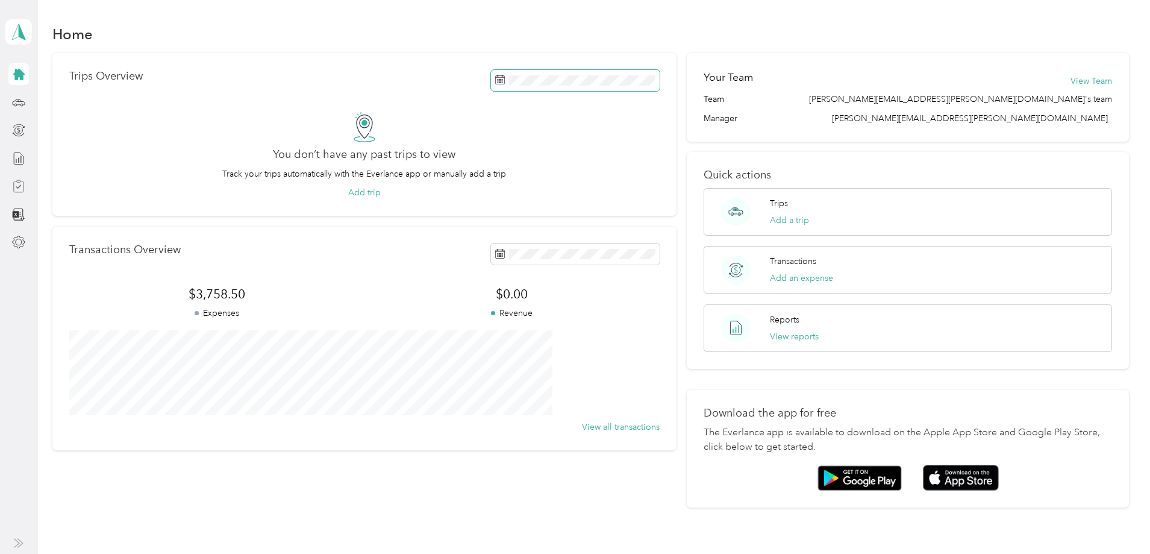
click at [554, 86] on span at bounding box center [575, 80] width 169 height 21
click at [501, 152] on div "[DATE]" at bounding box center [536, 149] width 126 height 13
click at [490, 151] on icon at bounding box center [495, 149] width 12 height 12
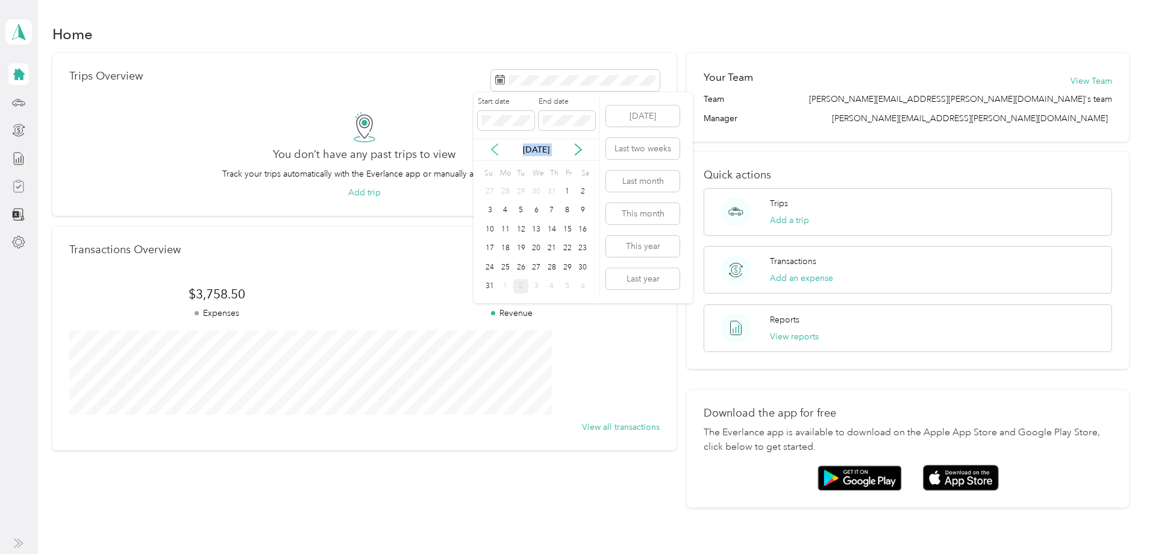
click at [490, 151] on icon at bounding box center [495, 149] width 12 height 12
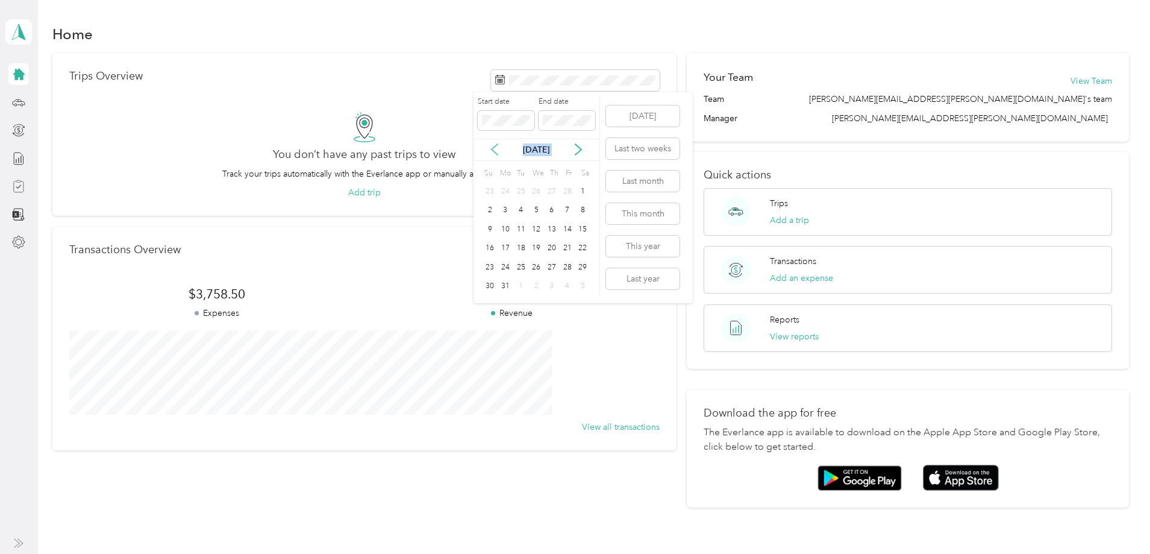
click at [490, 151] on icon at bounding box center [495, 149] width 12 height 12
click at [539, 187] on div "1" at bounding box center [536, 191] width 16 height 15
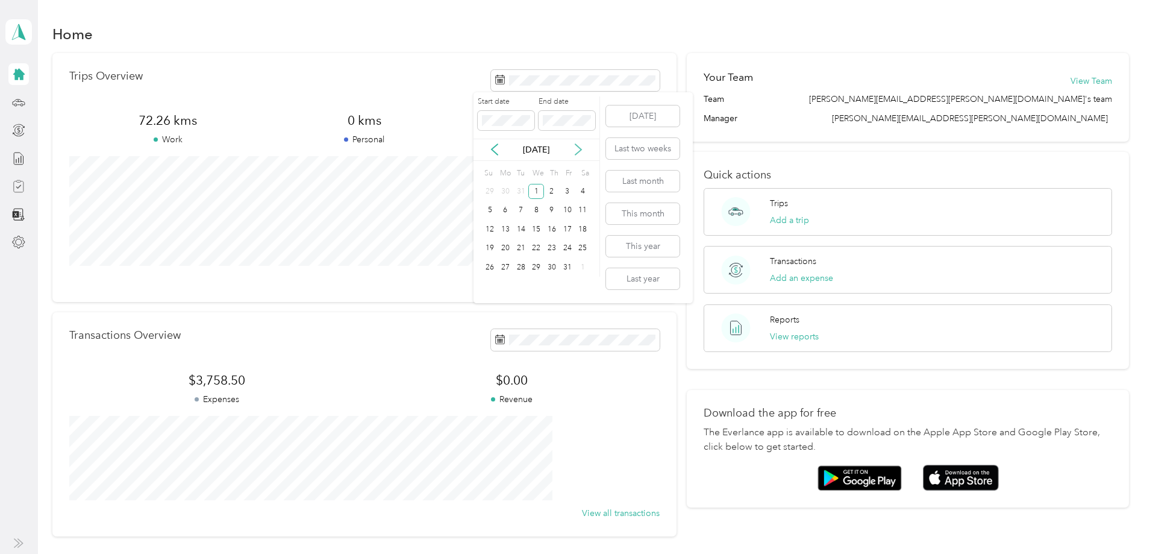
click at [582, 148] on icon at bounding box center [578, 149] width 12 height 12
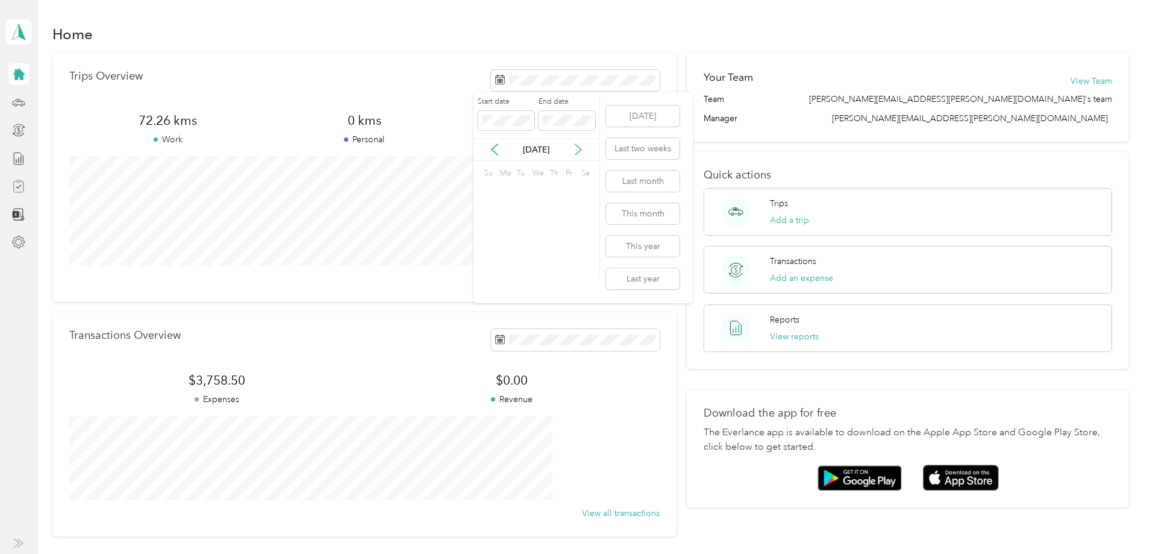
click at [582, 148] on icon at bounding box center [578, 149] width 12 height 12
click at [497, 150] on icon at bounding box center [495, 149] width 12 height 12
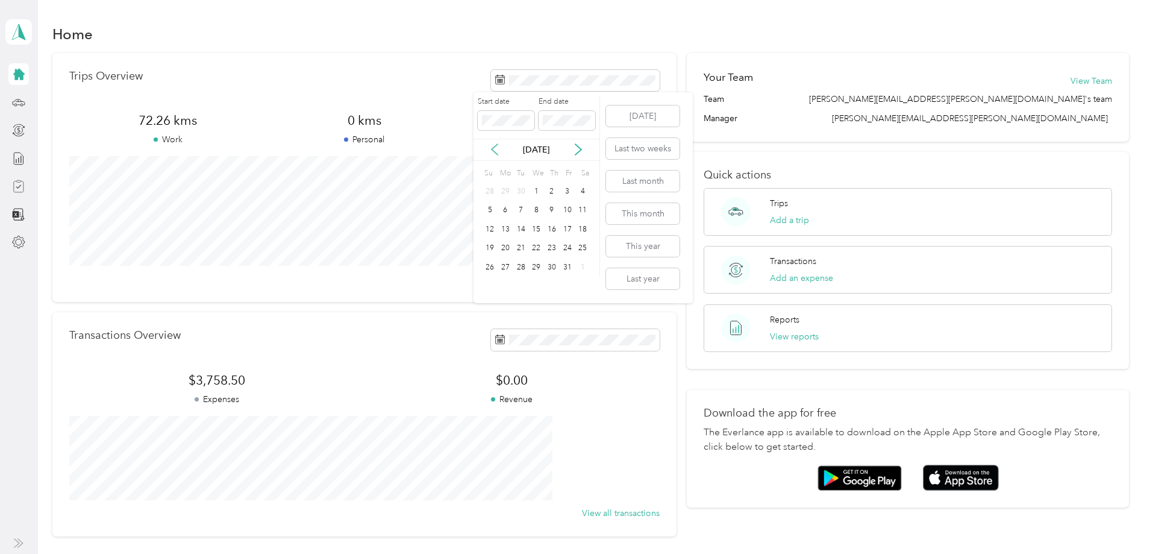
click at [497, 150] on icon at bounding box center [495, 149] width 12 height 12
click at [570, 189] on div "1" at bounding box center [568, 191] width 16 height 15
click at [495, 132] on div "Start date End date" at bounding box center [536, 117] width 126 height 42
click at [642, 256] on button "This year" at bounding box center [642, 246] width 73 height 21
